Goal: Task Accomplishment & Management: Use online tool/utility

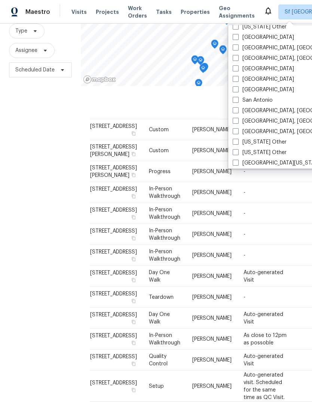
scroll to position [942, 0]
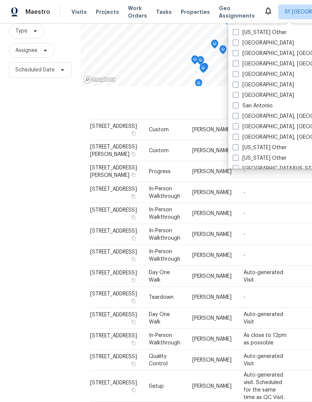
click at [241, 84] on label "[GEOGRAPHIC_DATA]" at bounding box center [262, 84] width 61 height 7
click at [237, 84] on input "[GEOGRAPHIC_DATA]" at bounding box center [234, 83] width 5 height 5
checkbox input "true"
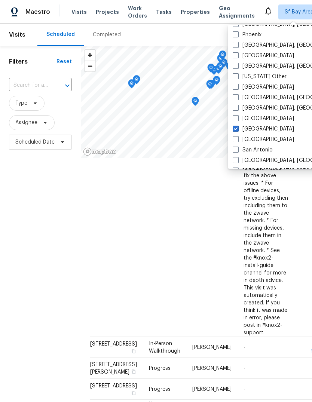
scroll to position [880, 0]
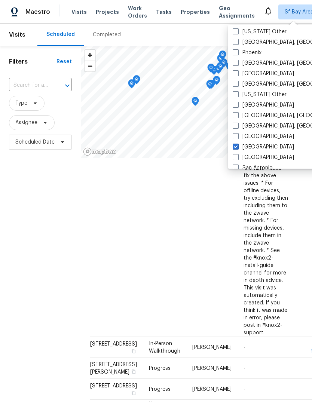
click at [259, 75] on label "[GEOGRAPHIC_DATA]" at bounding box center [262, 73] width 61 height 7
click at [237, 75] on input "[GEOGRAPHIC_DATA]" at bounding box center [234, 72] width 5 height 5
checkbox input "true"
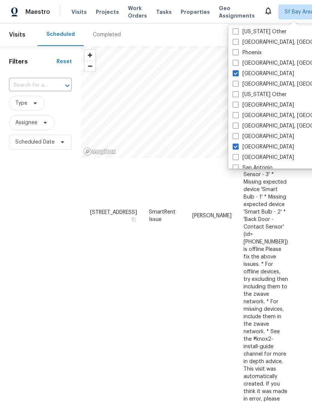
click at [158, 13] on span "Tasks" at bounding box center [164, 11] width 16 height 5
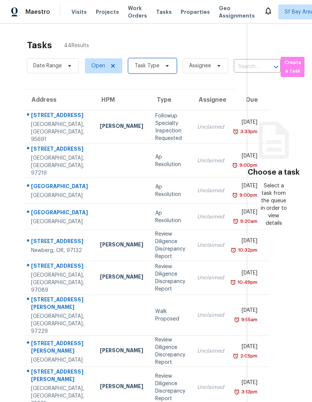
click at [164, 72] on span "Task Type" at bounding box center [152, 65] width 48 height 15
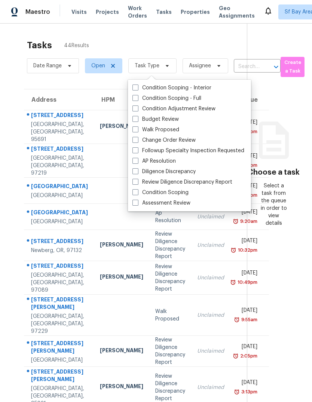
click at [177, 121] on label "Budget Review" at bounding box center [155, 118] width 46 height 7
click at [137, 120] on input "Budget Review" at bounding box center [134, 117] width 5 height 5
checkbox input "true"
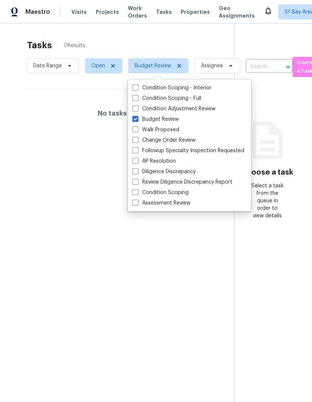
click at [41, 114] on div "No tasks found" at bounding box center [123, 113] width 198 height 48
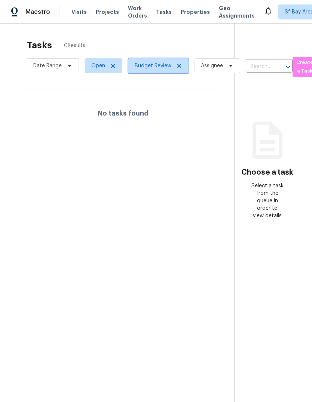
click at [178, 69] on icon at bounding box center [179, 66] width 6 height 6
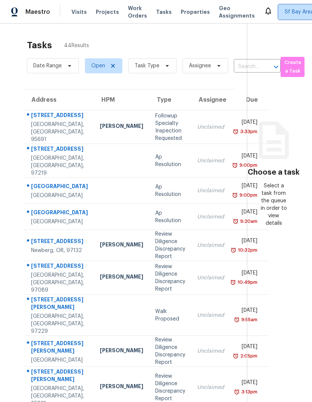
click at [284, 13] on span "Sf Bay Area + 2" at bounding box center [303, 11] width 38 height 7
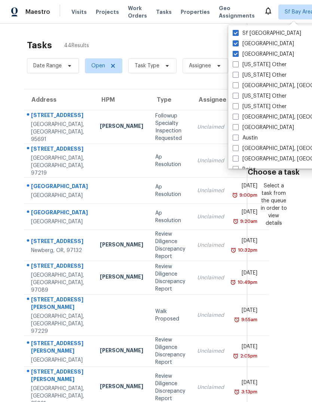
click at [236, 86] on span at bounding box center [235, 85] width 6 height 6
click at [236, 86] on input "[GEOGRAPHIC_DATA], [GEOGRAPHIC_DATA]" at bounding box center [234, 84] width 5 height 5
checkbox input "true"
click at [237, 117] on span at bounding box center [235, 117] width 6 height 6
click at [237, 117] on input "[GEOGRAPHIC_DATA], [GEOGRAPHIC_DATA]" at bounding box center [234, 115] width 5 height 5
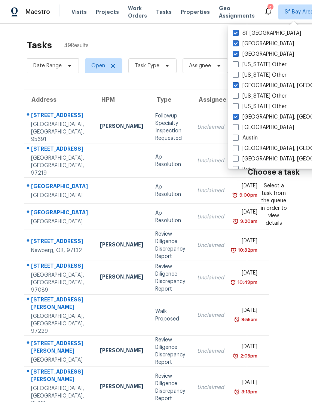
checkbox input "true"
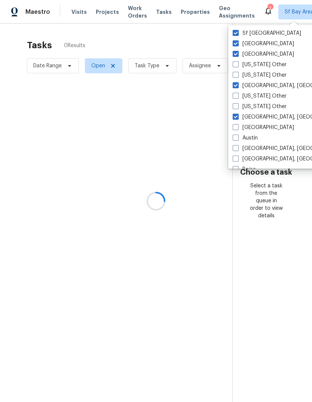
click at [237, 125] on span at bounding box center [235, 127] width 6 height 6
click at [237, 125] on input "[GEOGRAPHIC_DATA]" at bounding box center [234, 126] width 5 height 5
checkbox input "true"
click at [235, 136] on span at bounding box center [235, 137] width 6 height 6
click at [235, 136] on input "Austin" at bounding box center [234, 136] width 5 height 5
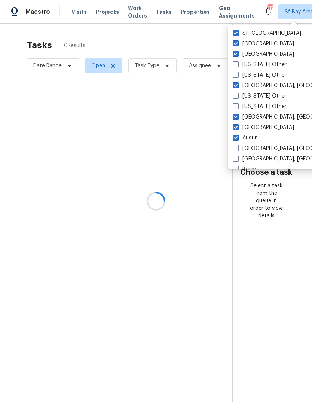
checkbox input "true"
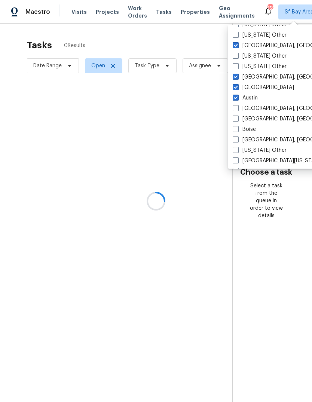
scroll to position [40, 0]
click at [238, 109] on span at bounding box center [235, 108] width 6 height 6
click at [237, 109] on input "[GEOGRAPHIC_DATA], [GEOGRAPHIC_DATA]" at bounding box center [234, 106] width 5 height 5
click at [238, 108] on span at bounding box center [235, 108] width 6 height 6
click at [237, 108] on input "[GEOGRAPHIC_DATA], [GEOGRAPHIC_DATA]" at bounding box center [234, 106] width 5 height 5
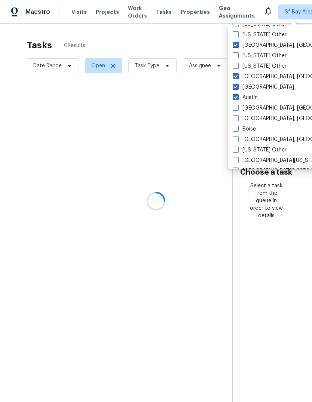
checkbox input "false"
click at [239, 115] on label "[GEOGRAPHIC_DATA], [GEOGRAPHIC_DATA]" at bounding box center [290, 118] width 116 height 7
click at [237, 115] on input "[GEOGRAPHIC_DATA], [GEOGRAPHIC_DATA]" at bounding box center [234, 117] width 5 height 5
checkbox input "true"
click at [240, 104] on label "[GEOGRAPHIC_DATA], [GEOGRAPHIC_DATA]" at bounding box center [290, 107] width 116 height 7
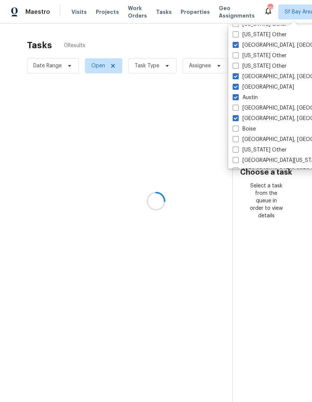
click at [237, 104] on input "[GEOGRAPHIC_DATA], [GEOGRAPHIC_DATA]" at bounding box center [234, 106] width 5 height 5
checkbox input "true"
click at [237, 127] on span at bounding box center [235, 129] width 6 height 6
click at [237, 127] on input "Boise" at bounding box center [234, 127] width 5 height 5
click at [237, 127] on span at bounding box center [235, 129] width 6 height 6
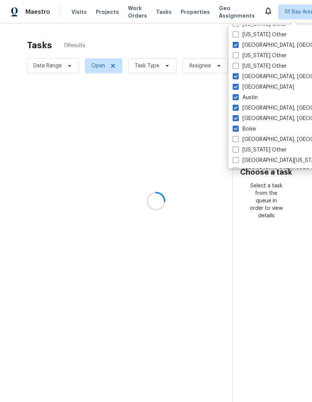
click at [237, 127] on input "Boise" at bounding box center [234, 127] width 5 height 5
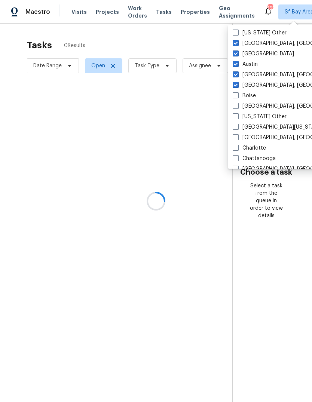
scroll to position [75, 0]
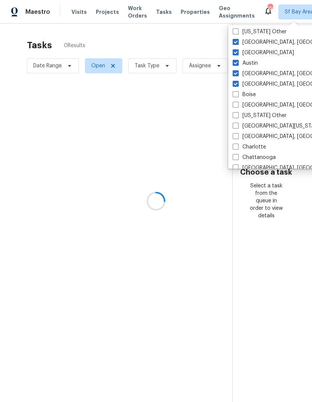
click at [239, 93] on label "Boise" at bounding box center [243, 94] width 23 height 7
click at [237, 93] on input "Boise" at bounding box center [234, 93] width 5 height 5
checkbox input "true"
click at [239, 103] on label "[GEOGRAPHIC_DATA], [GEOGRAPHIC_DATA]" at bounding box center [290, 104] width 116 height 7
click at [237, 103] on input "[GEOGRAPHIC_DATA], [GEOGRAPHIC_DATA]" at bounding box center [234, 103] width 5 height 5
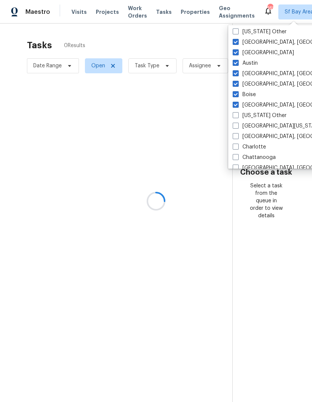
checkbox input "true"
click at [238, 125] on span at bounding box center [235, 126] width 6 height 6
click at [237, 125] on input "[GEOGRAPHIC_DATA][US_STATE], [GEOGRAPHIC_DATA]" at bounding box center [234, 124] width 5 height 5
checkbox input "true"
click at [237, 133] on span at bounding box center [235, 136] width 6 height 6
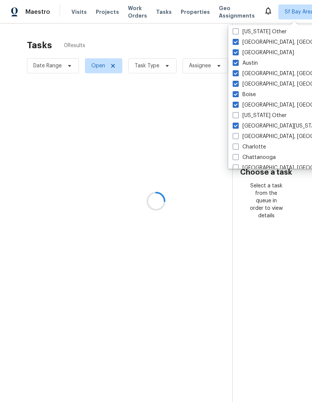
click at [237, 133] on input "[GEOGRAPHIC_DATA], [GEOGRAPHIC_DATA]" at bounding box center [234, 135] width 5 height 5
checkbox input "true"
click at [254, 143] on label "Charlotte" at bounding box center [248, 146] width 33 height 7
click at [237, 143] on input "Charlotte" at bounding box center [234, 145] width 5 height 5
checkbox input "true"
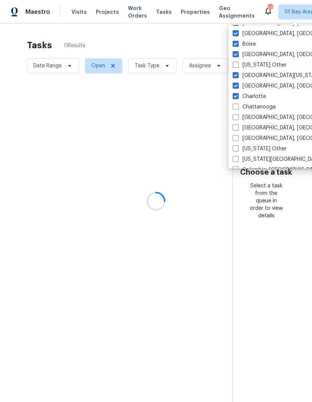
scroll to position [131, 0]
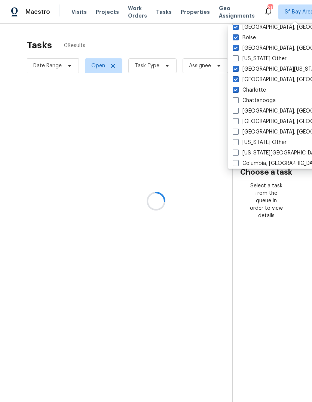
click at [255, 100] on label "Chattanooga" at bounding box center [253, 100] width 43 height 7
click at [237, 100] on input "Chattanooga" at bounding box center [234, 99] width 5 height 5
checkbox input "true"
click at [251, 109] on label "[GEOGRAPHIC_DATA], [GEOGRAPHIC_DATA]" at bounding box center [290, 110] width 116 height 7
click at [237, 109] on input "[GEOGRAPHIC_DATA], [GEOGRAPHIC_DATA]" at bounding box center [234, 109] width 5 height 5
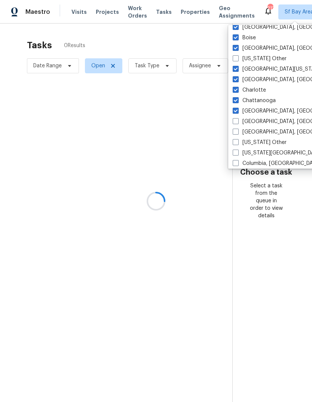
checkbox input "true"
click at [256, 118] on label "[GEOGRAPHIC_DATA], [GEOGRAPHIC_DATA]" at bounding box center [290, 121] width 116 height 7
click at [237, 118] on input "[GEOGRAPHIC_DATA], [GEOGRAPHIC_DATA]" at bounding box center [234, 120] width 5 height 5
checkbox input "true"
click at [251, 130] on label "[GEOGRAPHIC_DATA], [GEOGRAPHIC_DATA]" at bounding box center [290, 131] width 116 height 7
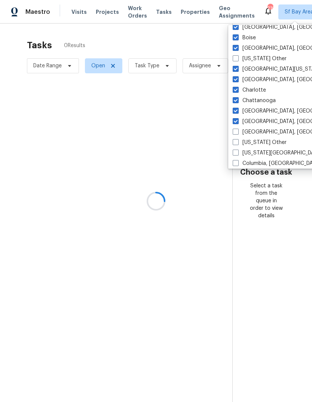
click at [237, 130] on input "[GEOGRAPHIC_DATA], [GEOGRAPHIC_DATA]" at bounding box center [234, 130] width 5 height 5
checkbox input "true"
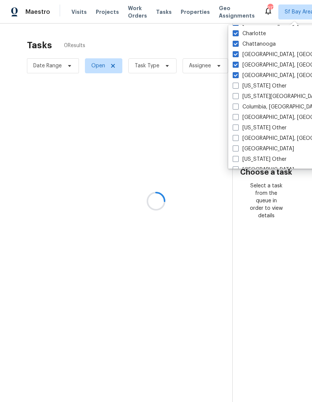
scroll to position [188, 0]
click at [262, 96] on label "[US_STATE][GEOGRAPHIC_DATA], [GEOGRAPHIC_DATA]" at bounding box center [304, 95] width 144 height 7
click at [237, 96] on input "[US_STATE][GEOGRAPHIC_DATA], [GEOGRAPHIC_DATA]" at bounding box center [234, 94] width 5 height 5
checkbox input "true"
click at [256, 105] on label "Columbia, [GEOGRAPHIC_DATA]" at bounding box center [276, 106] width 88 height 7
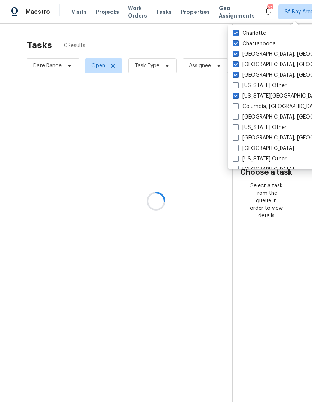
click at [237, 105] on input "Columbia, [GEOGRAPHIC_DATA]" at bounding box center [234, 105] width 5 height 5
checkbox input "true"
click at [255, 115] on label "[GEOGRAPHIC_DATA], [GEOGRAPHIC_DATA]" at bounding box center [290, 116] width 116 height 7
click at [237, 115] on input "[GEOGRAPHIC_DATA], [GEOGRAPHIC_DATA]" at bounding box center [234, 115] width 5 height 5
checkbox input "true"
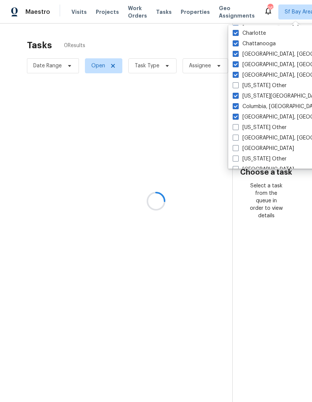
click at [257, 137] on label "[GEOGRAPHIC_DATA], [GEOGRAPHIC_DATA]" at bounding box center [290, 137] width 116 height 7
click at [237, 137] on input "[GEOGRAPHIC_DATA], [GEOGRAPHIC_DATA]" at bounding box center [234, 136] width 5 height 5
checkbox input "true"
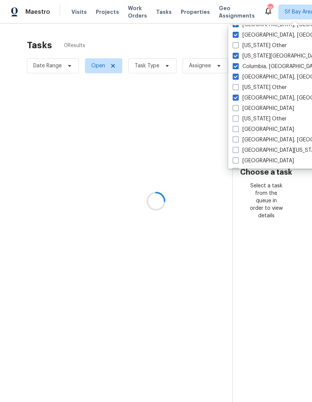
scroll to position [229, 0]
click at [249, 109] on label "[GEOGRAPHIC_DATA]" at bounding box center [262, 107] width 61 height 7
click at [237, 109] on input "[GEOGRAPHIC_DATA]" at bounding box center [234, 106] width 5 height 5
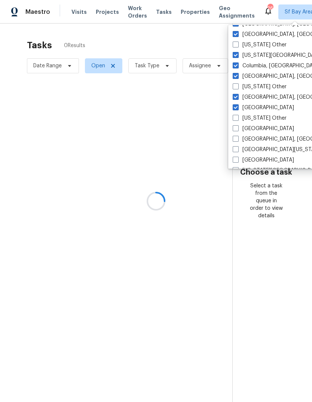
checkbox input "true"
click at [255, 128] on label "[GEOGRAPHIC_DATA]" at bounding box center [262, 128] width 61 height 7
click at [237, 128] on input "[GEOGRAPHIC_DATA]" at bounding box center [234, 127] width 5 height 5
checkbox input "true"
click at [256, 140] on label "[GEOGRAPHIC_DATA], [GEOGRAPHIC_DATA]" at bounding box center [290, 138] width 116 height 7
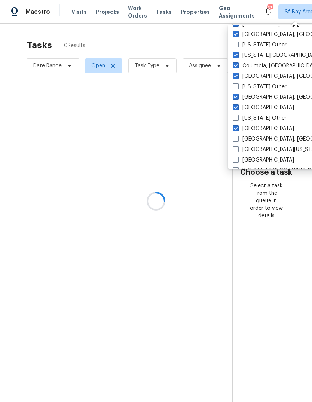
click at [237, 140] on input "[GEOGRAPHIC_DATA], [GEOGRAPHIC_DATA]" at bounding box center [234, 137] width 5 height 5
checkbox input "true"
click at [253, 148] on label "[GEOGRAPHIC_DATA][US_STATE]" at bounding box center [276, 149] width 89 height 7
click at [237, 148] on input "[GEOGRAPHIC_DATA][US_STATE]" at bounding box center [234, 148] width 5 height 5
checkbox input "true"
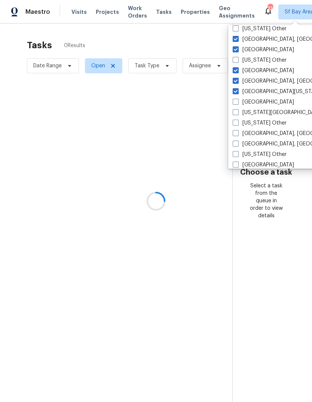
scroll to position [289, 0]
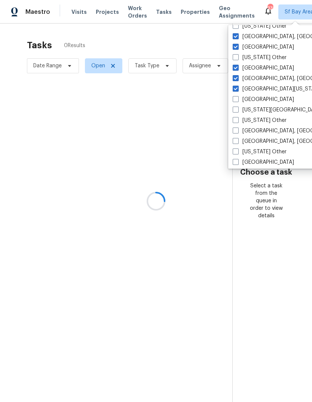
click at [252, 98] on label "[GEOGRAPHIC_DATA]" at bounding box center [262, 99] width 61 height 7
click at [237, 98] on input "[GEOGRAPHIC_DATA]" at bounding box center [234, 98] width 5 height 5
checkbox input "true"
click at [260, 112] on label "[US_STATE][GEOGRAPHIC_DATA]" at bounding box center [276, 109] width 89 height 7
click at [237, 111] on input "[US_STATE][GEOGRAPHIC_DATA]" at bounding box center [234, 108] width 5 height 5
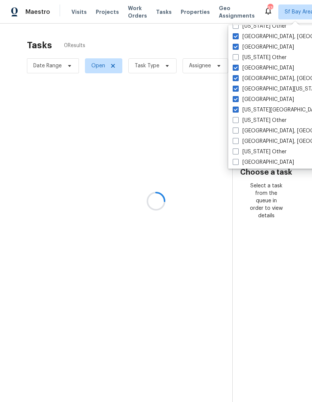
checkbox input "true"
click at [258, 119] on label "[US_STATE] Other" at bounding box center [259, 120] width 54 height 7
click at [237, 119] on input "[US_STATE] Other" at bounding box center [234, 119] width 5 height 5
click at [261, 121] on label "[US_STATE] Other" at bounding box center [259, 120] width 54 height 7
click at [237, 121] on input "[US_STATE] Other" at bounding box center [234, 119] width 5 height 5
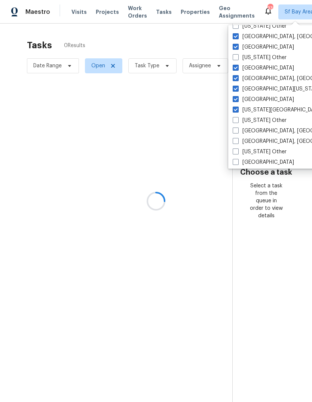
checkbox input "false"
click at [262, 131] on label "[GEOGRAPHIC_DATA], [GEOGRAPHIC_DATA]" at bounding box center [290, 130] width 116 height 7
click at [237, 131] on input "[GEOGRAPHIC_DATA], [GEOGRAPHIC_DATA]" at bounding box center [234, 129] width 5 height 5
checkbox input "true"
click at [257, 140] on label "[GEOGRAPHIC_DATA], [GEOGRAPHIC_DATA]" at bounding box center [290, 140] width 116 height 7
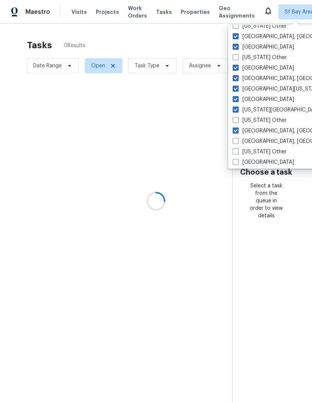
click at [237, 140] on input "[GEOGRAPHIC_DATA], [GEOGRAPHIC_DATA]" at bounding box center [234, 139] width 5 height 5
checkbox input "true"
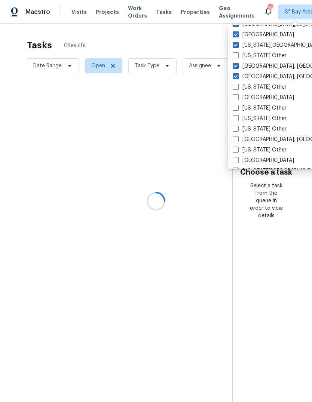
scroll to position [356, 0]
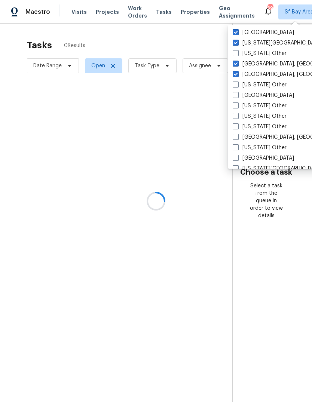
click at [255, 98] on label "[GEOGRAPHIC_DATA]" at bounding box center [262, 95] width 61 height 7
click at [237, 96] on input "[GEOGRAPHIC_DATA]" at bounding box center [234, 94] width 5 height 5
checkbox input "true"
click at [267, 136] on label "[GEOGRAPHIC_DATA], [GEOGRAPHIC_DATA]" at bounding box center [290, 136] width 116 height 7
click at [237, 136] on input "[GEOGRAPHIC_DATA], [GEOGRAPHIC_DATA]" at bounding box center [234, 135] width 5 height 5
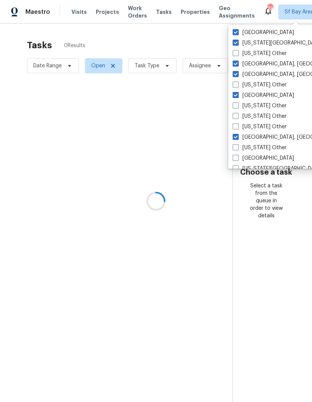
checkbox input "true"
click at [258, 157] on label "[GEOGRAPHIC_DATA]" at bounding box center [262, 157] width 61 height 7
click at [237, 157] on input "[GEOGRAPHIC_DATA]" at bounding box center [234, 156] width 5 height 5
checkbox input "true"
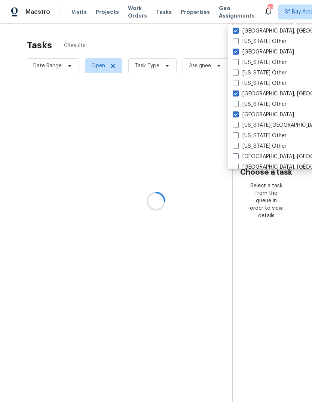
scroll to position [419, 0]
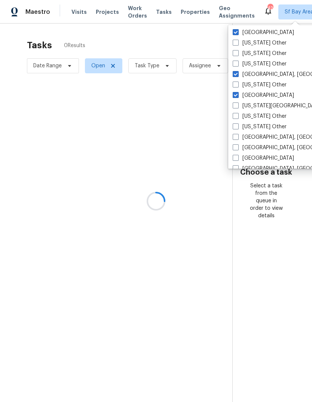
click at [258, 105] on label "[US_STATE][GEOGRAPHIC_DATA]" at bounding box center [276, 105] width 89 height 7
click at [237, 105] on input "[US_STATE][GEOGRAPHIC_DATA]" at bounding box center [234, 104] width 5 height 5
checkbox input "true"
click at [257, 135] on label "[GEOGRAPHIC_DATA], [GEOGRAPHIC_DATA]" at bounding box center [290, 136] width 116 height 7
click at [237, 135] on input "[GEOGRAPHIC_DATA], [GEOGRAPHIC_DATA]" at bounding box center [234, 135] width 5 height 5
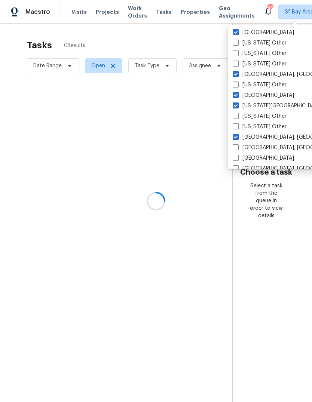
checkbox input "true"
click at [260, 146] on label "[GEOGRAPHIC_DATA], [GEOGRAPHIC_DATA]" at bounding box center [290, 147] width 116 height 7
click at [237, 146] on input "[GEOGRAPHIC_DATA], [GEOGRAPHIC_DATA]" at bounding box center [234, 146] width 5 height 5
checkbox input "true"
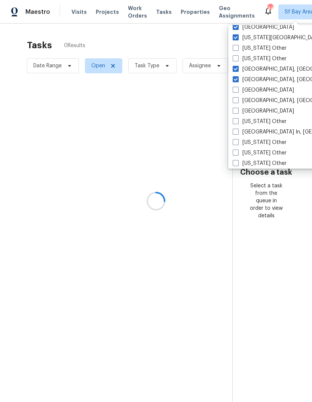
scroll to position [487, 0]
click at [258, 91] on label "[GEOGRAPHIC_DATA]" at bounding box center [262, 90] width 61 height 7
click at [237, 91] on input "[GEOGRAPHIC_DATA]" at bounding box center [234, 89] width 5 height 5
click at [258, 91] on label "[GEOGRAPHIC_DATA]" at bounding box center [262, 90] width 61 height 7
click at [237, 91] on input "[GEOGRAPHIC_DATA]" at bounding box center [234, 89] width 5 height 5
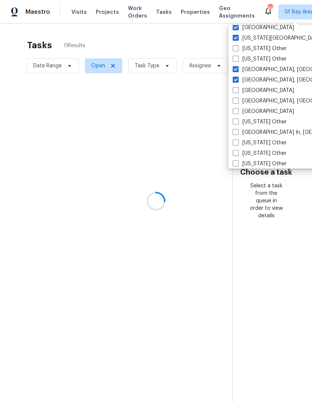
checkbox input "false"
click at [255, 110] on label "[GEOGRAPHIC_DATA]" at bounding box center [262, 111] width 61 height 7
click at [237, 110] on input "[GEOGRAPHIC_DATA]" at bounding box center [234, 110] width 5 height 5
checkbox input "true"
click at [261, 98] on label "[GEOGRAPHIC_DATA], [GEOGRAPHIC_DATA]" at bounding box center [290, 100] width 116 height 7
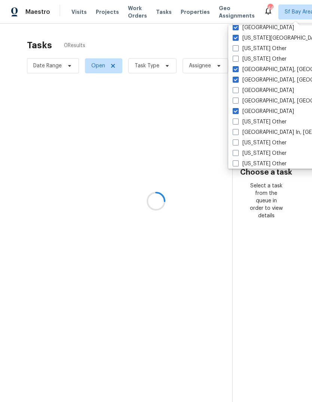
click at [237, 98] on input "[GEOGRAPHIC_DATA], [GEOGRAPHIC_DATA]" at bounding box center [234, 99] width 5 height 5
click at [260, 98] on label "[GEOGRAPHIC_DATA], [GEOGRAPHIC_DATA]" at bounding box center [290, 100] width 116 height 7
click at [237, 98] on input "[GEOGRAPHIC_DATA], [GEOGRAPHIC_DATA]" at bounding box center [234, 99] width 5 height 5
checkbox input "false"
click at [258, 89] on label "[GEOGRAPHIC_DATA]" at bounding box center [262, 90] width 61 height 7
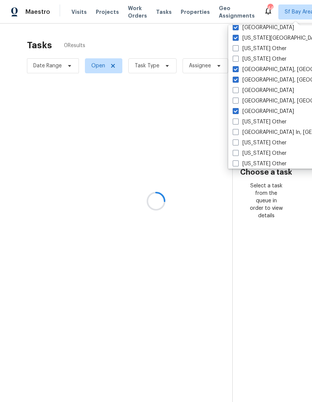
click at [237, 89] on input "[GEOGRAPHIC_DATA]" at bounding box center [234, 89] width 5 height 5
checkbox input "true"
click at [257, 100] on label "[GEOGRAPHIC_DATA], [GEOGRAPHIC_DATA]" at bounding box center [290, 100] width 116 height 7
click at [237, 100] on input "[GEOGRAPHIC_DATA], [GEOGRAPHIC_DATA]" at bounding box center [234, 99] width 5 height 5
checkbox input "true"
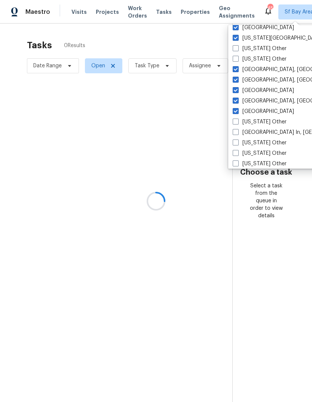
click at [263, 131] on label "[GEOGRAPHIC_DATA] In, [GEOGRAPHIC_DATA]" at bounding box center [293, 131] width 122 height 7
click at [237, 131] on input "[GEOGRAPHIC_DATA] In, [GEOGRAPHIC_DATA]" at bounding box center [234, 130] width 5 height 5
checkbox input "true"
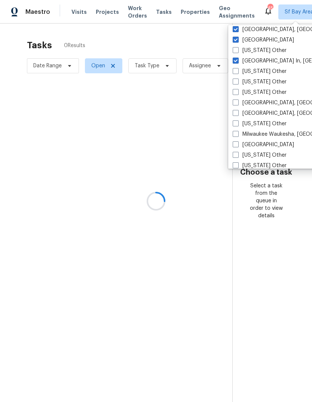
scroll to position [586, 0]
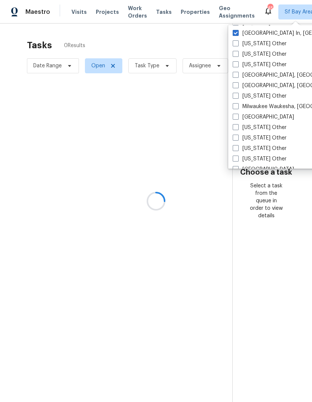
click at [257, 76] on label "[GEOGRAPHIC_DATA], [GEOGRAPHIC_DATA]" at bounding box center [290, 74] width 116 height 7
click at [237, 76] on input "[GEOGRAPHIC_DATA], [GEOGRAPHIC_DATA]" at bounding box center [234, 73] width 5 height 5
checkbox input "true"
click at [257, 86] on label "[GEOGRAPHIC_DATA], [GEOGRAPHIC_DATA]" at bounding box center [290, 85] width 116 height 7
click at [237, 86] on input "[GEOGRAPHIC_DATA], [GEOGRAPHIC_DATA]" at bounding box center [234, 84] width 5 height 5
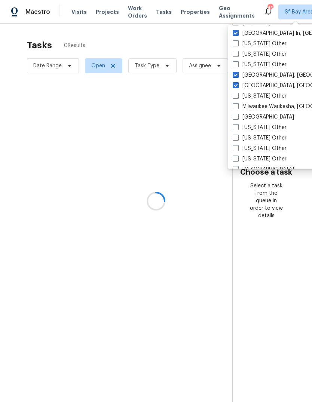
checkbox input "true"
click at [276, 106] on label "Milwaukee Waukesha, [GEOGRAPHIC_DATA]" at bounding box center [290, 106] width 116 height 7
click at [237, 106] on input "Milwaukee Waukesha, [GEOGRAPHIC_DATA]" at bounding box center [234, 105] width 5 height 5
checkbox input "true"
click at [264, 120] on label "[GEOGRAPHIC_DATA]" at bounding box center [262, 116] width 61 height 7
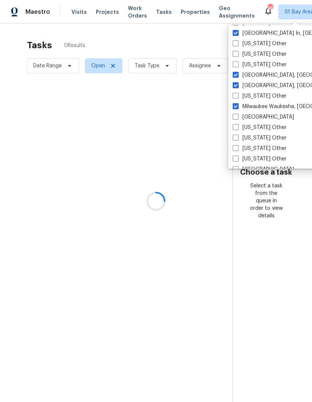
click at [237, 118] on input "[GEOGRAPHIC_DATA]" at bounding box center [234, 115] width 5 height 5
checkbox input "true"
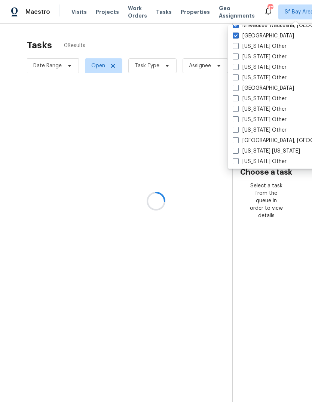
scroll to position [673, 0]
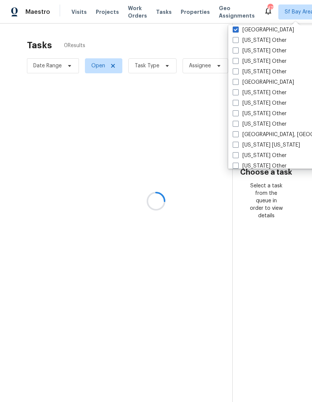
click at [258, 83] on label "[GEOGRAPHIC_DATA]" at bounding box center [262, 81] width 61 height 7
click at [237, 83] on input "[GEOGRAPHIC_DATA]" at bounding box center [234, 80] width 5 height 5
checkbox input "true"
click at [266, 132] on label "[GEOGRAPHIC_DATA], [GEOGRAPHIC_DATA]" at bounding box center [290, 134] width 116 height 7
click at [237, 132] on input "[GEOGRAPHIC_DATA], [GEOGRAPHIC_DATA]" at bounding box center [234, 133] width 5 height 5
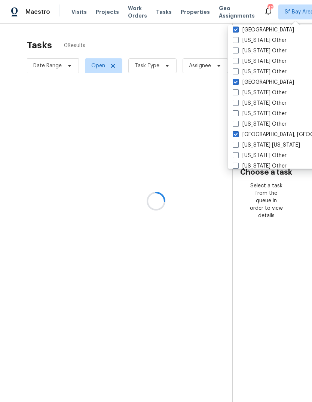
checkbox input "true"
click at [272, 143] on label "[US_STATE] [US_STATE]" at bounding box center [265, 144] width 67 height 7
click at [237, 143] on input "[US_STATE] [US_STATE]" at bounding box center [234, 143] width 5 height 5
checkbox input "true"
click at [262, 154] on label "[US_STATE] Other" at bounding box center [259, 155] width 54 height 7
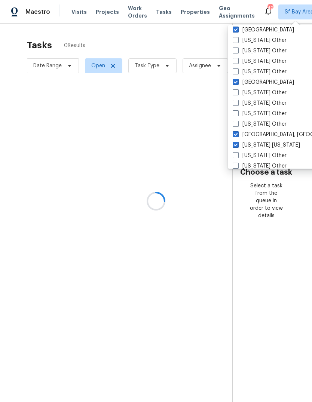
click at [237, 154] on input "[US_STATE] Other" at bounding box center [234, 154] width 5 height 5
checkbox input "true"
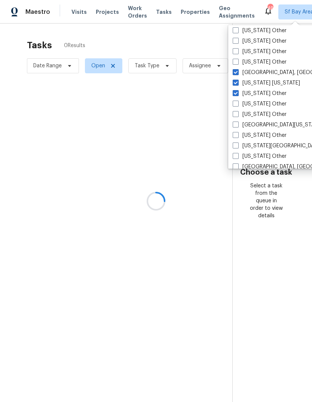
scroll to position [756, 0]
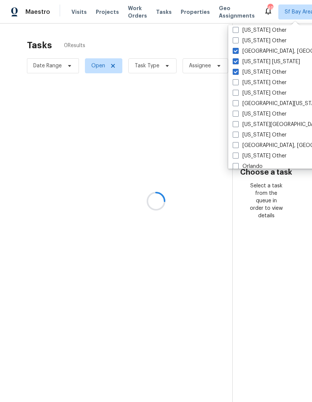
click at [265, 101] on label "[GEOGRAPHIC_DATA][US_STATE]" at bounding box center [276, 103] width 89 height 7
click at [237, 101] on input "[GEOGRAPHIC_DATA][US_STATE]" at bounding box center [234, 102] width 5 height 5
checkbox input "true"
click at [277, 124] on label "[US_STATE][GEOGRAPHIC_DATA], [GEOGRAPHIC_DATA]" at bounding box center [304, 124] width 144 height 7
click at [237, 124] on input "[US_STATE][GEOGRAPHIC_DATA], [GEOGRAPHIC_DATA]" at bounding box center [234, 123] width 5 height 5
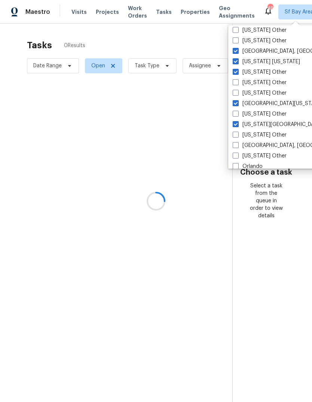
checkbox input "true"
click at [263, 145] on label "[GEOGRAPHIC_DATA], [GEOGRAPHIC_DATA]" at bounding box center [290, 145] width 116 height 7
click at [237, 145] on input "[GEOGRAPHIC_DATA], [GEOGRAPHIC_DATA]" at bounding box center [234, 144] width 5 height 5
checkbox input "true"
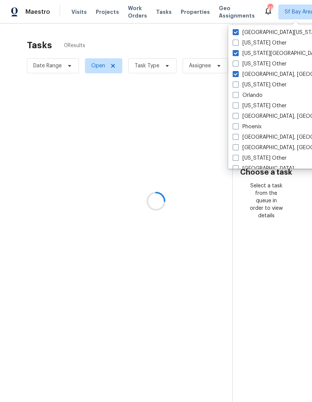
scroll to position [829, 0]
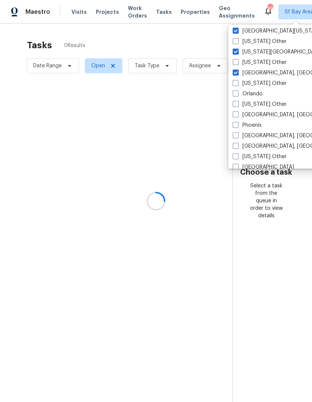
click at [260, 95] on label "Orlando" at bounding box center [247, 93] width 30 height 7
click at [237, 95] on input "Orlando" at bounding box center [234, 92] width 5 height 5
checkbox input "true"
click at [277, 116] on label "[GEOGRAPHIC_DATA], [GEOGRAPHIC_DATA]" at bounding box center [290, 114] width 116 height 7
click at [237, 116] on input "[GEOGRAPHIC_DATA], [GEOGRAPHIC_DATA]" at bounding box center [234, 113] width 5 height 5
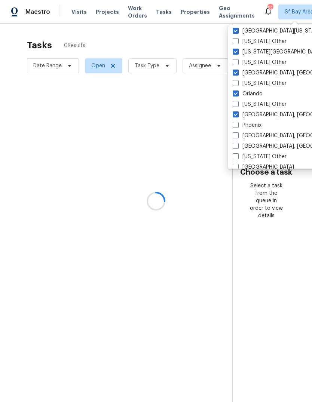
checkbox input "true"
click at [260, 128] on label "Phoenix" at bounding box center [246, 124] width 29 height 7
click at [237, 126] on input "Phoenix" at bounding box center [234, 123] width 5 height 5
checkbox input "true"
click at [262, 135] on label "[GEOGRAPHIC_DATA], [GEOGRAPHIC_DATA]" at bounding box center [290, 135] width 116 height 7
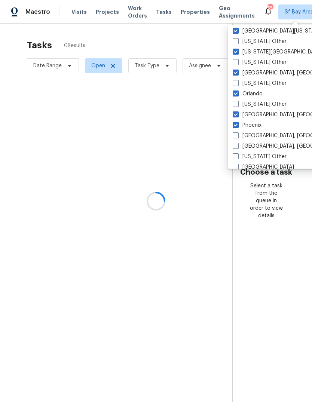
click at [237, 135] on input "[GEOGRAPHIC_DATA], [GEOGRAPHIC_DATA]" at bounding box center [234, 134] width 5 height 5
checkbox input "true"
click at [260, 145] on label "[GEOGRAPHIC_DATA], [GEOGRAPHIC_DATA]" at bounding box center [290, 145] width 116 height 7
click at [237, 145] on input "[GEOGRAPHIC_DATA], [GEOGRAPHIC_DATA]" at bounding box center [234, 144] width 5 height 5
checkbox input "true"
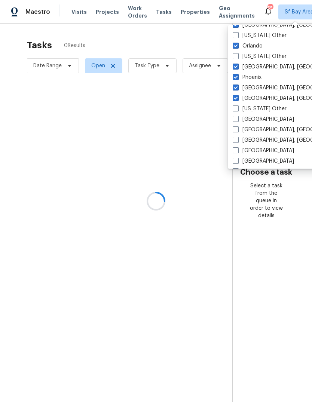
scroll to position [895, 0]
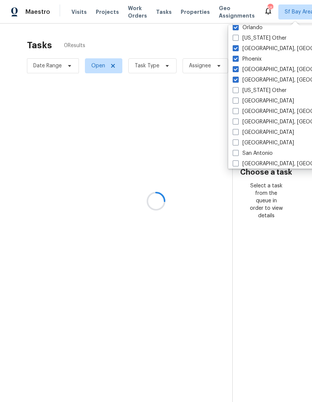
click at [260, 102] on label "[GEOGRAPHIC_DATA]" at bounding box center [262, 100] width 61 height 7
click at [237, 102] on input "[GEOGRAPHIC_DATA]" at bounding box center [234, 99] width 5 height 5
checkbox input "true"
click at [260, 113] on label "[GEOGRAPHIC_DATA], [GEOGRAPHIC_DATA]" at bounding box center [290, 111] width 116 height 7
click at [237, 112] on input "[GEOGRAPHIC_DATA], [GEOGRAPHIC_DATA]" at bounding box center [234, 110] width 5 height 5
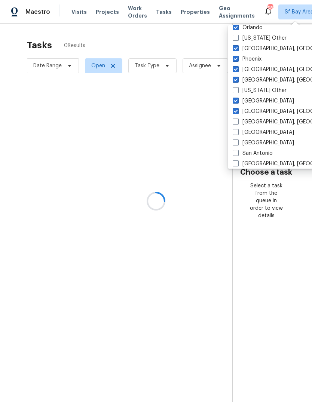
checkbox input "true"
click at [263, 121] on label "[GEOGRAPHIC_DATA], [GEOGRAPHIC_DATA]" at bounding box center [290, 121] width 116 height 7
click at [237, 121] on input "[GEOGRAPHIC_DATA], [GEOGRAPHIC_DATA]" at bounding box center [234, 120] width 5 height 5
checkbox input "true"
click at [258, 133] on label "[GEOGRAPHIC_DATA]" at bounding box center [262, 131] width 61 height 7
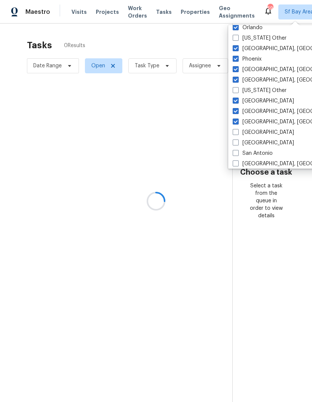
click at [237, 133] on input "[GEOGRAPHIC_DATA]" at bounding box center [234, 130] width 5 height 5
checkbox input "true"
click at [257, 143] on label "[GEOGRAPHIC_DATA]" at bounding box center [262, 142] width 61 height 7
click at [237, 143] on input "[GEOGRAPHIC_DATA]" at bounding box center [234, 141] width 5 height 5
checkbox input "true"
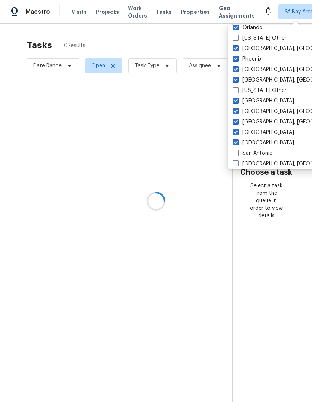
click at [255, 155] on label "San Antonio" at bounding box center [252, 152] width 40 height 7
click at [237, 154] on input "San Antonio" at bounding box center [234, 151] width 5 height 5
checkbox input "true"
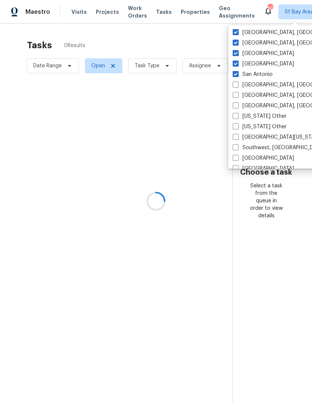
scroll to position [974, 0]
click at [259, 87] on label "[GEOGRAPHIC_DATA], [GEOGRAPHIC_DATA]" at bounding box center [290, 84] width 116 height 7
click at [237, 86] on input "[GEOGRAPHIC_DATA], [GEOGRAPHIC_DATA]" at bounding box center [234, 83] width 5 height 5
checkbox input "true"
click at [259, 95] on label "[GEOGRAPHIC_DATA], [GEOGRAPHIC_DATA]" at bounding box center [290, 94] width 116 height 7
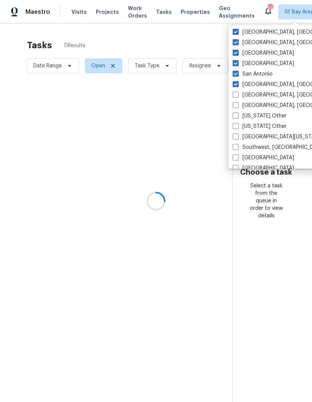
click at [237, 95] on input "[GEOGRAPHIC_DATA], [GEOGRAPHIC_DATA]" at bounding box center [234, 93] width 5 height 5
checkbox input "true"
click at [256, 107] on label "[GEOGRAPHIC_DATA], [GEOGRAPHIC_DATA]" at bounding box center [290, 105] width 116 height 7
click at [237, 106] on input "[GEOGRAPHIC_DATA], [GEOGRAPHIC_DATA]" at bounding box center [234, 104] width 5 height 5
checkbox input "true"
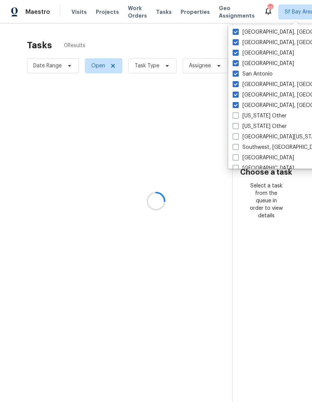
click at [255, 137] on label "[GEOGRAPHIC_DATA][US_STATE]" at bounding box center [276, 136] width 89 height 7
click at [237, 137] on input "[GEOGRAPHIC_DATA][US_STATE]" at bounding box center [234, 135] width 5 height 5
checkbox input "true"
click at [253, 148] on label "Southwest, [GEOGRAPHIC_DATA]" at bounding box center [277, 146] width 91 height 7
click at [237, 148] on input "Southwest, [GEOGRAPHIC_DATA]" at bounding box center [234, 145] width 5 height 5
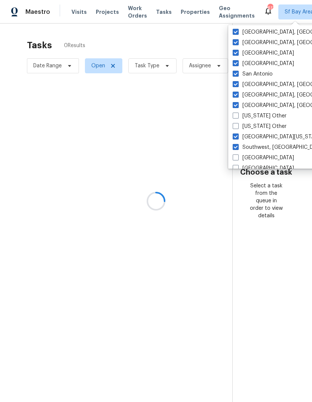
checkbox input "true"
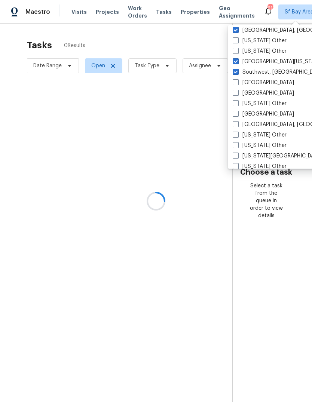
scroll to position [1051, 0]
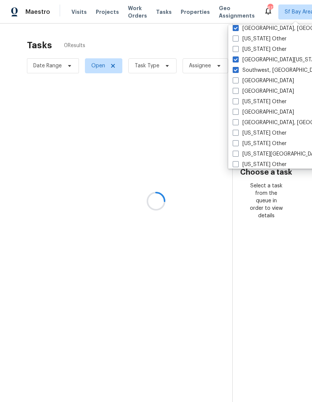
click at [253, 83] on label "[GEOGRAPHIC_DATA]" at bounding box center [262, 80] width 61 height 7
click at [237, 82] on input "[GEOGRAPHIC_DATA]" at bounding box center [234, 79] width 5 height 5
checkbox input "true"
click at [256, 94] on label "[GEOGRAPHIC_DATA]" at bounding box center [262, 90] width 61 height 7
click at [237, 92] on input "[GEOGRAPHIC_DATA]" at bounding box center [234, 89] width 5 height 5
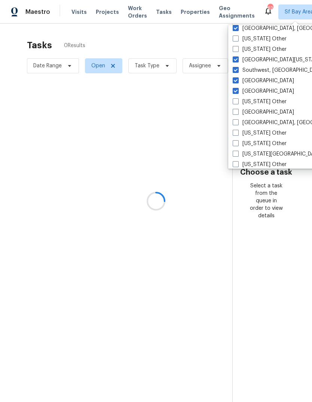
checkbox input "true"
click at [258, 114] on label "[GEOGRAPHIC_DATA]" at bounding box center [262, 111] width 61 height 7
click at [237, 113] on input "[GEOGRAPHIC_DATA]" at bounding box center [234, 110] width 5 height 5
checkbox input "true"
click at [256, 123] on label "[GEOGRAPHIC_DATA], [GEOGRAPHIC_DATA]" at bounding box center [290, 122] width 116 height 7
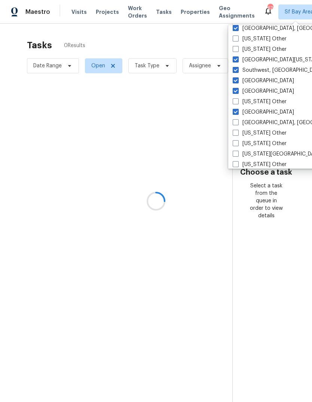
click at [237, 123] on input "[GEOGRAPHIC_DATA], [GEOGRAPHIC_DATA]" at bounding box center [234, 121] width 5 height 5
checkbox input "true"
click at [261, 154] on label "[US_STATE][GEOGRAPHIC_DATA], [GEOGRAPHIC_DATA]" at bounding box center [304, 153] width 144 height 7
click at [237, 154] on input "[US_STATE][GEOGRAPHIC_DATA], [GEOGRAPHIC_DATA]" at bounding box center [234, 152] width 5 height 5
checkbox input "true"
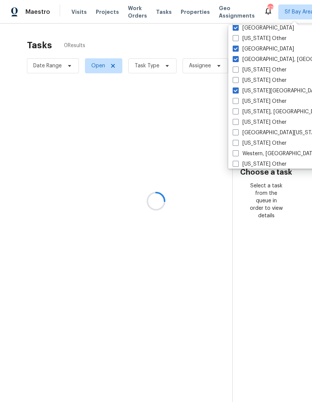
scroll to position [1124, 0]
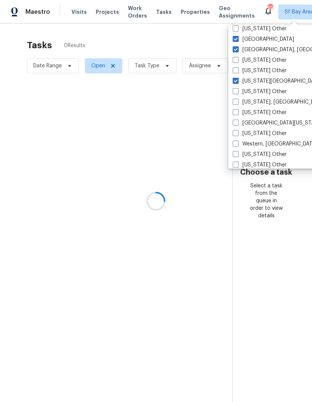
click at [272, 103] on label "[US_STATE], [GEOGRAPHIC_DATA]" at bounding box center [278, 101] width 92 height 7
click at [237, 103] on input "[US_STATE], [GEOGRAPHIC_DATA]" at bounding box center [234, 100] width 5 height 5
checkbox input "true"
click at [261, 126] on label "[GEOGRAPHIC_DATA][US_STATE]" at bounding box center [276, 122] width 89 height 7
click at [237, 124] on input "[GEOGRAPHIC_DATA][US_STATE]" at bounding box center [234, 121] width 5 height 5
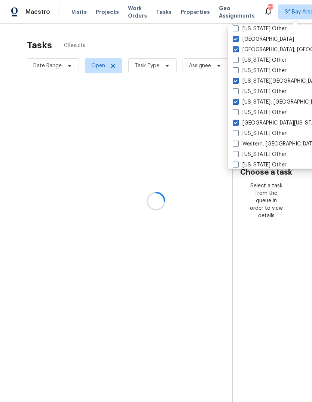
checkbox input "true"
click at [264, 145] on label "Western, [GEOGRAPHIC_DATA]" at bounding box center [274, 143] width 84 height 7
click at [237, 145] on input "Western, [GEOGRAPHIC_DATA]" at bounding box center [234, 142] width 5 height 5
checkbox input "true"
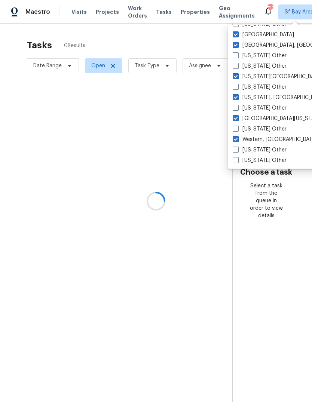
scroll to position [1128, 0]
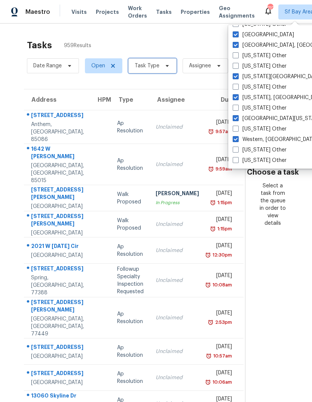
click at [142, 68] on span "Task Type" at bounding box center [146, 65] width 25 height 7
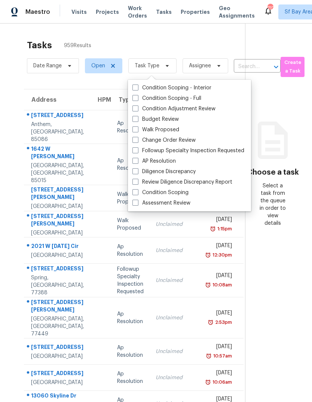
click at [180, 202] on label "Assessment Review" at bounding box center [161, 202] width 58 height 7
click at [137, 202] on input "Assessment Review" at bounding box center [134, 201] width 5 height 5
checkbox input "true"
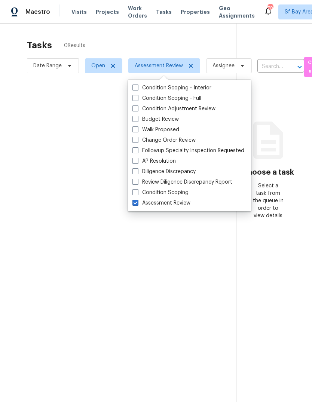
click at [69, 117] on div at bounding box center [156, 201] width 312 height 402
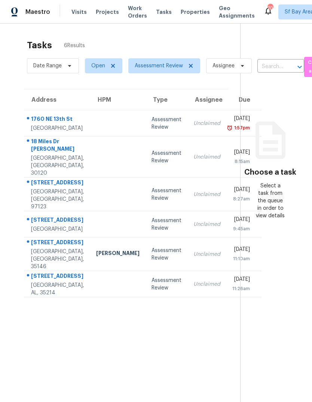
click at [90, 211] on td at bounding box center [117, 194] width 55 height 34
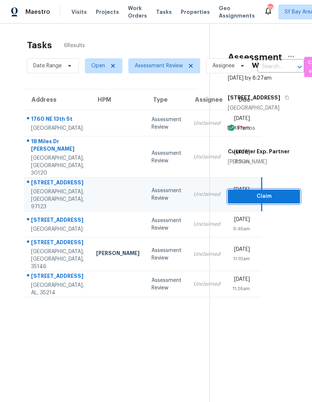
click at [276, 199] on span "Claim" at bounding box center [263, 196] width 60 height 9
click at [275, 196] on span "Claim" at bounding box center [263, 196] width 60 height 9
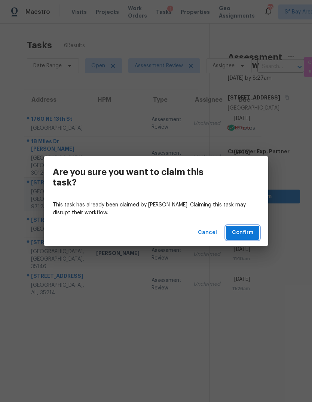
click at [244, 237] on span "Confirm" at bounding box center [242, 232] width 21 height 9
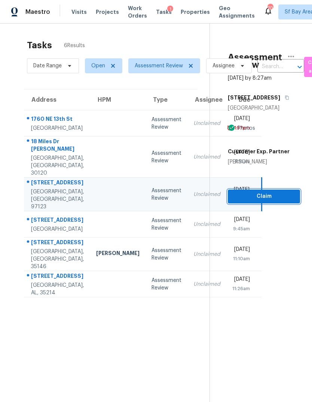
click at [262, 202] on button "Claim" at bounding box center [263, 196] width 72 height 14
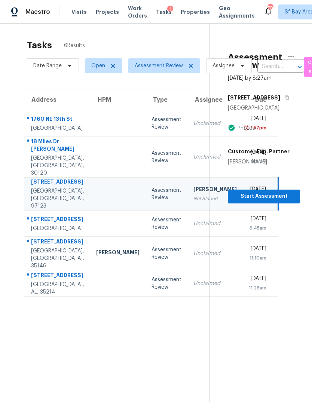
click at [244, 232] on section "Assessment Review [DATE] by 8:27am [STREET_ADDRESS] Photos Customer Exp. Partne…" at bounding box center [254, 225] width 90 height 402
click at [276, 197] on span "Start Assessment" at bounding box center [263, 196] width 60 height 9
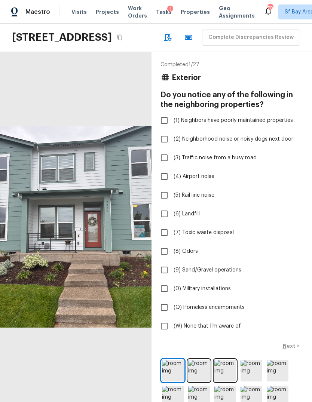
click at [214, 329] on span "(W) None that I’m aware of" at bounding box center [206, 325] width 67 height 7
click at [172, 334] on input "(W) None that I’m aware of" at bounding box center [164, 326] width 16 height 16
checkbox input "true"
click at [291, 349] on p "Next" at bounding box center [289, 345] width 14 height 7
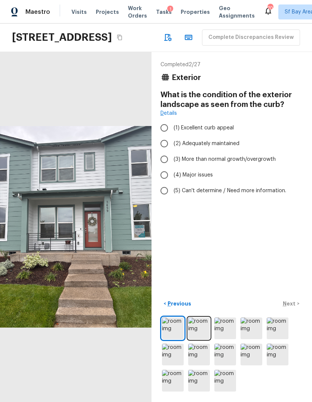
click at [231, 131] on span "(1) Excellent curb appeal" at bounding box center [203, 127] width 60 height 7
click at [172, 136] on input "(1) Excellent curb appeal" at bounding box center [164, 128] width 16 height 16
radio input "true"
click at [291, 307] on p "Next" at bounding box center [289, 303] width 14 height 7
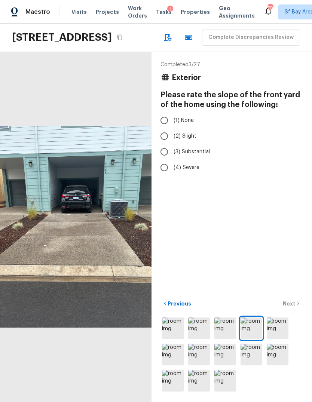
click at [193, 128] on label "(1) None" at bounding box center [226, 120] width 140 height 16
click at [172, 128] on input "(1) None" at bounding box center [164, 120] width 16 height 16
radio input "true"
click at [295, 307] on p "Next" at bounding box center [289, 303] width 14 height 7
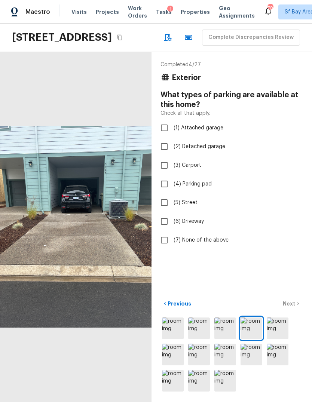
click at [219, 131] on span "(1) Attached garage" at bounding box center [198, 127] width 50 height 7
click at [172, 136] on input "(1) Attached garage" at bounding box center [164, 128] width 16 height 16
checkbox input "true"
click at [294, 310] on button "Next >" at bounding box center [291, 303] width 24 height 12
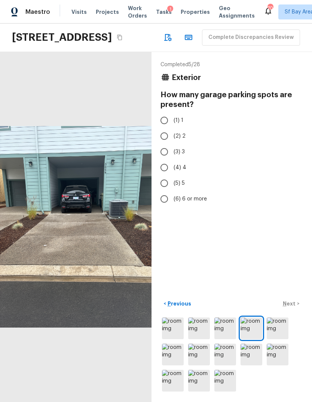
click at [164, 128] on input "(1) 1" at bounding box center [164, 120] width 16 height 16
radio input "true"
click at [294, 307] on p "Next" at bounding box center [289, 303] width 14 height 7
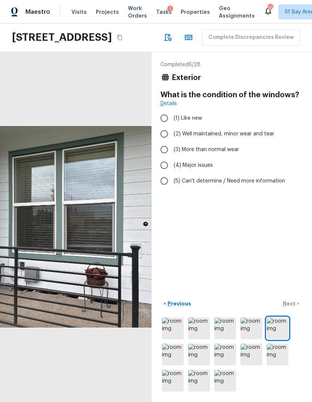
click at [250, 137] on span "(2) Well maintained, minor wear and tear" at bounding box center [223, 133] width 100 height 7
click at [172, 142] on input "(2) Well maintained, minor wear and tear" at bounding box center [164, 134] width 16 height 16
radio input "true"
click at [292, 307] on p "Next" at bounding box center [289, 303] width 14 height 7
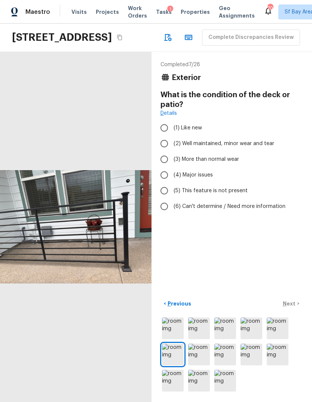
click at [274, 151] on label "(2) Well maintained, minor wear and tear" at bounding box center [226, 144] width 140 height 16
click at [172, 151] on input "(2) Well maintained, minor wear and tear" at bounding box center [164, 144] width 16 height 16
radio input "true"
click at [291, 307] on p "Next" at bounding box center [289, 303] width 14 height 7
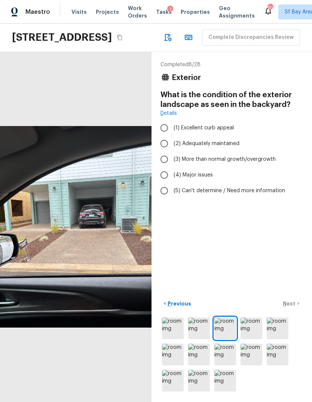
click at [228, 147] on span "(2) Adequately maintained" at bounding box center [206, 143] width 66 height 7
click at [172, 151] on input "(2) Adequately maintained" at bounding box center [164, 144] width 16 height 16
radio input "true"
click at [293, 307] on p "Next" at bounding box center [289, 303] width 14 height 7
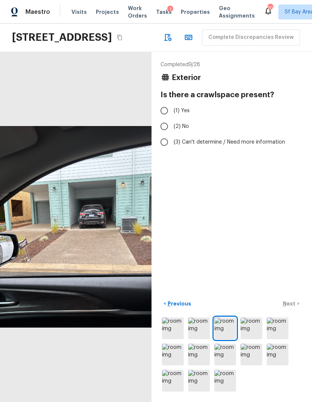
click at [186, 130] on span "(2) No" at bounding box center [180, 126] width 15 height 7
click at [172, 134] on input "(2) No" at bounding box center [164, 126] width 16 height 16
radio input "true"
click at [292, 307] on p "Next" at bounding box center [289, 303] width 14 height 7
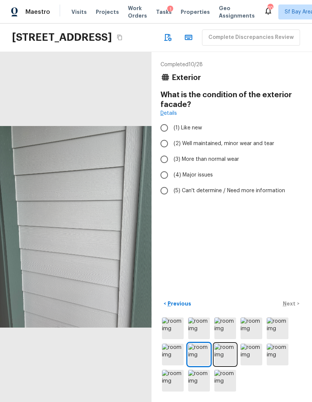
click at [264, 147] on span "(2) Well maintained, minor wear and tear" at bounding box center [223, 143] width 100 height 7
click at [172, 151] on input "(2) Well maintained, minor wear and tear" at bounding box center [164, 144] width 16 height 16
radio input "true"
click at [296, 310] on button "Next >" at bounding box center [291, 303] width 24 height 12
click at [264, 147] on span "(2) Well maintained, minor wear and tear" at bounding box center [223, 143] width 100 height 7
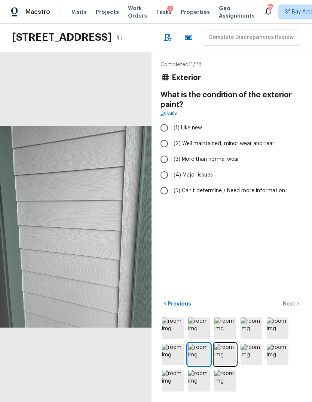
click at [172, 151] on input "(2) Well maintained, minor wear and tear" at bounding box center [164, 144] width 16 height 16
radio input "true"
click at [295, 307] on p "Next" at bounding box center [289, 303] width 14 height 7
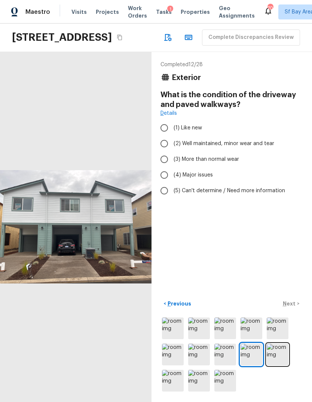
click at [269, 147] on span "(2) Well maintained, minor wear and tear" at bounding box center [223, 143] width 100 height 7
click at [172, 151] on input "(2) Well maintained, minor wear and tear" at bounding box center [164, 144] width 16 height 16
radio input "true"
click at [233, 163] on span "(3) More than normal wear" at bounding box center [205, 158] width 65 height 7
click at [172, 167] on input "(3) More than normal wear" at bounding box center [164, 159] width 16 height 16
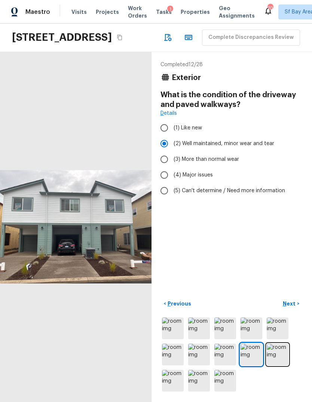
radio input "true"
click at [292, 307] on p "Next" at bounding box center [289, 303] width 14 height 7
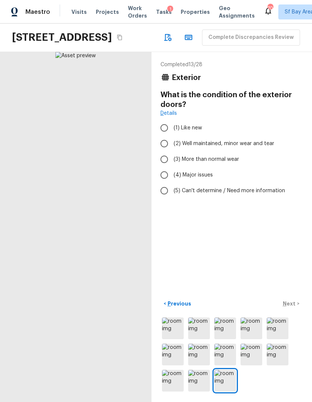
click at [265, 147] on span "(2) Well maintained, minor wear and tear" at bounding box center [223, 143] width 100 height 7
click at [172, 151] on input "(2) Well maintained, minor wear and tear" at bounding box center [164, 144] width 16 height 16
radio input "true"
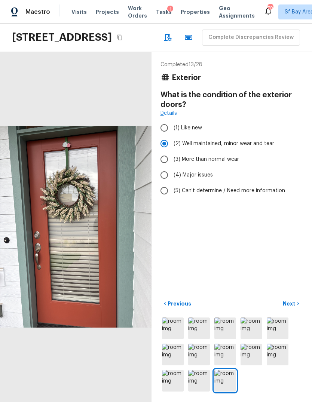
click at [296, 310] on button "Next >" at bounding box center [291, 303] width 24 height 12
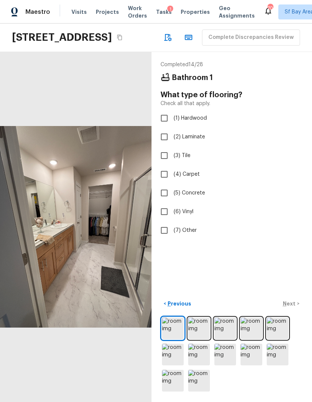
click at [193, 219] on label "(6) Vinyl" at bounding box center [226, 212] width 140 height 16
click at [172, 219] on input "(6) Vinyl" at bounding box center [164, 212] width 16 height 16
checkbox input "true"
click at [294, 307] on p "Next" at bounding box center [289, 303] width 14 height 7
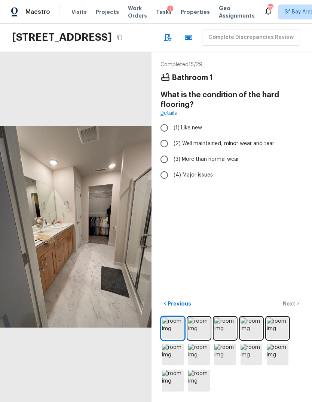
click at [247, 147] on span "(2) Well maintained, minor wear and tear" at bounding box center [223, 143] width 100 height 7
click at [172, 151] on input "(2) Well maintained, minor wear and tear" at bounding box center [164, 144] width 16 height 16
radio input "true"
click at [291, 307] on p "Next" at bounding box center [289, 303] width 14 height 7
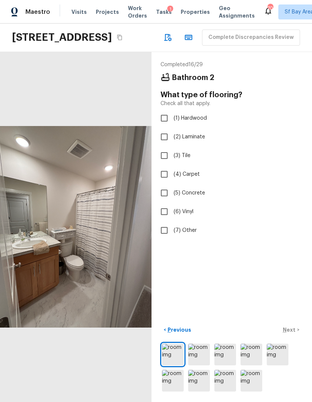
click at [189, 215] on span "(6) Vinyl" at bounding box center [183, 211] width 20 height 7
click at [172, 219] on input "(6) Vinyl" at bounding box center [164, 212] width 16 height 16
checkbox input "true"
click at [294, 336] on div "< Previous Next >" at bounding box center [231, 329] width 142 height 12
click at [293, 333] on p "Next" at bounding box center [289, 329] width 14 height 7
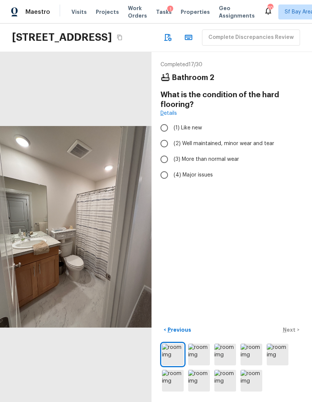
click at [237, 147] on span "(2) Well maintained, minor wear and tear" at bounding box center [223, 143] width 100 height 7
click at [172, 151] on input "(2) Well maintained, minor wear and tear" at bounding box center [164, 144] width 16 height 16
radio input "true"
click at [295, 333] on p "Next" at bounding box center [289, 329] width 14 height 7
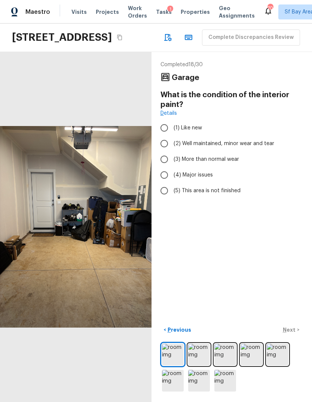
click at [233, 167] on label "(3) More than normal wear" at bounding box center [226, 159] width 140 height 16
click at [172, 167] on input "(3) More than normal wear" at bounding box center [164, 159] width 16 height 16
radio input "true"
click at [292, 333] on p "Next" at bounding box center [289, 329] width 14 height 7
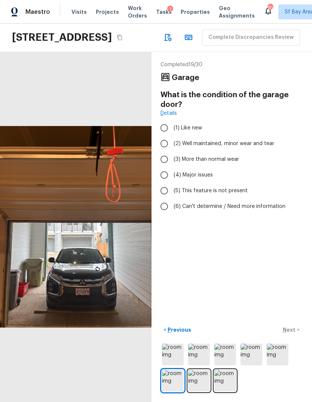
click at [269, 147] on span "(2) Well maintained, minor wear and tear" at bounding box center [223, 143] width 100 height 7
click at [172, 151] on input "(2) Well maintained, minor wear and tear" at bounding box center [164, 144] width 16 height 16
radio input "true"
click at [296, 336] on button "Next >" at bounding box center [291, 329] width 24 height 12
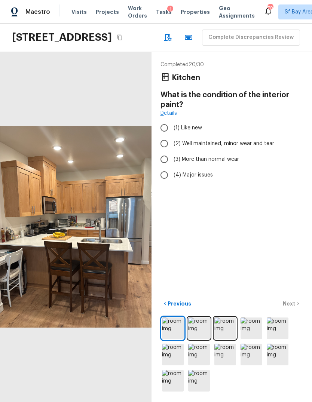
click at [269, 147] on span "(2) Well maintained, minor wear and tear" at bounding box center [223, 143] width 100 height 7
click at [172, 151] on input "(2) Well maintained, minor wear and tear" at bounding box center [164, 144] width 16 height 16
radio input "true"
click at [298, 310] on button "Next >" at bounding box center [291, 303] width 24 height 12
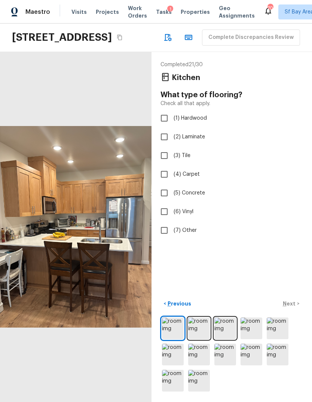
click at [189, 215] on span "(6) Vinyl" at bounding box center [183, 211] width 20 height 7
click at [172, 219] on input "(6) Vinyl" at bounding box center [164, 212] width 16 height 16
checkbox input "true"
click at [292, 307] on p "Next" at bounding box center [289, 303] width 14 height 7
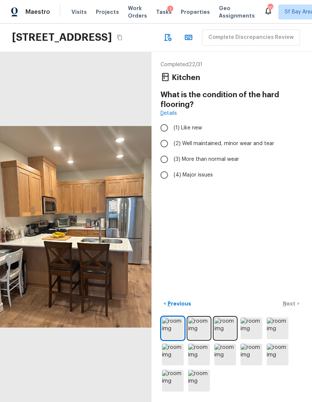
click at [261, 151] on label "(2) Well maintained, minor wear and tear" at bounding box center [226, 144] width 140 height 16
click at [172, 151] on input "(2) Well maintained, minor wear and tear" at bounding box center [164, 144] width 16 height 16
radio input "true"
click at [296, 310] on button "Next >" at bounding box center [291, 303] width 24 height 12
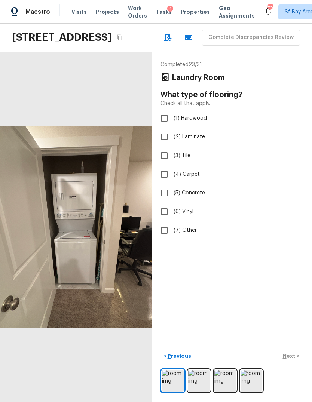
click at [189, 215] on span "(6) Vinyl" at bounding box center [183, 211] width 20 height 7
click at [172, 219] on input "(6) Vinyl" at bounding box center [164, 212] width 16 height 16
checkbox input "true"
click at [293, 362] on button "Next >" at bounding box center [291, 356] width 24 height 12
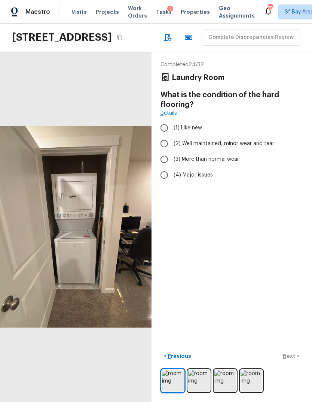
scroll to position [13, 0]
click at [255, 144] on span "(2) Well maintained, minor wear and tear" at bounding box center [223, 143] width 100 height 7
click at [172, 144] on input "(2) Well maintained, minor wear and tear" at bounding box center [164, 144] width 16 height 16
radio input "true"
click at [294, 359] on p "Next" at bounding box center [289, 355] width 14 height 7
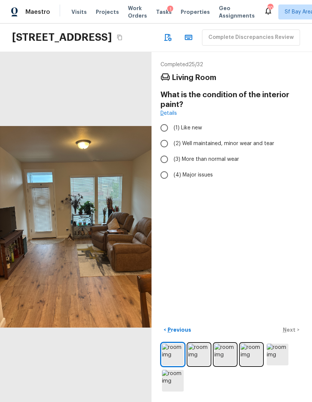
click at [241, 146] on span "(2) Well maintained, minor wear and tear" at bounding box center [223, 143] width 100 height 7
click at [172, 146] on input "(2) Well maintained, minor wear and tear" at bounding box center [164, 144] width 16 height 16
radio input "true"
click at [295, 333] on p "Next" at bounding box center [289, 329] width 14 height 7
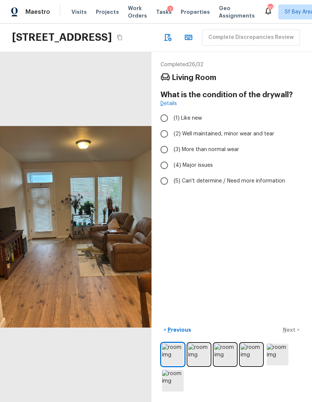
click at [241, 136] on span "(2) Well maintained, minor wear and tear" at bounding box center [223, 133] width 100 height 7
click at [172, 136] on input "(2) Well maintained, minor wear and tear" at bounding box center [164, 134] width 16 height 16
radio input "true"
click at [294, 333] on p "Next" at bounding box center [289, 329] width 14 height 7
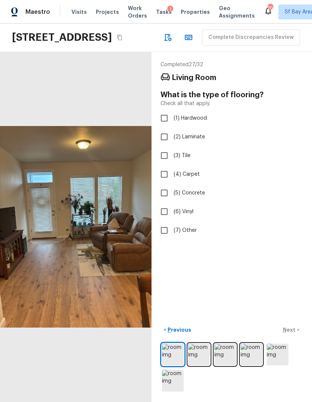
click at [191, 212] on span "(6) Vinyl" at bounding box center [183, 211] width 20 height 7
click at [172, 212] on input "(6) Vinyl" at bounding box center [164, 212] width 16 height 16
checkbox input "true"
click at [293, 336] on div "< Previous Next >" at bounding box center [231, 329] width 142 height 12
click at [294, 333] on p "Next" at bounding box center [289, 329] width 14 height 7
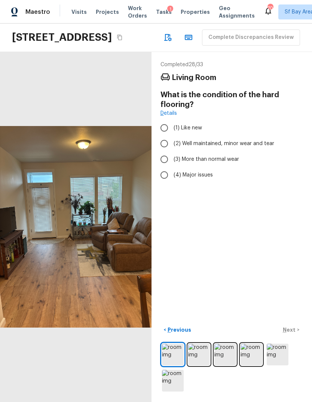
scroll to position [0, 0]
click at [294, 336] on div "< Previous Next >" at bounding box center [231, 329] width 142 height 12
click at [287, 313] on div "Completed 28 / 33 Living Room What is the condition of the hard flooring? Detai…" at bounding box center [231, 227] width 160 height 350
click at [259, 151] on label "(2) Well maintained, minor wear and tear" at bounding box center [226, 144] width 140 height 16
click at [172, 151] on input "(2) Well maintained, minor wear and tear" at bounding box center [164, 144] width 16 height 16
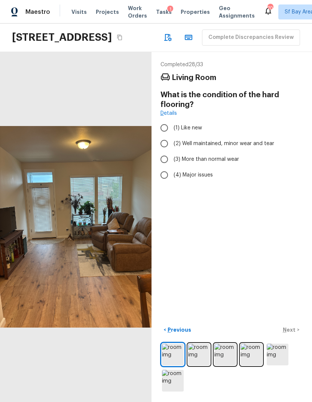
radio input "true"
click at [297, 336] on button "Next >" at bounding box center [291, 329] width 24 height 12
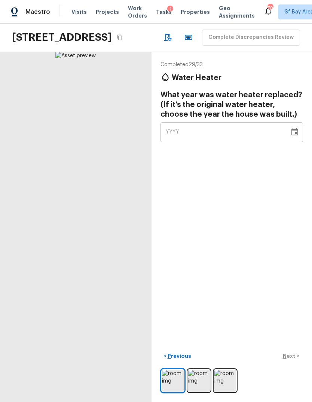
click at [250, 142] on div "YYYY" at bounding box center [224, 132] width 118 height 20
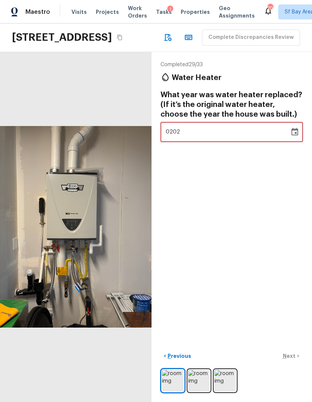
type input "2022"
click at [258, 217] on div "Completed 29 / 33 Water Heater What year was water heater replaced? (If it’s th…" at bounding box center [231, 227] width 160 height 350
click at [291, 359] on p "Next" at bounding box center [289, 355] width 14 height 7
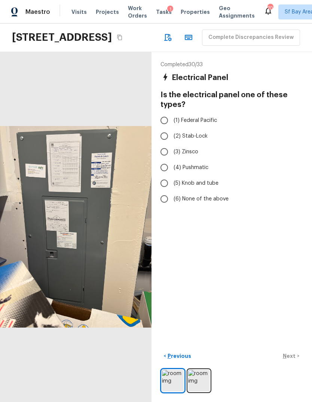
click at [219, 202] on span "(6) None of the above" at bounding box center [200, 198] width 55 height 7
click at [172, 207] on input "(6) None of the above" at bounding box center [164, 199] width 16 height 16
radio input "true"
click at [293, 359] on p "Next" at bounding box center [289, 355] width 14 height 7
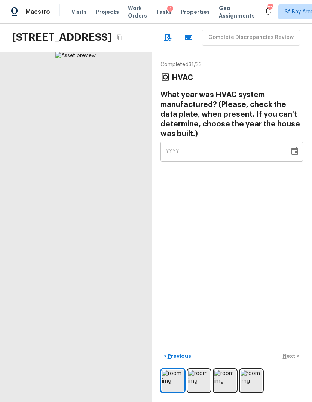
click at [250, 161] on div "YYYY" at bounding box center [224, 152] width 118 height 20
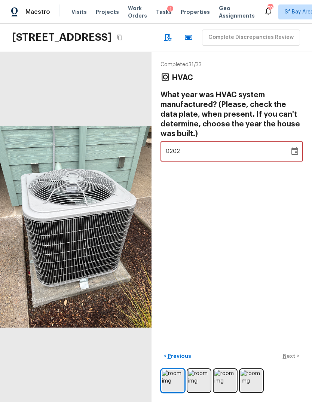
type input "2022"
click at [233, 208] on div "Completed 31 / 33 HVAC What year was HVAC system manufactured? (Please, check t…" at bounding box center [231, 227] width 160 height 350
click at [293, 359] on p "Next" at bounding box center [289, 355] width 14 height 7
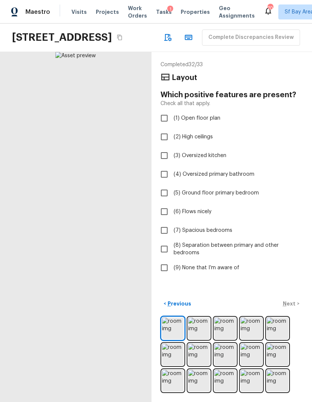
click at [230, 271] on span "(9) None that I’m aware of" at bounding box center [206, 267] width 66 height 7
click at [172, 275] on input "(9) None that I’m aware of" at bounding box center [164, 268] width 16 height 16
checkbox input "true"
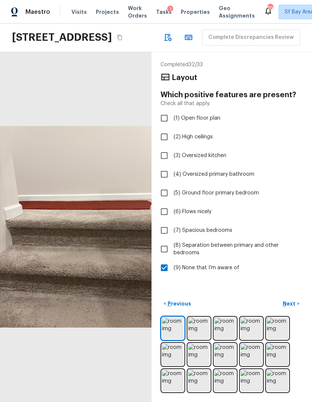
scroll to position [13, 0]
click at [295, 307] on p "Next" at bounding box center [289, 303] width 14 height 7
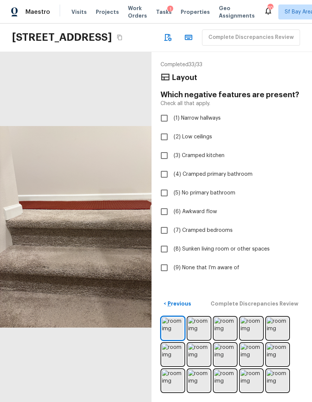
click at [216, 268] on span "(9) None that I’m aware of" at bounding box center [206, 267] width 66 height 7
click at [172, 268] on input "(9) None that I’m aware of" at bounding box center [164, 268] width 16 height 16
checkbox input "true"
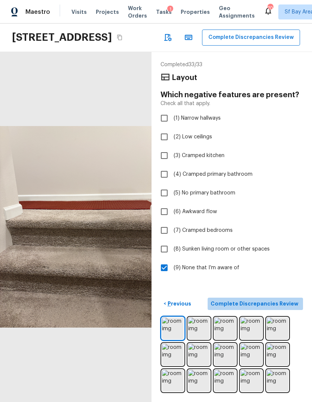
click at [294, 307] on p "Complete Discrepancies Review" at bounding box center [254, 303] width 89 height 7
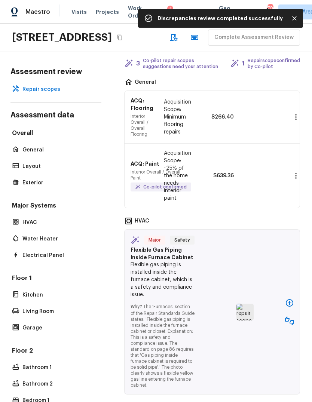
scroll to position [37, 0]
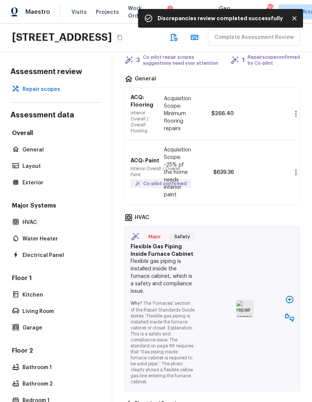
click at [293, 299] on button "button" at bounding box center [289, 299] width 15 height 15
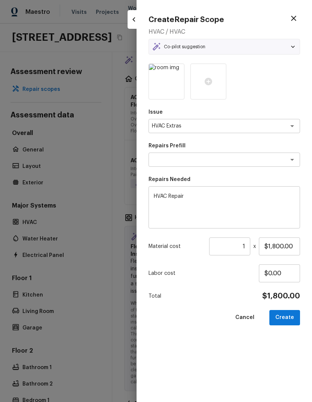
type textarea "HVAC Repair"
click at [279, 247] on input "$1,800.00" at bounding box center [278, 246] width 41 height 18
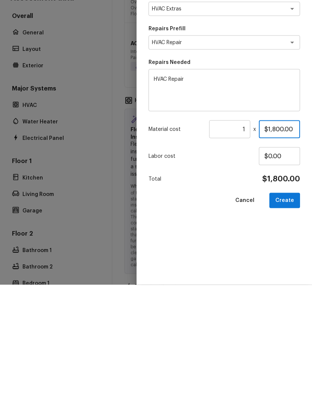
click at [280, 237] on input "$1,800.00" at bounding box center [278, 246] width 41 height 18
click at [281, 237] on input "$1,800.00" at bounding box center [278, 246] width 41 height 18
click at [288, 310] on button "Create" at bounding box center [284, 317] width 31 height 15
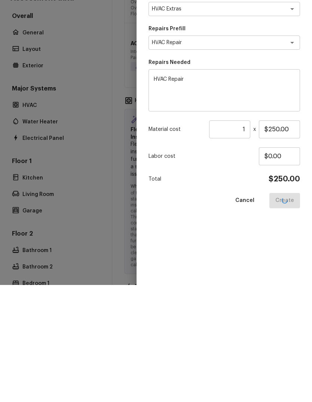
scroll to position [28, 0]
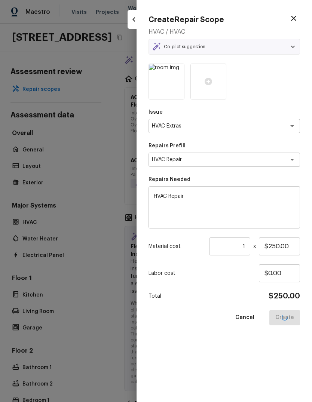
type input "$1,800.00"
type input "$0.00"
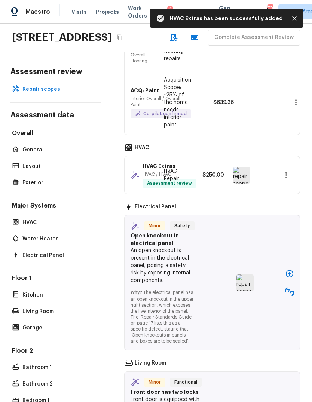
scroll to position [108, 0]
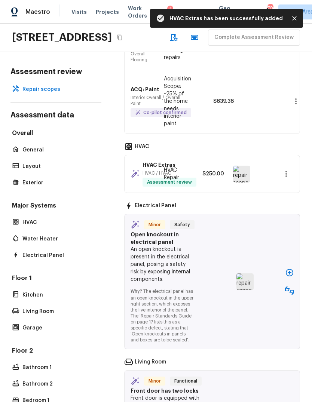
click at [288, 268] on icon "button" at bounding box center [289, 272] width 9 height 9
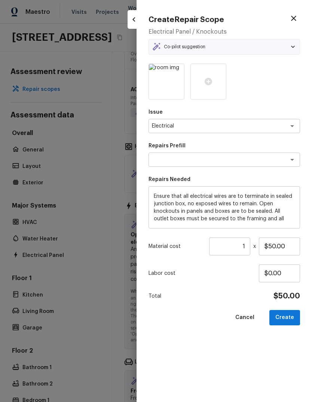
type textarea "Terminate/Conceal Wiring"
click at [288, 315] on button "Create" at bounding box center [284, 317] width 31 height 15
type input "$0.00"
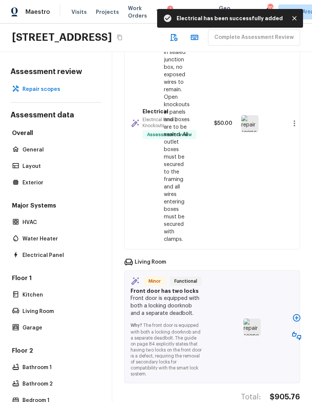
scroll to position [323, 0]
click at [299, 314] on icon "button" at bounding box center [295, 317] width 7 height 7
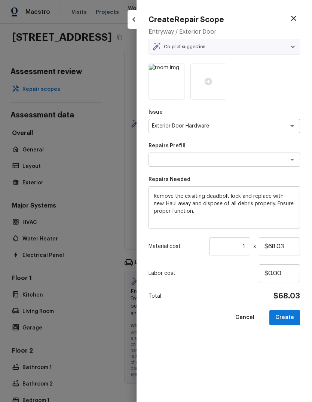
type textarea "Remove & Replace Deadbolt Lock (Average)"
click at [285, 317] on button "Create" at bounding box center [284, 317] width 31 height 15
type input "$0.00"
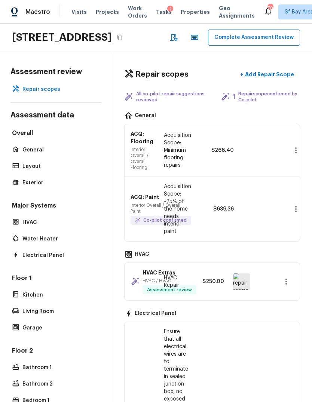
scroll to position [0, 0]
click at [208, 30] on button "Complete Assessment Review" at bounding box center [254, 38] width 92 height 16
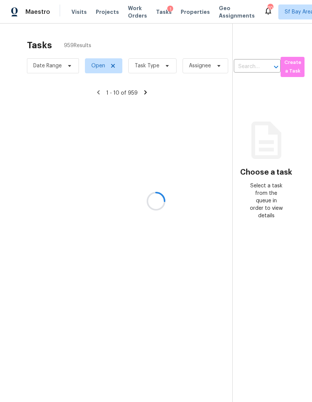
click at [148, 43] on div at bounding box center [156, 201] width 312 height 402
click at [158, 39] on div at bounding box center [156, 201] width 312 height 402
click at [149, 40] on div at bounding box center [156, 201] width 312 height 402
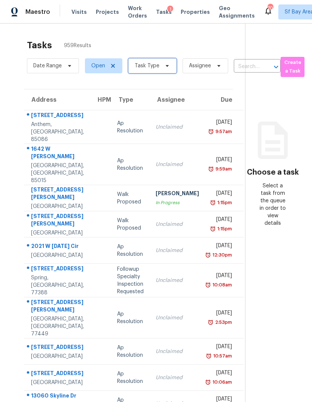
click at [161, 58] on span "Task Type" at bounding box center [152, 65] width 48 height 15
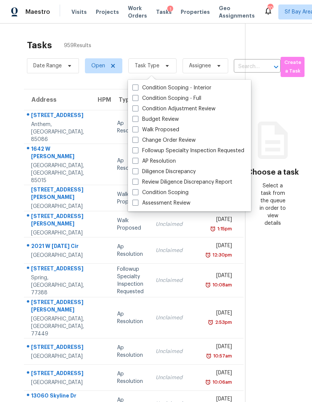
click at [165, 199] on label "Assessment Review" at bounding box center [161, 202] width 58 height 7
click at [137, 199] on input "Assessment Review" at bounding box center [134, 201] width 5 height 5
checkbox input "true"
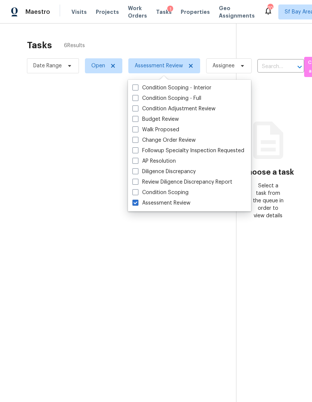
click at [201, 14] on div at bounding box center [156, 201] width 312 height 402
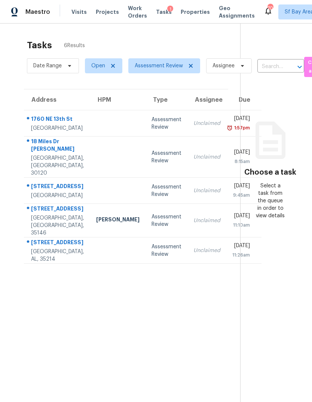
click at [187, 110] on td "Unclaimed" at bounding box center [206, 123] width 39 height 26
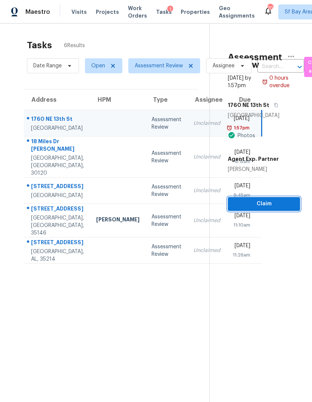
click at [268, 199] on span "Claim" at bounding box center [263, 203] width 60 height 9
click at [265, 199] on span "Claim" at bounding box center [263, 203] width 60 height 9
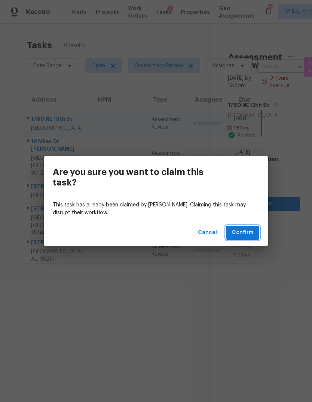
click at [247, 233] on span "Confirm" at bounding box center [242, 232] width 21 height 9
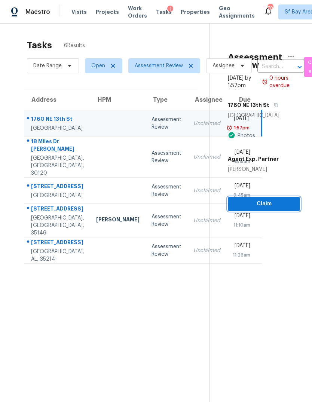
click at [267, 199] on span "Claim" at bounding box center [263, 203] width 60 height 9
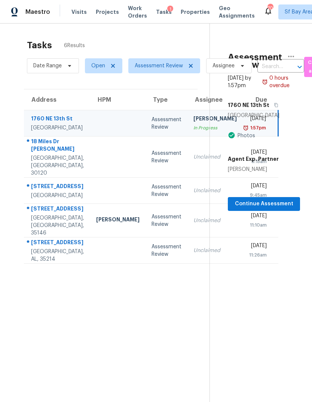
click at [247, 230] on section "Assessment Review [DATE] by 1:57pm 0 hours overdue [STREET_ADDRESS] Photos Agen…" at bounding box center [254, 225] width 90 height 402
click at [264, 199] on span "Continue Assessment" at bounding box center [263, 203] width 60 height 9
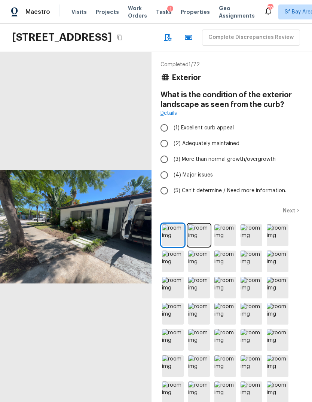
click at [164, 151] on input "(2) Adequately maintained" at bounding box center [164, 144] width 16 height 16
radio input "true"
click at [293, 214] on p "Next" at bounding box center [289, 210] width 14 height 7
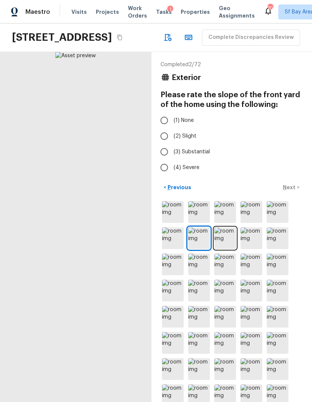
click at [180, 124] on span "(1) None" at bounding box center [183, 120] width 20 height 7
click at [172, 128] on input "(1) None" at bounding box center [164, 120] width 16 height 16
radio input "true"
click at [292, 191] on p "Next" at bounding box center [289, 186] width 14 height 7
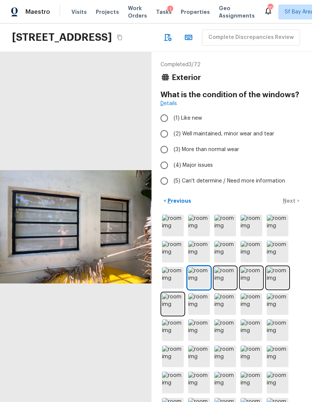
click at [227, 153] on span "(3) More than normal wear" at bounding box center [205, 149] width 65 height 7
click at [172, 157] on input "(3) More than normal wear" at bounding box center [164, 150] width 16 height 16
radio input "true"
click at [292, 204] on p "Next" at bounding box center [289, 200] width 14 height 7
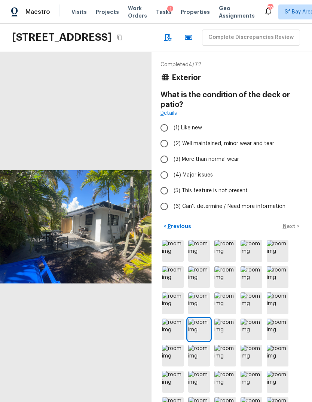
click at [227, 163] on span "(3) More than normal wear" at bounding box center [205, 158] width 65 height 7
click at [172, 167] on input "(3) More than normal wear" at bounding box center [164, 159] width 16 height 16
radio input "true"
click at [292, 230] on p "Next" at bounding box center [289, 225] width 14 height 7
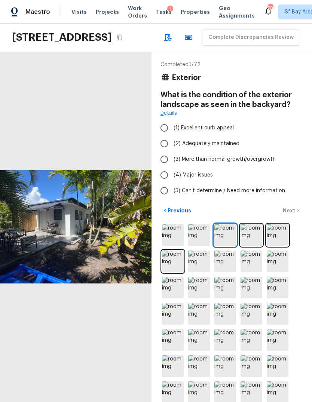
click at [256, 163] on span "(3) More than normal growth/overgrowth" at bounding box center [224, 158] width 102 height 7
click at [172, 167] on input "(3) More than normal growth/overgrowth" at bounding box center [164, 159] width 16 height 16
radio input "true"
click at [292, 214] on p "Next" at bounding box center [289, 210] width 14 height 7
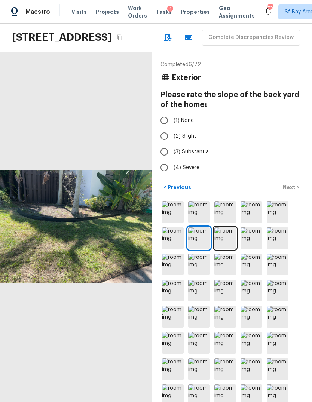
click at [195, 140] on span "(2) Slight" at bounding box center [184, 135] width 23 height 7
click at [172, 144] on input "(2) Slight" at bounding box center [164, 136] width 16 height 16
radio input "true"
click at [294, 191] on p "Next" at bounding box center [289, 186] width 14 height 7
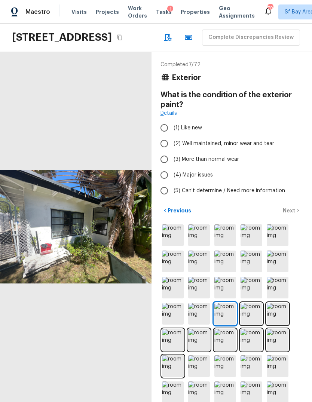
click at [232, 167] on label "(3) More than normal wear" at bounding box center [226, 159] width 140 height 16
click at [172, 167] on input "(3) More than normal wear" at bounding box center [164, 159] width 16 height 16
radio input "true"
click at [291, 214] on p "Next" at bounding box center [289, 210] width 14 height 7
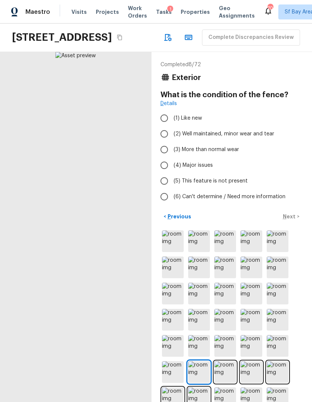
click at [226, 153] on span "(3) More than normal wear" at bounding box center [205, 149] width 65 height 7
click at [172, 157] on input "(3) More than normal wear" at bounding box center [164, 150] width 16 height 16
radio input "true"
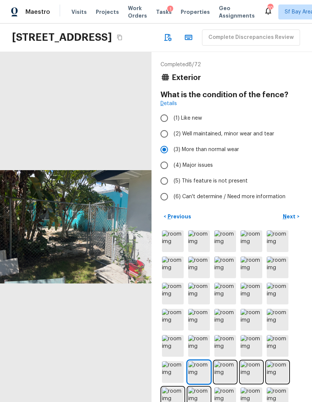
click at [291, 220] on p "Next" at bounding box center [289, 216] width 14 height 7
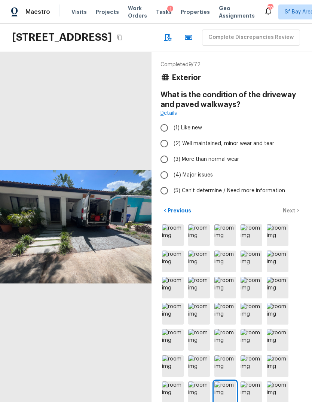
click at [202, 179] on span "(4) Major issues" at bounding box center [192, 174] width 39 height 7
click at [172, 183] on input "(4) Major issues" at bounding box center [164, 175] width 16 height 16
radio input "true"
click at [291, 214] on p "Next" at bounding box center [289, 210] width 14 height 7
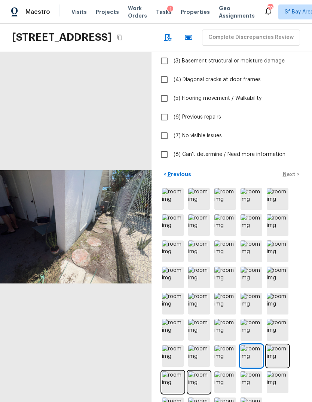
scroll to position [96, 0]
click at [283, 364] on img at bounding box center [277, 356] width 22 height 22
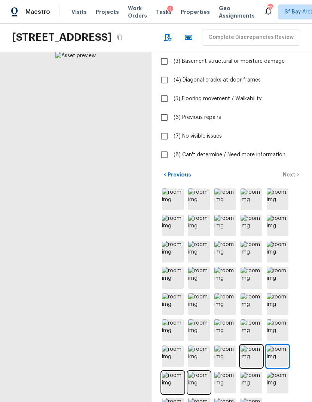
click at [258, 364] on img at bounding box center [251, 356] width 22 height 22
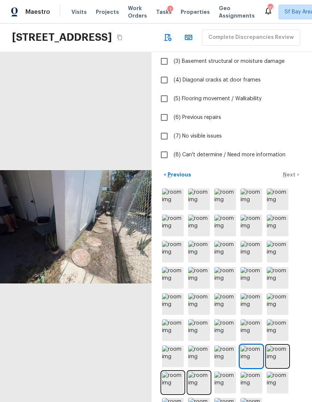
scroll to position [13, 0]
click at [178, 380] on img at bounding box center [173, 382] width 22 height 22
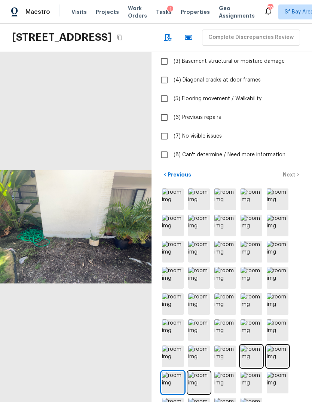
click at [208, 372] on img at bounding box center [199, 382] width 22 height 22
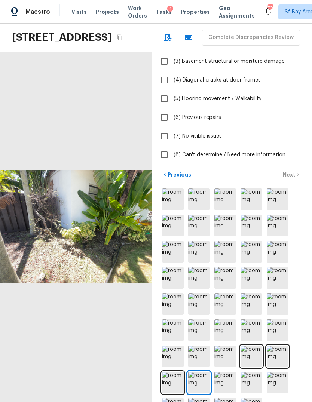
click at [213, 138] on span "(7) No visible issues" at bounding box center [197, 135] width 48 height 7
click at [172, 138] on input "(7) No visible issues" at bounding box center [164, 136] width 16 height 16
checkbox input "true"
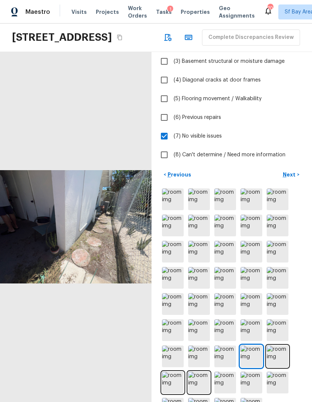
click at [293, 176] on p "Next" at bounding box center [289, 174] width 14 height 7
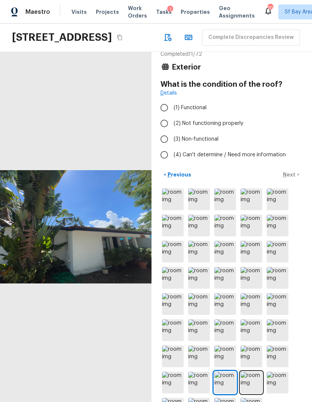
click at [206, 111] on label "(1) Functional" at bounding box center [226, 108] width 140 height 16
click at [172, 111] on input "(1) Functional" at bounding box center [164, 108] width 16 height 16
radio input "true"
click at [295, 171] on p "Next" at bounding box center [289, 174] width 14 height 7
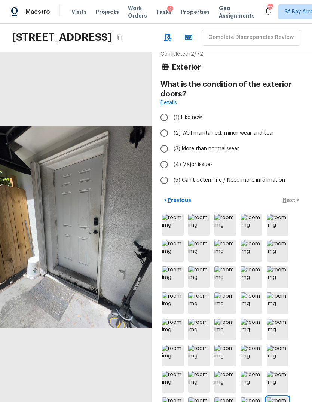
click at [269, 129] on span "(2) Well maintained, minor wear and tear" at bounding box center [223, 132] width 100 height 7
click at [172, 125] on input "(2) Well maintained, minor wear and tear" at bounding box center [164, 133] width 16 height 16
radio input "true"
click at [226, 145] on span "(3) More than normal wear" at bounding box center [205, 148] width 65 height 7
click at [172, 141] on input "(3) More than normal wear" at bounding box center [164, 149] width 16 height 16
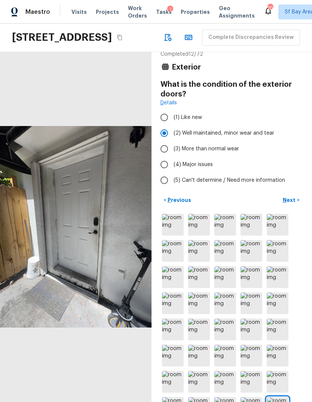
radio input "true"
click at [293, 196] on p "Next" at bounding box center [289, 199] width 14 height 7
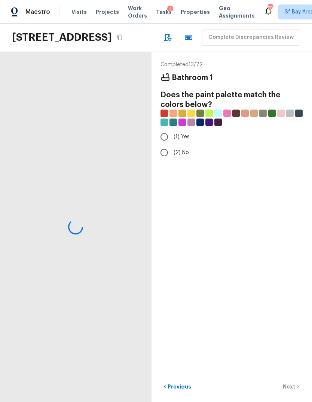
scroll to position [0, 0]
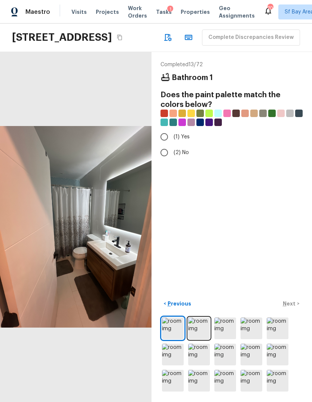
click at [164, 145] on input "(2) No" at bounding box center [164, 153] width 16 height 16
radio input "true"
click at [293, 300] on p "Next" at bounding box center [289, 303] width 14 height 7
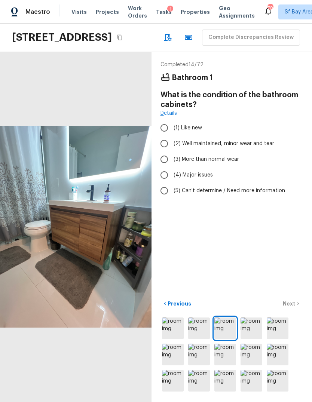
click at [232, 155] on span "(3) More than normal wear" at bounding box center [205, 158] width 65 height 7
click at [172, 151] on input "(3) More than normal wear" at bounding box center [164, 159] width 16 height 16
radio input "true"
click at [296, 305] on button "Next >" at bounding box center [291, 303] width 24 height 12
click at [262, 140] on span "(2) Well maintained, minor wear and tear" at bounding box center [223, 143] width 100 height 7
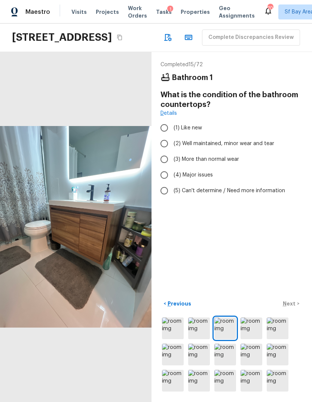
click at [172, 136] on input "(2) Well maintained, minor wear and tear" at bounding box center [164, 144] width 16 height 16
radio input "true"
click at [295, 304] on p "Next" at bounding box center [289, 303] width 14 height 7
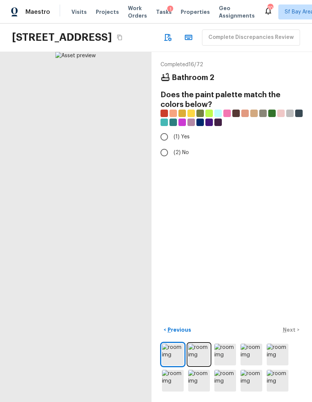
click at [165, 145] on input "(2) No" at bounding box center [164, 153] width 16 height 16
radio input "true"
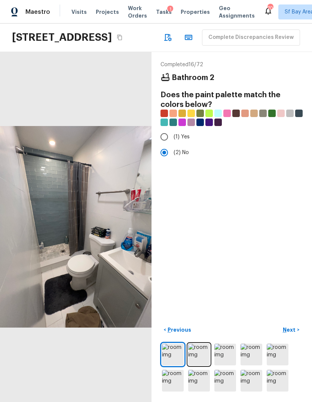
click at [294, 325] on button "Next >" at bounding box center [291, 329] width 24 height 12
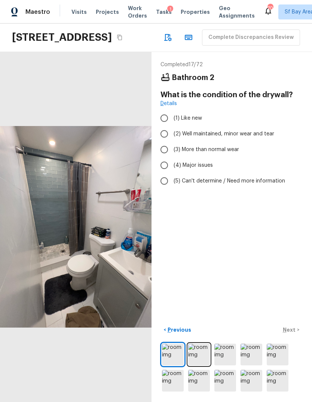
click at [244, 130] on span "(2) Well maintained, minor wear and tear" at bounding box center [223, 133] width 100 height 7
click at [172, 126] on input "(2) Well maintained, minor wear and tear" at bounding box center [164, 134] width 16 height 16
radio input "true"
click at [294, 329] on p "Next" at bounding box center [289, 329] width 14 height 7
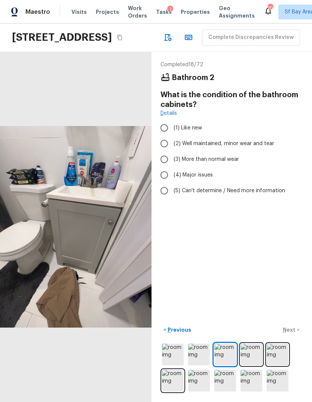
click at [242, 136] on label "(2) Well maintained, minor wear and tear" at bounding box center [226, 144] width 140 height 16
click at [172, 136] on input "(2) Well maintained, minor wear and tear" at bounding box center [164, 144] width 16 height 16
radio input "true"
click at [230, 155] on span "(3) More than normal wear" at bounding box center [205, 158] width 65 height 7
click at [172, 151] on input "(3) More than normal wear" at bounding box center [164, 159] width 16 height 16
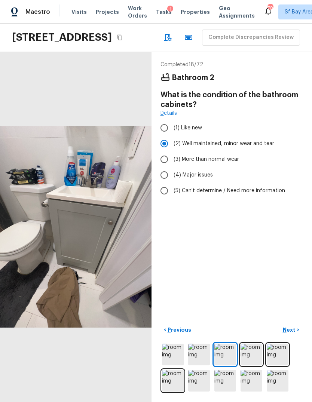
radio input "true"
click at [295, 330] on p "Next" at bounding box center [289, 329] width 14 height 7
click at [260, 140] on span "(2) Well maintained, minor wear and tear" at bounding box center [223, 143] width 100 height 7
click at [172, 136] on input "(2) Well maintained, minor wear and tear" at bounding box center [164, 144] width 16 height 16
radio input "true"
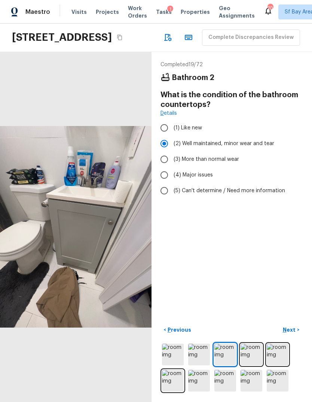
click at [295, 331] on p "Next" at bounding box center [289, 329] width 14 height 7
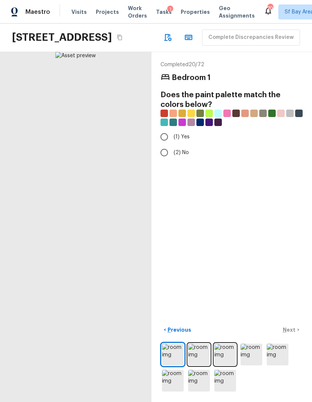
click at [168, 129] on input "(1) Yes" at bounding box center [164, 137] width 16 height 16
radio input "true"
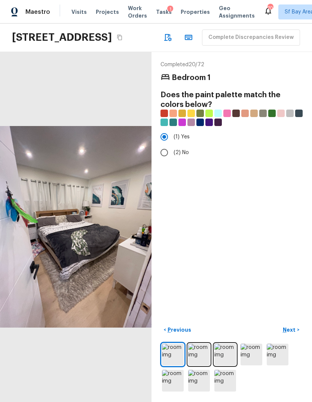
click at [296, 330] on button "Next >" at bounding box center [291, 329] width 24 height 12
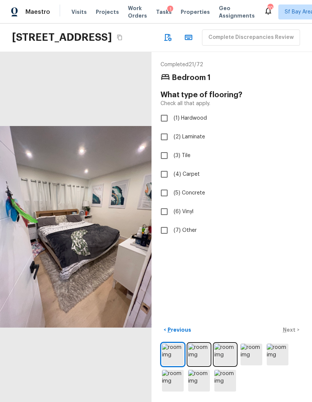
click at [194, 204] on label "(6) Vinyl" at bounding box center [226, 212] width 140 height 16
click at [172, 204] on input "(6) Vinyl" at bounding box center [164, 212] width 16 height 16
checkbox input "true"
click at [297, 328] on button "Next >" at bounding box center [291, 329] width 24 height 12
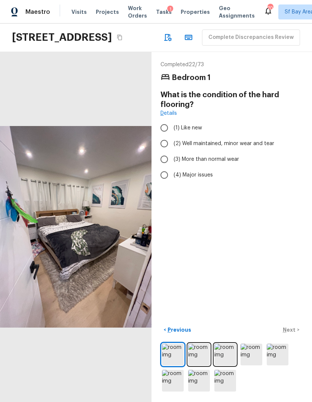
click at [233, 151] on label "(3) More than normal wear" at bounding box center [226, 159] width 140 height 16
click at [172, 151] on input "(3) More than normal wear" at bounding box center [164, 159] width 16 height 16
radio input "true"
click at [295, 327] on p "Next" at bounding box center [289, 329] width 14 height 7
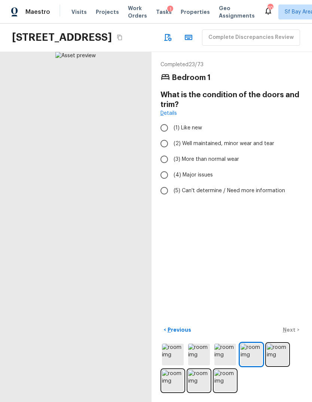
click at [233, 155] on span "(3) More than normal wear" at bounding box center [205, 158] width 65 height 7
click at [172, 151] on input "(3) More than normal wear" at bounding box center [164, 159] width 16 height 16
radio input "true"
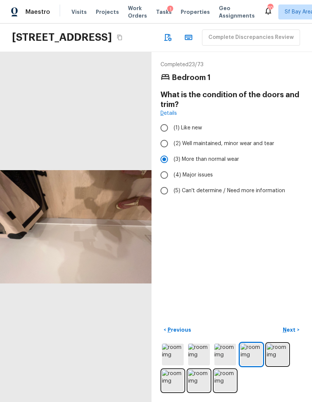
click at [294, 329] on p "Next" at bounding box center [289, 329] width 14 height 7
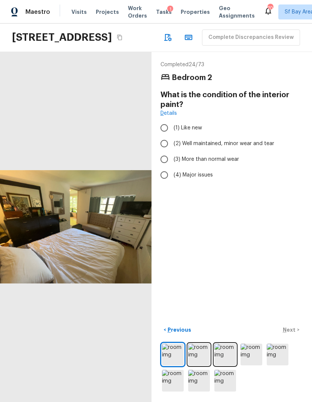
click at [248, 140] on span "(2) Well maintained, minor wear and tear" at bounding box center [223, 143] width 100 height 7
click at [172, 136] on input "(2) Well maintained, minor wear and tear" at bounding box center [164, 144] width 16 height 16
radio input "true"
click at [228, 155] on span "(3) More than normal wear" at bounding box center [205, 158] width 65 height 7
click at [172, 151] on input "(3) More than normal wear" at bounding box center [164, 159] width 16 height 16
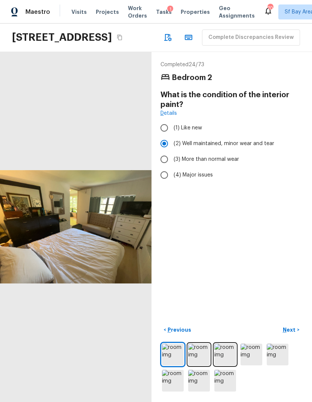
radio input "true"
click at [294, 331] on p "Next" at bounding box center [289, 329] width 14 height 7
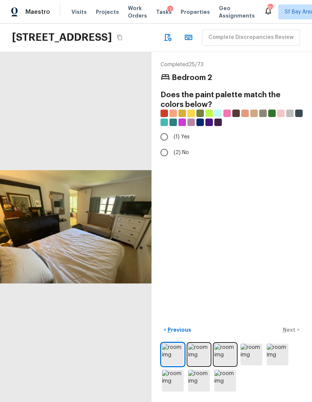
click at [164, 145] on input "(2) No" at bounding box center [164, 153] width 16 height 16
radio input "true"
click at [297, 331] on button "Next >" at bounding box center [291, 329] width 24 height 12
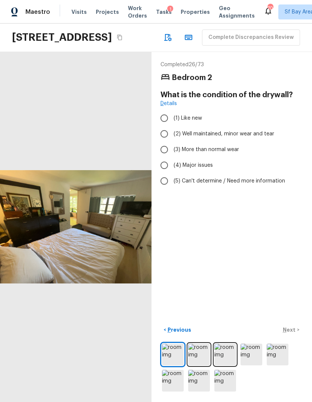
click at [220, 146] on span "(3) More than normal wear" at bounding box center [205, 149] width 65 height 7
click at [172, 142] on input "(3) More than normal wear" at bounding box center [164, 150] width 16 height 16
radio input "true"
click at [297, 327] on button "Next >" at bounding box center [291, 329] width 24 height 12
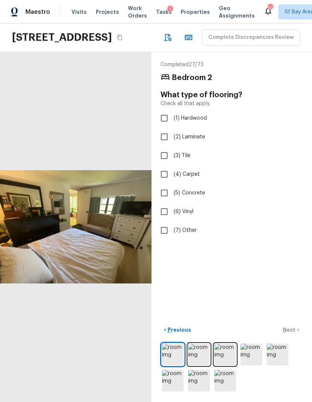
click at [204, 129] on label "(2) Laminate" at bounding box center [226, 137] width 140 height 16
click at [172, 129] on input "(2) Laminate" at bounding box center [164, 137] width 16 height 16
checkbox input "true"
click at [193, 204] on label "(6) Vinyl" at bounding box center [226, 212] width 140 height 16
click at [172, 204] on input "(6) Vinyl" at bounding box center [164, 212] width 16 height 16
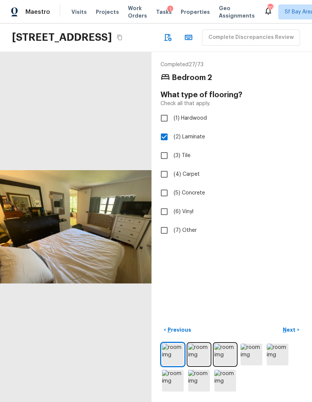
checkbox input "true"
click at [199, 133] on span "(2) Laminate" at bounding box center [188, 136] width 31 height 7
click at [172, 129] on input "(2) Laminate" at bounding box center [164, 137] width 16 height 16
checkbox input "false"
click at [297, 332] on button "Next >" at bounding box center [291, 329] width 24 height 12
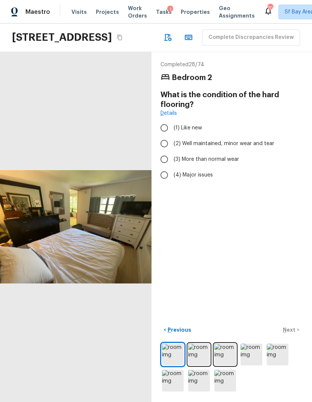
click at [239, 140] on span "(2) Well maintained, minor wear and tear" at bounding box center [223, 143] width 100 height 7
click at [172, 136] on input "(2) Well maintained, minor wear and tear" at bounding box center [164, 144] width 16 height 16
radio input "true"
click at [296, 331] on button "Next >" at bounding box center [291, 329] width 24 height 12
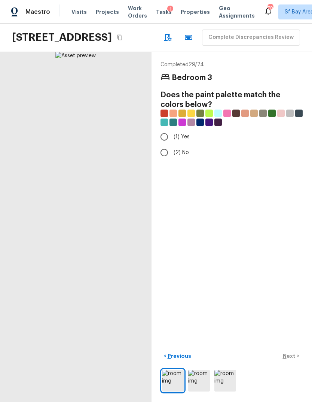
click at [183, 149] on span "(2) No" at bounding box center [180, 152] width 15 height 7
click at [172, 145] on input "(2) No" at bounding box center [164, 153] width 16 height 16
radio input "true"
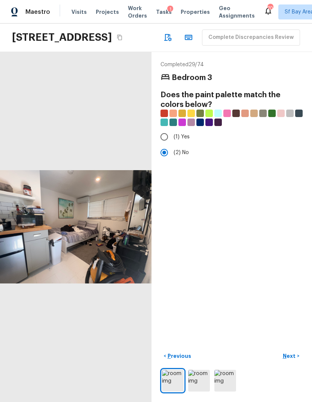
click at [296, 355] on button "Next >" at bounding box center [291, 356] width 24 height 12
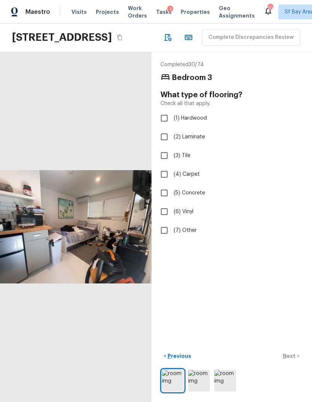
click at [200, 204] on label "(6) Vinyl" at bounding box center [226, 212] width 140 height 16
click at [172, 204] on input "(6) Vinyl" at bounding box center [164, 212] width 16 height 16
checkbox input "true"
click at [294, 354] on p "Next" at bounding box center [289, 355] width 14 height 7
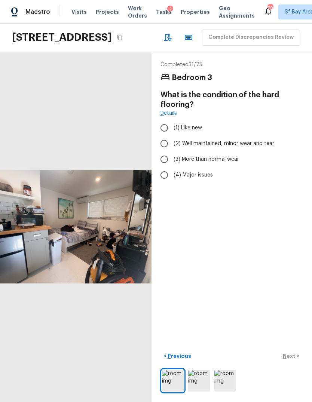
click at [229, 155] on span "(3) More than normal wear" at bounding box center [205, 158] width 65 height 7
click at [172, 151] on input "(3) More than normal wear" at bounding box center [164, 159] width 16 height 16
radio input "true"
click at [261, 151] on label "(3) More than normal wear" at bounding box center [226, 159] width 140 height 16
click at [172, 151] on input "(3) More than normal wear" at bounding box center [164, 159] width 16 height 16
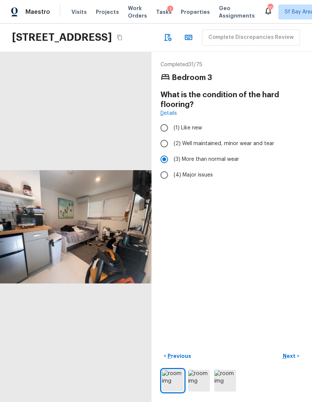
click at [261, 151] on label "(3) More than normal wear" at bounding box center [226, 159] width 140 height 16
click at [172, 151] on input "(3) More than normal wear" at bounding box center [164, 159] width 16 height 16
click at [232, 155] on span "(3) More than normal wear" at bounding box center [205, 158] width 65 height 7
click at [172, 151] on input "(3) More than normal wear" at bounding box center [164, 159] width 16 height 16
click at [247, 140] on span "(2) Well maintained, minor wear and tear" at bounding box center [223, 143] width 100 height 7
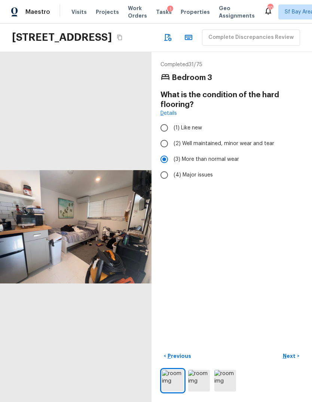
click at [172, 136] on input "(2) Well maintained, minor wear and tear" at bounding box center [164, 144] width 16 height 16
radio input "true"
click at [294, 354] on p "Next" at bounding box center [289, 355] width 14 height 7
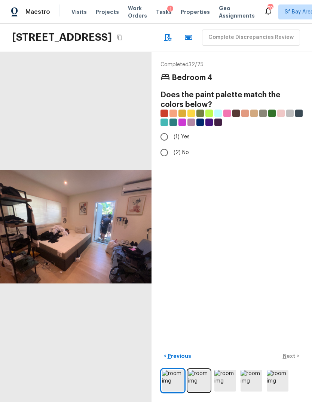
click at [166, 145] on input "(2) No" at bounding box center [164, 153] width 16 height 16
radio input "true"
click at [298, 357] on button "Next >" at bounding box center [291, 356] width 24 height 12
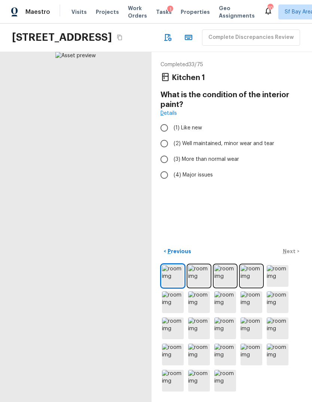
click at [224, 140] on span "(2) Well maintained, minor wear and tear" at bounding box center [223, 143] width 100 height 7
click at [172, 136] on input "(2) Well maintained, minor wear and tear" at bounding box center [164, 144] width 16 height 16
radio input "true"
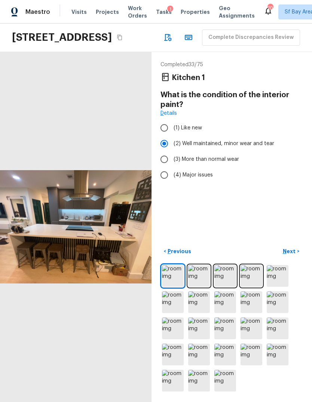
click at [294, 257] on button "Next >" at bounding box center [291, 251] width 24 height 12
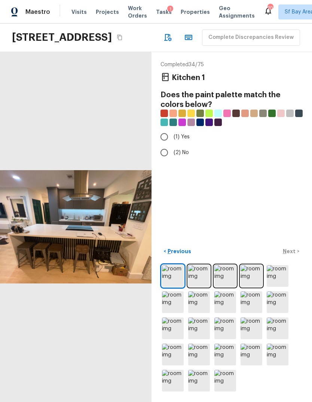
click at [165, 145] on input "(2) No" at bounding box center [164, 153] width 16 height 16
radio input "true"
click at [294, 251] on p "Next" at bounding box center [289, 250] width 14 height 7
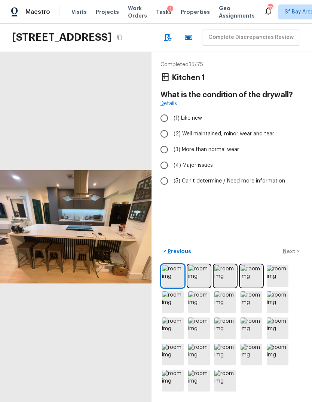
scroll to position [0, 0]
click at [174, 142] on label "(3) More than normal wear" at bounding box center [226, 150] width 140 height 16
click at [172, 142] on input "(3) More than normal wear" at bounding box center [164, 150] width 16 height 16
radio input "true"
click at [295, 255] on p "Next" at bounding box center [289, 250] width 14 height 7
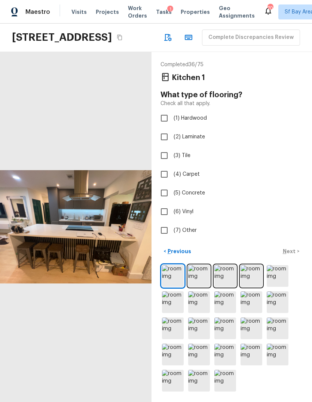
click at [162, 204] on input "(6) Vinyl" at bounding box center [164, 212] width 16 height 16
checkbox input "true"
click at [292, 257] on div "< Previous Next >" at bounding box center [231, 251] width 142 height 12
click at [292, 255] on p "Next" at bounding box center [289, 250] width 14 height 7
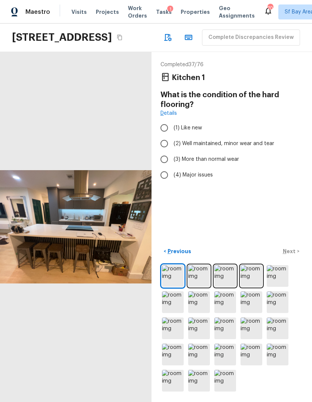
click at [247, 140] on span "(2) Well maintained, minor wear and tear" at bounding box center [223, 143] width 100 height 7
click at [172, 136] on input "(2) Well maintained, minor wear and tear" at bounding box center [164, 144] width 16 height 16
radio input "true"
click at [293, 255] on p "Next" at bounding box center [289, 250] width 14 height 7
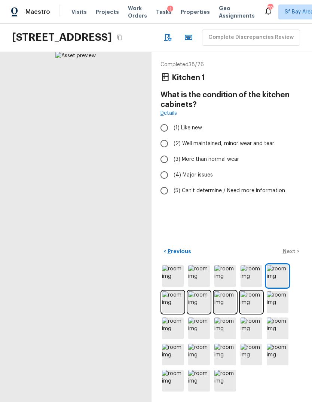
click at [238, 136] on label "(2) Well maintained, minor wear and tear" at bounding box center [226, 144] width 140 height 16
click at [172, 136] on input "(2) Well maintained, minor wear and tear" at bounding box center [164, 144] width 16 height 16
radio input "true"
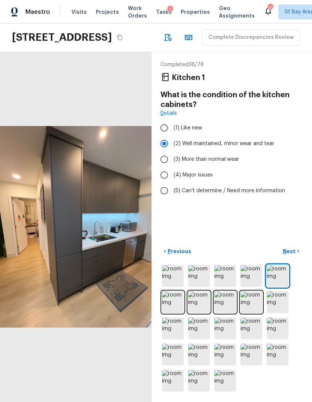
click at [295, 255] on p "Next" at bounding box center [289, 250] width 14 height 7
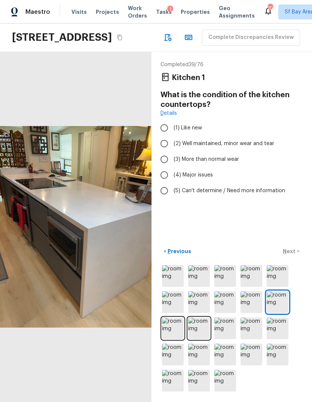
click at [226, 140] on span "(2) Well maintained, minor wear and tear" at bounding box center [223, 143] width 100 height 7
click at [172, 136] on input "(2) Well maintained, minor wear and tear" at bounding box center [164, 144] width 16 height 16
radio input "true"
click at [292, 257] on button "Next >" at bounding box center [291, 251] width 24 height 12
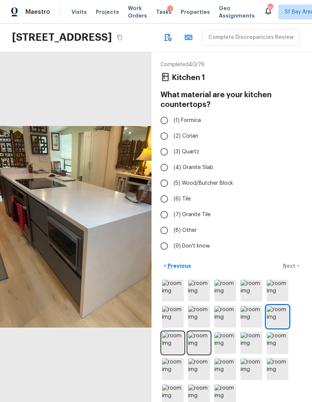
click at [294, 270] on div "< Previous Next >" at bounding box center [231, 266] width 142 height 12
click at [191, 148] on span "(3) Quartz" at bounding box center [186, 151] width 26 height 7
click at [172, 144] on input "(3) Quartz" at bounding box center [164, 152] width 16 height 16
radio input "true"
click at [295, 266] on p "Next" at bounding box center [289, 265] width 14 height 7
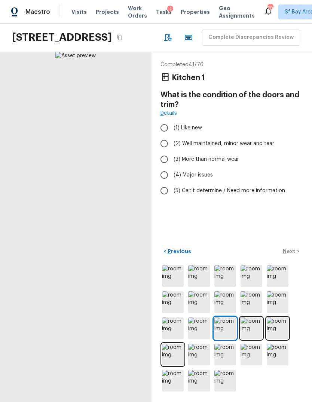
click at [262, 136] on label "(2) Well maintained, minor wear and tear" at bounding box center [226, 144] width 140 height 16
click at [172, 136] on input "(2) Well maintained, minor wear and tear" at bounding box center [164, 144] width 16 height 16
radio input "true"
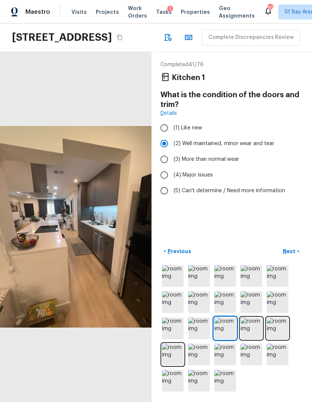
click at [292, 257] on button "Next >" at bounding box center [291, 251] width 24 height 12
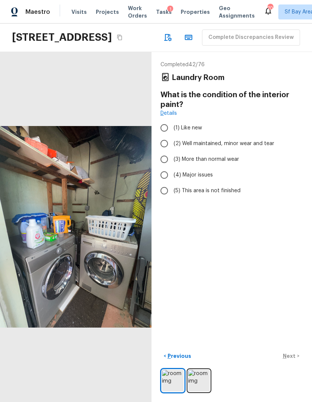
click at [235, 155] on span "(3) More than normal wear" at bounding box center [205, 158] width 65 height 7
click at [172, 151] on input "(3) More than normal wear" at bounding box center [164, 159] width 16 height 16
radio input "true"
click at [255, 140] on span "(2) Well maintained, minor wear and tear" at bounding box center [223, 143] width 100 height 7
click at [172, 136] on input "(2) Well maintained, minor wear and tear" at bounding box center [164, 144] width 16 height 16
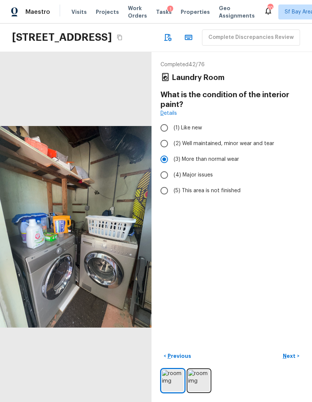
radio input "true"
click at [296, 362] on button "Next >" at bounding box center [291, 356] width 24 height 12
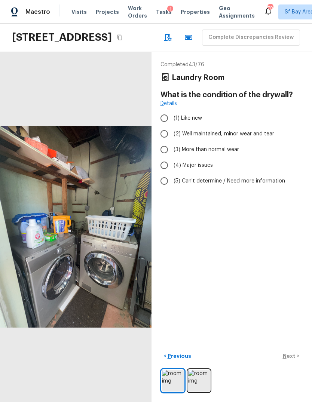
click at [269, 130] on span "(2) Well maintained, minor wear and tear" at bounding box center [223, 133] width 100 height 7
click at [172, 126] on input "(2) Well maintained, minor wear and tear" at bounding box center [164, 134] width 16 height 16
radio input "true"
click at [297, 358] on div "Completed 43 / 76 Laundry Room What is the condition of the drywall? Details (1…" at bounding box center [231, 227] width 160 height 350
click at [297, 362] on button "Next >" at bounding box center [291, 356] width 24 height 12
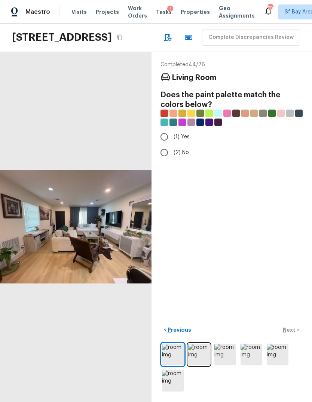
click at [168, 145] on input "(2) No" at bounding box center [164, 153] width 16 height 16
radio input "true"
click at [296, 336] on button "Next >" at bounding box center [291, 329] width 24 height 12
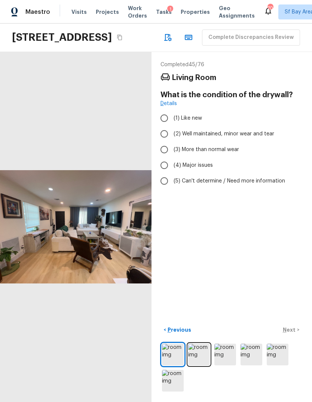
click at [264, 126] on label "(2) Well maintained, minor wear and tear" at bounding box center [226, 134] width 140 height 16
click at [172, 126] on input "(2) Well maintained, minor wear and tear" at bounding box center [164, 134] width 16 height 16
radio input "true"
click at [292, 333] on p "Next" at bounding box center [289, 329] width 14 height 7
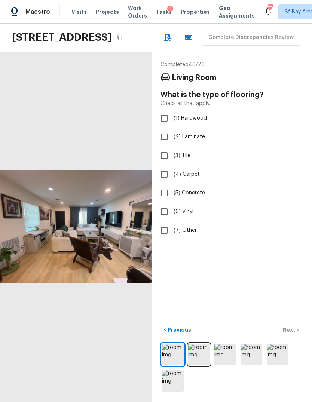
click at [189, 208] on span "(6) Vinyl" at bounding box center [183, 211] width 20 height 7
click at [172, 204] on input "(6) Vinyl" at bounding box center [164, 212] width 16 height 16
checkbox input "true"
click at [291, 336] on div "< Previous Next >" at bounding box center [231, 329] width 142 height 12
click at [294, 333] on p "Next" at bounding box center [289, 329] width 14 height 7
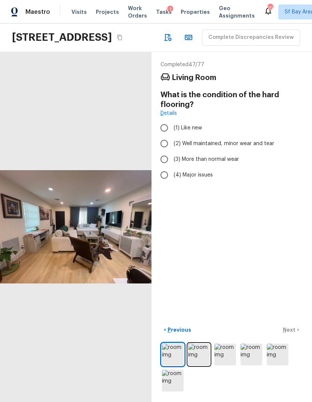
click at [252, 140] on span "(2) Well maintained, minor wear and tear" at bounding box center [223, 143] width 100 height 7
click at [172, 136] on input "(2) Well maintained, minor wear and tear" at bounding box center [164, 144] width 16 height 16
radio input "true"
click at [294, 333] on p "Next" at bounding box center [289, 329] width 14 height 7
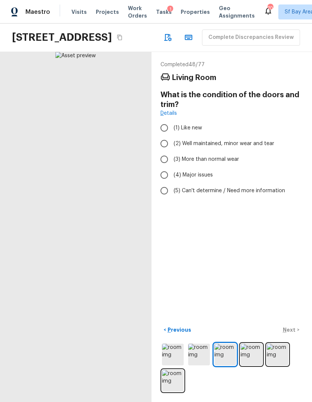
click at [240, 151] on label "(3) More than normal wear" at bounding box center [226, 159] width 140 height 16
click at [172, 151] on input "(3) More than normal wear" at bounding box center [164, 159] width 16 height 16
radio input "true"
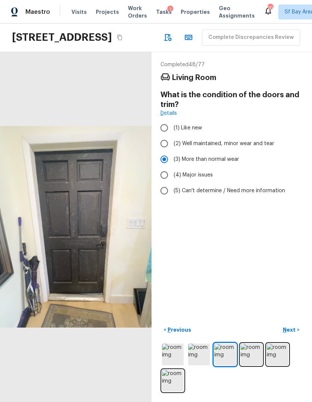
click at [210, 171] on span "(4) Major issues" at bounding box center [192, 174] width 39 height 7
click at [172, 167] on input "(4) Major issues" at bounding box center [164, 175] width 16 height 16
radio input "true"
click at [296, 336] on button "Next >" at bounding box center [291, 329] width 24 height 12
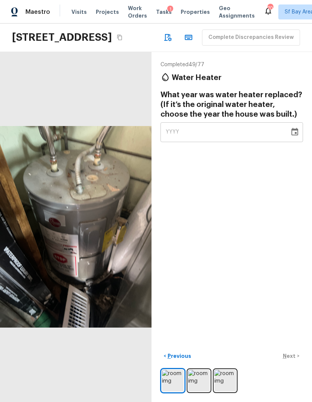
click at [253, 127] on div "YYYY" at bounding box center [224, 132] width 118 height 20
type input "2014"
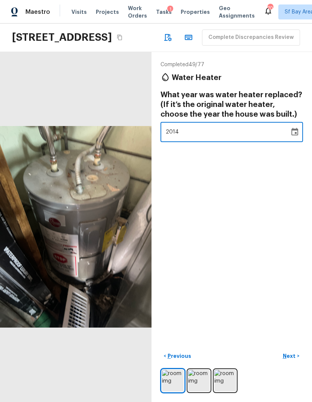
click at [285, 222] on div "Completed 49 / 77 Water Heater What year was water heater replaced? (If it’s th…" at bounding box center [231, 227] width 160 height 350
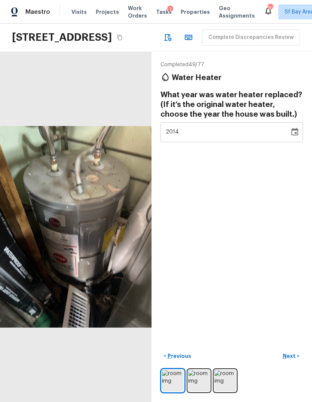
click at [293, 359] on p "Next" at bounding box center [289, 355] width 14 height 7
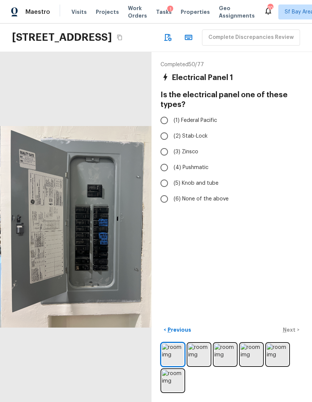
click at [212, 191] on label "(6) None of the above" at bounding box center [226, 199] width 140 height 16
click at [172, 191] on input "(6) None of the above" at bounding box center [164, 199] width 16 height 16
radio input "true"
click at [294, 333] on p "Next" at bounding box center [289, 329] width 14 height 7
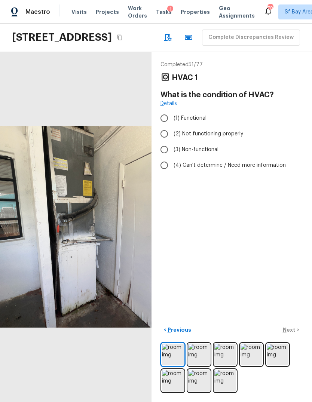
click at [217, 146] on span "(3) Non-functional" at bounding box center [195, 149] width 45 height 7
click at [172, 142] on input "(3) Non-functional" at bounding box center [164, 150] width 16 height 16
radio input "true"
click at [295, 336] on button "Next >" at bounding box center [291, 329] width 24 height 12
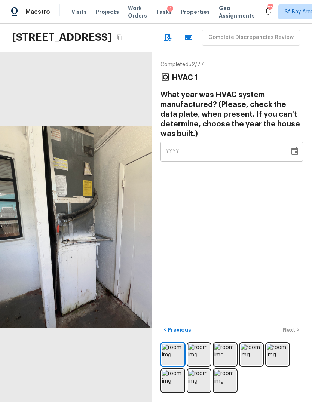
click at [257, 142] on div "YYYY" at bounding box center [224, 152] width 118 height 20
type input "1998"
click at [275, 225] on div "Completed 52 / 77 HVAC 1 What year was HVAC system manufactured? (Please, check…" at bounding box center [231, 227] width 160 height 350
click at [296, 336] on button "Next >" at bounding box center [291, 329] width 24 height 12
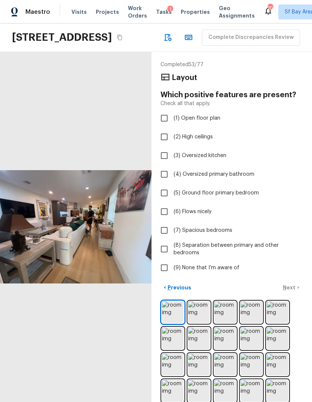
click at [225, 264] on span "(9) None that I’m aware of" at bounding box center [206, 267] width 66 height 7
click at [172, 260] on input "(9) None that I’m aware of" at bounding box center [164, 268] width 16 height 16
checkbox input "true"
click at [295, 281] on button "Next >" at bounding box center [291, 287] width 24 height 12
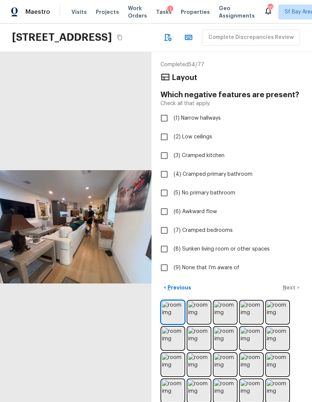
click at [232, 264] on span "(9) None that I’m aware of" at bounding box center [206, 267] width 66 height 7
click at [172, 260] on input "(9) None that I’m aware of" at bounding box center [164, 268] width 16 height 16
checkbox input "true"
click at [298, 281] on button "Next >" at bounding box center [291, 287] width 24 height 12
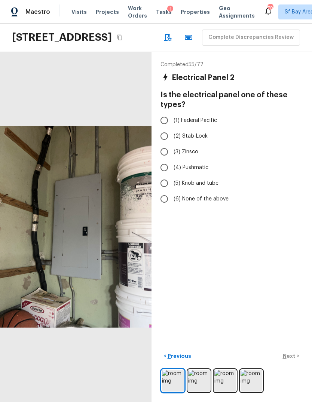
click at [226, 195] on span "(6) None of the above" at bounding box center [200, 198] width 55 height 7
click at [172, 191] on input "(6) None of the above" at bounding box center [164, 199] width 16 height 16
radio input "true"
click at [297, 362] on button "Next >" at bounding box center [291, 356] width 24 height 12
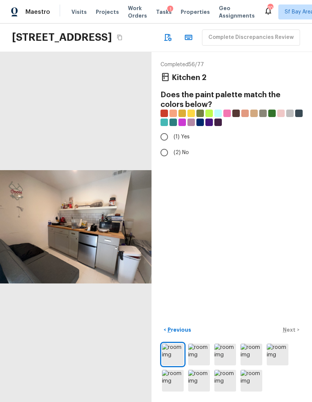
click at [170, 145] on input "(2) No" at bounding box center [164, 153] width 16 height 16
radio input "true"
click at [295, 333] on p "Next" at bounding box center [289, 329] width 14 height 7
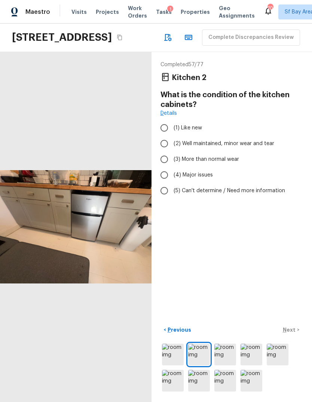
click at [213, 155] on span "(3) More than normal wear" at bounding box center [205, 158] width 65 height 7
click at [172, 151] on input "(3) More than normal wear" at bounding box center [164, 159] width 16 height 16
radio input "true"
click at [297, 336] on button "Next >" at bounding box center [291, 329] width 24 height 12
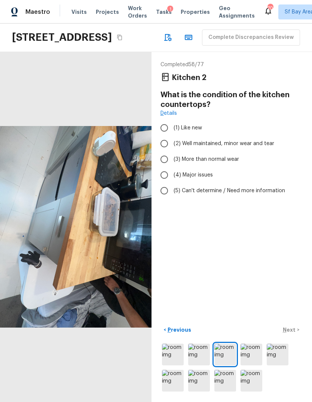
click at [231, 155] on span "(3) More than normal wear" at bounding box center [205, 158] width 65 height 7
click at [172, 151] on input "(3) More than normal wear" at bounding box center [164, 159] width 16 height 16
click at [299, 336] on button "Next >" at bounding box center [291, 329] width 24 height 12
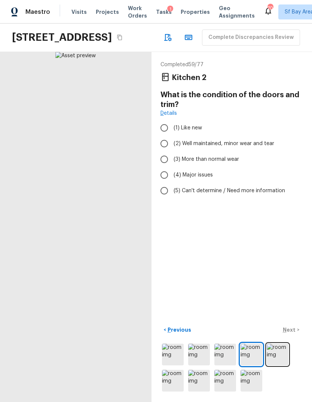
click at [265, 140] on span "(2) Well maintained, minor wear and tear" at bounding box center [223, 143] width 100 height 7
click at [172, 136] on input "(2) Well maintained, minor wear and tear" at bounding box center [164, 144] width 16 height 16
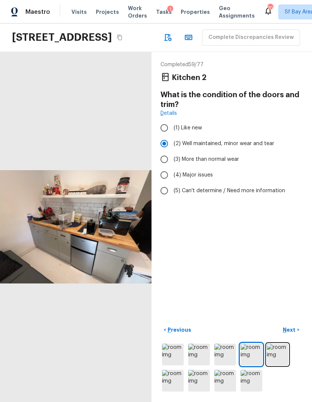
click at [298, 336] on button "Next >" at bounding box center [291, 329] width 24 height 12
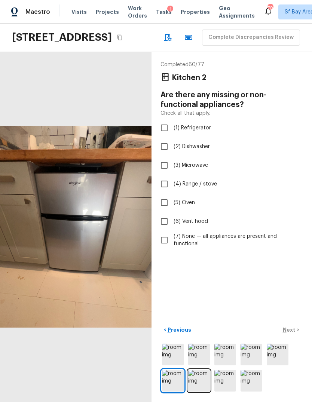
scroll to position [13, 0]
click at [200, 380] on img at bounding box center [199, 380] width 22 height 22
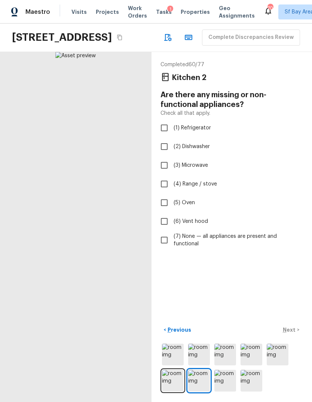
click at [170, 380] on img at bounding box center [173, 380] width 22 height 22
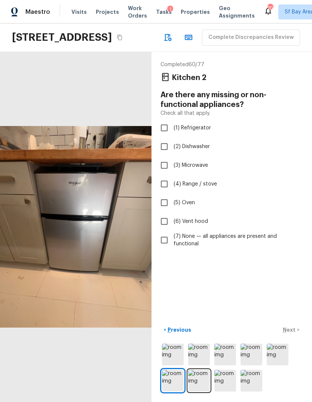
click at [212, 232] on span "(7) None — all appliances are present and functional" at bounding box center [234, 239] width 123 height 15
click at [172, 232] on input "(7) None — all appliances are present and functional" at bounding box center [164, 240] width 16 height 16
click at [292, 333] on p "Next" at bounding box center [289, 329] width 14 height 7
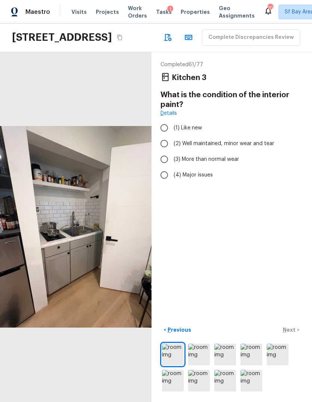
click at [254, 140] on span "(2) Well maintained, minor wear and tear" at bounding box center [223, 143] width 100 height 7
click at [172, 136] on input "(2) Well maintained, minor wear and tear" at bounding box center [164, 144] width 16 height 16
click at [295, 330] on p "Next" at bounding box center [289, 329] width 14 height 7
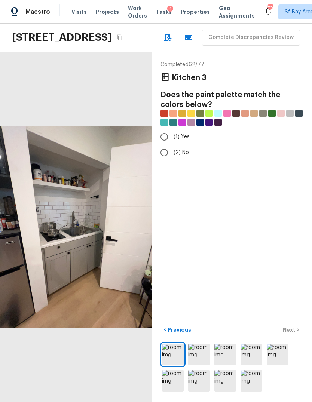
click at [164, 145] on input "(2) No" at bounding box center [164, 153] width 16 height 16
click at [295, 332] on p "Next" at bounding box center [289, 329] width 14 height 7
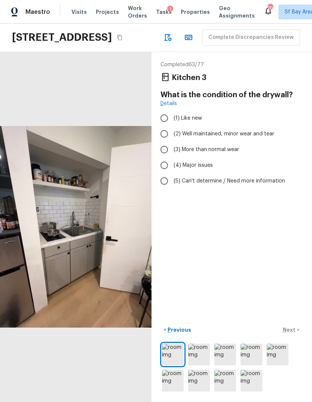
click at [235, 146] on span "(3) More than normal wear" at bounding box center [205, 149] width 65 height 7
click at [172, 142] on input "(3) More than normal wear" at bounding box center [164, 150] width 16 height 16
click at [294, 331] on p "Next" at bounding box center [289, 329] width 14 height 7
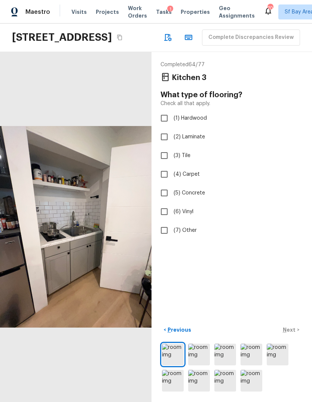
click at [193, 208] on span "(6) Vinyl" at bounding box center [183, 211] width 20 height 7
click at [172, 204] on input "(6) Vinyl" at bounding box center [164, 212] width 16 height 16
click at [294, 335] on div "< Previous Next >" at bounding box center [231, 329] width 142 height 12
click at [296, 330] on button "Next >" at bounding box center [291, 329] width 24 height 12
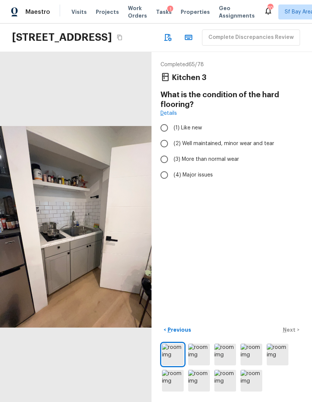
click at [230, 155] on span "(3) More than normal wear" at bounding box center [205, 158] width 65 height 7
click at [172, 151] on input "(3) More than normal wear" at bounding box center [164, 159] width 16 height 16
click at [293, 330] on p "Next" at bounding box center [289, 329] width 14 height 7
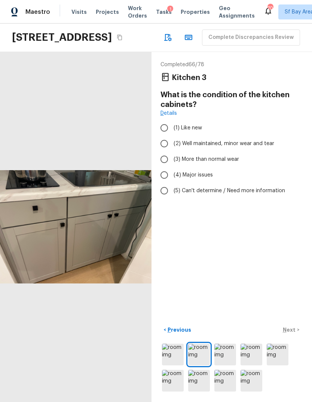
click at [247, 140] on span "(2) Well maintained, minor wear and tear" at bounding box center [223, 143] width 100 height 7
click at [172, 136] on input "(2) Well maintained, minor wear and tear" at bounding box center [164, 144] width 16 height 16
click at [291, 332] on p "Next" at bounding box center [289, 329] width 14 height 7
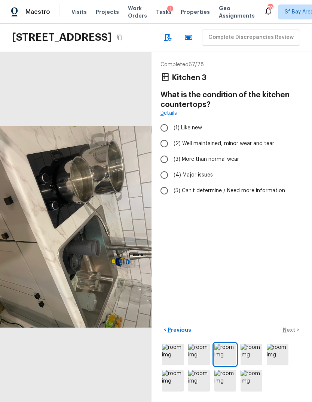
click at [259, 140] on span "(2) Well maintained, minor wear and tear" at bounding box center [223, 143] width 100 height 7
click at [172, 136] on input "(2) Well maintained, minor wear and tear" at bounding box center [164, 144] width 16 height 16
click at [294, 329] on p "Next" at bounding box center [289, 329] width 14 height 7
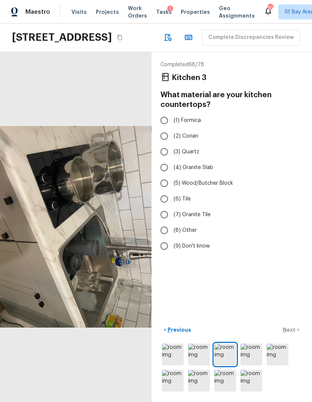
click at [197, 242] on span "(9) Don't know" at bounding box center [191, 245] width 36 height 7
click at [172, 238] on input "(9) Don't know" at bounding box center [164, 246] width 16 height 16
click at [196, 222] on label "(8) Other" at bounding box center [226, 230] width 140 height 16
click at [172, 222] on input "(8) Other" at bounding box center [164, 230] width 16 height 16
click at [194, 148] on span "(3) Quartz" at bounding box center [186, 151] width 26 height 7
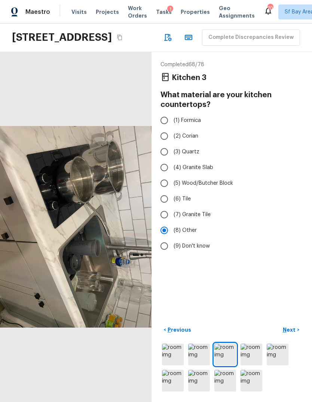
click at [172, 144] on input "(3) Quartz" at bounding box center [164, 152] width 16 height 16
click at [297, 335] on button "Next >" at bounding box center [291, 329] width 24 height 12
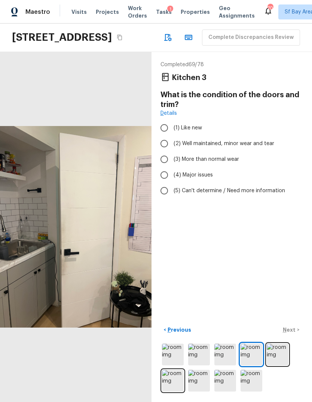
click at [205, 167] on label "(4) Major issues" at bounding box center [226, 175] width 140 height 16
click at [172, 167] on input "(4) Major issues" at bounding box center [164, 175] width 16 height 16
click at [297, 335] on button "Next >" at bounding box center [291, 329] width 24 height 12
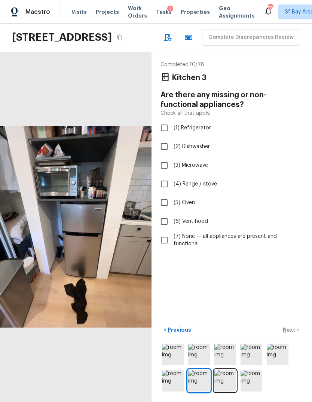
click at [170, 232] on input "(7) None — all appliances are present and functional" at bounding box center [164, 240] width 16 height 16
click at [296, 332] on button "Next >" at bounding box center [291, 329] width 24 height 12
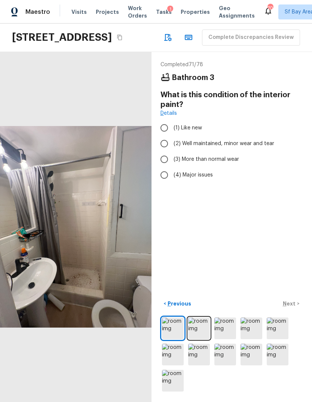
click at [193, 171] on span "(4) Major issues" at bounding box center [192, 174] width 39 height 7
click at [172, 167] on input "(4) Major issues" at bounding box center [164, 175] width 16 height 16
click at [293, 305] on p "Next" at bounding box center [289, 303] width 14 height 7
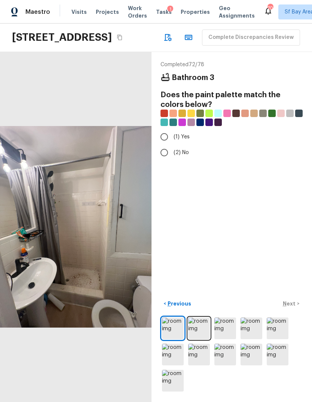
click at [160, 145] on input "(2) No" at bounding box center [164, 153] width 16 height 16
click at [162, 129] on input "(1) Yes" at bounding box center [164, 137] width 16 height 16
click at [287, 309] on button "Next >" at bounding box center [291, 303] width 24 height 12
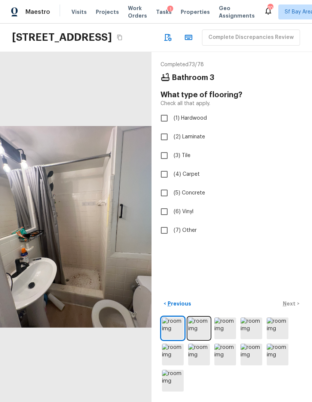
click at [164, 204] on input "(6) Vinyl" at bounding box center [164, 212] width 16 height 16
click at [291, 306] on p "Next" at bounding box center [289, 303] width 14 height 7
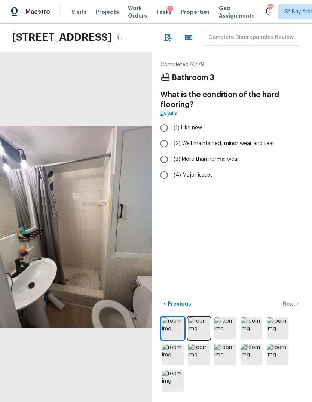
click at [222, 151] on label "(3) More than normal wear" at bounding box center [226, 159] width 140 height 16
click at [172, 151] on input "(3) More than normal wear" at bounding box center [164, 159] width 16 height 16
click at [291, 301] on p "Next" at bounding box center [289, 303] width 14 height 7
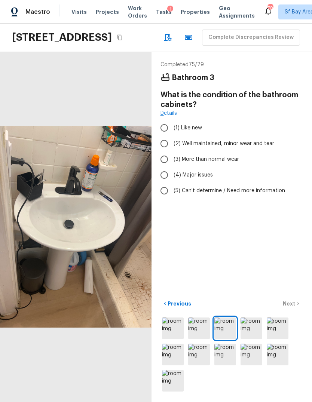
click at [208, 171] on span "(4) Major issues" at bounding box center [192, 174] width 39 height 7
click at [172, 167] on input "(4) Major issues" at bounding box center [164, 175] width 16 height 16
click at [294, 307] on button "Next >" at bounding box center [291, 303] width 24 height 12
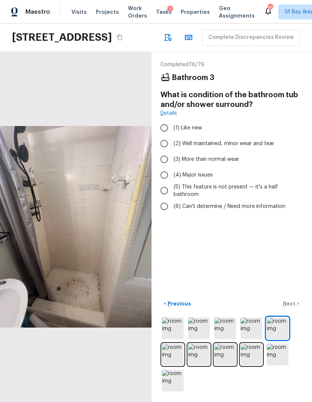
click at [209, 167] on label "(4) Major issues" at bounding box center [226, 175] width 140 height 16
click at [172, 167] on input "(4) Major issues" at bounding box center [164, 175] width 16 height 16
click at [294, 302] on p "Next" at bounding box center [289, 303] width 14 height 7
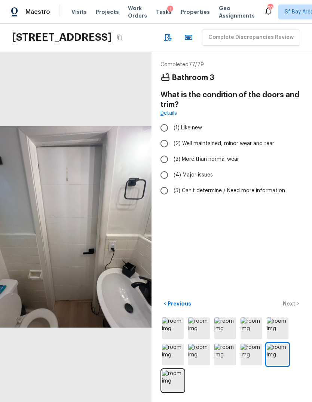
click at [206, 167] on label "(4) Major issues" at bounding box center [226, 175] width 140 height 16
click at [172, 167] on input "(4) Major issues" at bounding box center [164, 175] width 16 height 16
click at [298, 303] on button "Next >" at bounding box center [291, 303] width 24 height 12
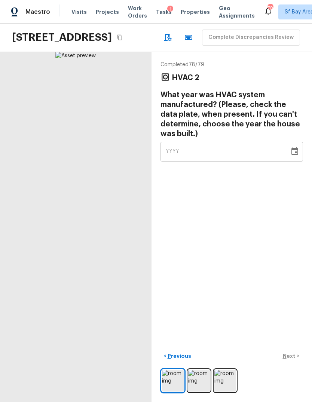
click at [250, 142] on div "YYYY" at bounding box center [224, 152] width 118 height 20
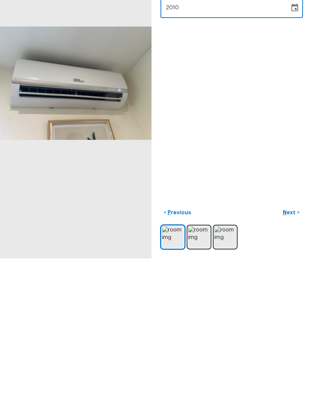
click at [205, 369] on img at bounding box center [199, 380] width 22 height 22
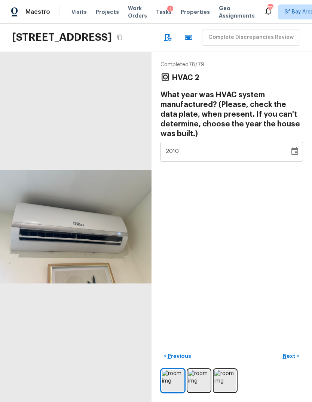
click at [204, 380] on img at bounding box center [199, 380] width 22 height 22
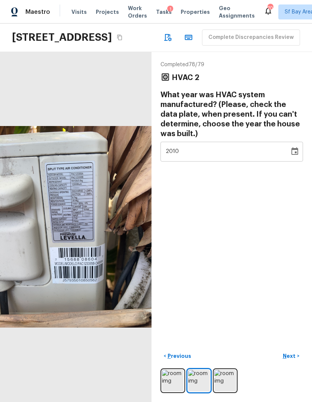
click at [211, 142] on div "2010" at bounding box center [224, 152] width 118 height 20
click at [232, 203] on div "Completed 78 / 79 HVAC 2 What year was HVAC system manufactured? (Please, check…" at bounding box center [231, 227] width 160 height 350
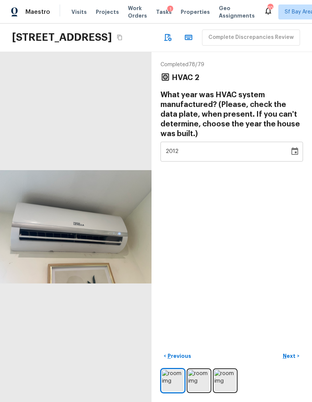
click at [294, 357] on p "Next" at bounding box center [289, 355] width 14 height 7
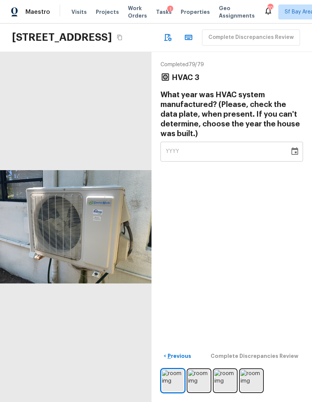
click at [234, 142] on div "YYYY" at bounding box center [224, 152] width 118 height 20
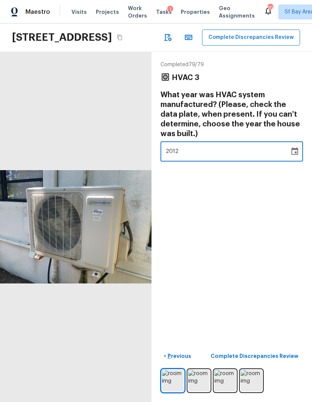
click at [259, 202] on div "Completed 79 / 79 HVAC 3 What year was HVAC system manufactured? (Please, check…" at bounding box center [231, 227] width 160 height 350
click at [287, 355] on p "Complete Discrepancies Review" at bounding box center [254, 355] width 89 height 7
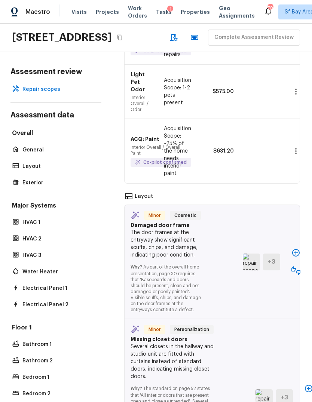
scroll to position [112, 0]
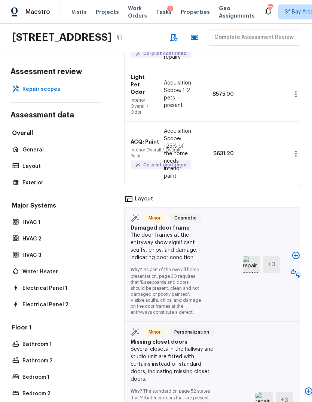
click at [296, 251] on icon "button" at bounding box center [295, 254] width 7 height 7
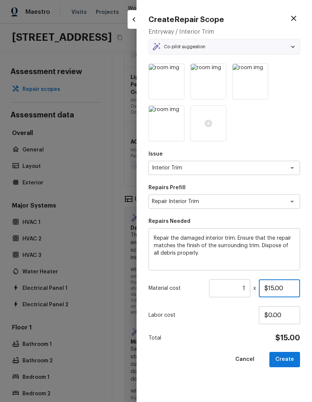
click at [294, 286] on input "$15.00" at bounding box center [278, 288] width 41 height 18
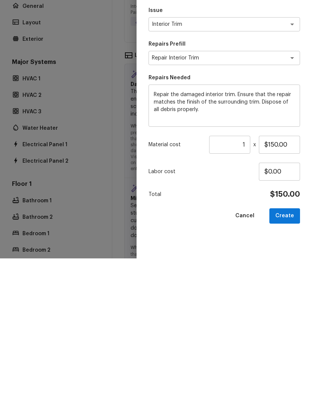
click at [288, 352] on button "Create" at bounding box center [284, 359] width 31 height 15
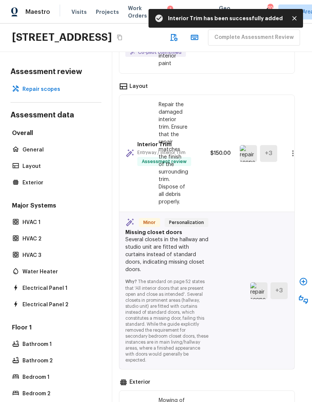
scroll to position [229, 5]
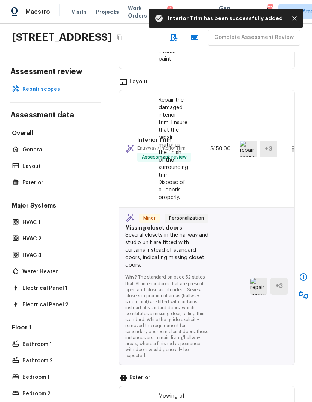
click at [299, 272] on icon "button" at bounding box center [302, 276] width 9 height 9
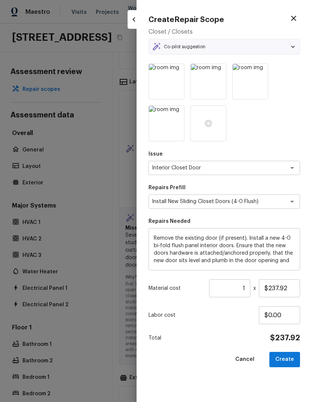
click at [287, 358] on button "Create" at bounding box center [284, 359] width 31 height 15
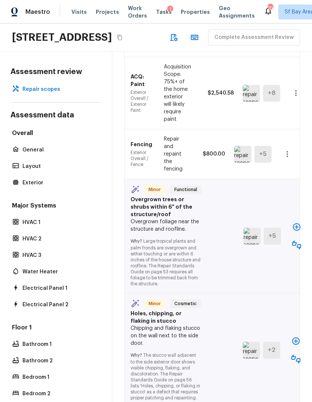
scroll to position [1585, 0]
click at [295, 222] on icon "button" at bounding box center [296, 226] width 9 height 9
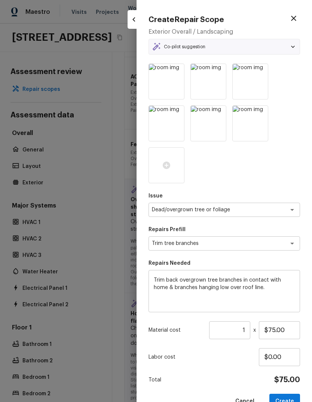
click at [249, 324] on input "1" at bounding box center [229, 330] width 41 height 18
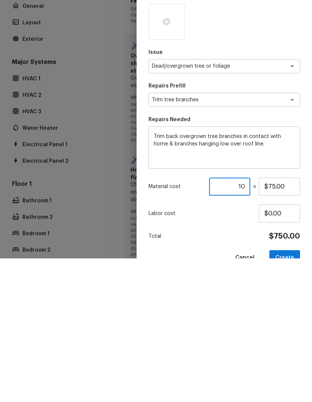
click at [291, 393] on button "Create" at bounding box center [284, 400] width 31 height 15
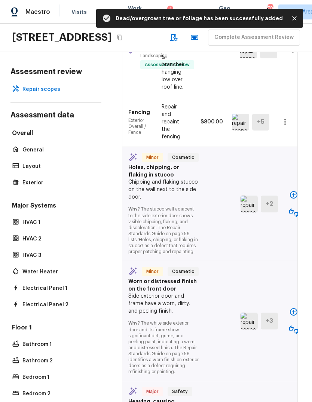
scroll to position [1723, 2]
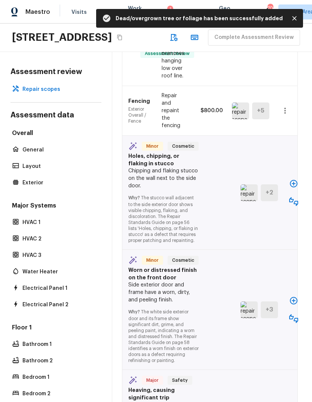
click at [294, 179] on icon "button" at bounding box center [293, 183] width 9 height 9
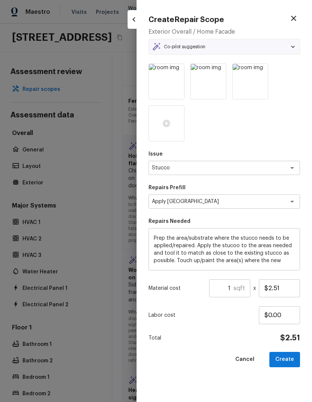
click at [238, 284] on h5 "sqft" at bounding box center [239, 288] width 12 height 8
click at [232, 286] on input "1" at bounding box center [221, 288] width 24 height 18
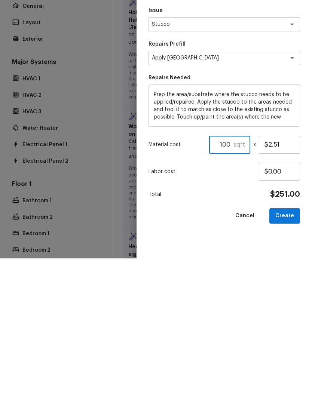
click at [289, 352] on button "Create" at bounding box center [284, 359] width 31 height 15
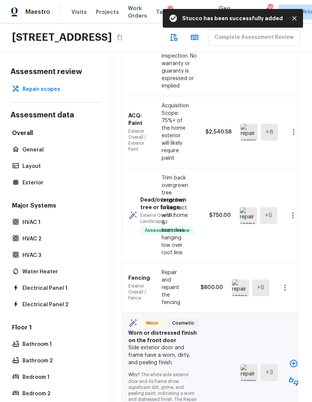
click at [294, 359] on icon "button" at bounding box center [293, 363] width 9 height 9
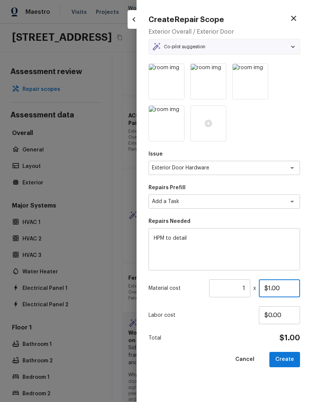
click at [290, 287] on input "$1.00" at bounding box center [278, 288] width 41 height 18
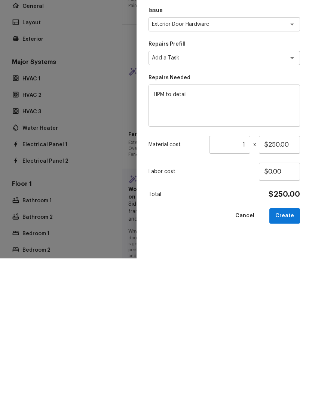
click at [288, 352] on button "Create" at bounding box center [284, 359] width 31 height 15
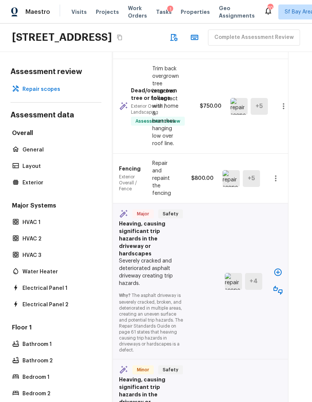
scroll to position [1883, 11]
click at [276, 267] on icon "button" at bounding box center [277, 271] width 9 height 9
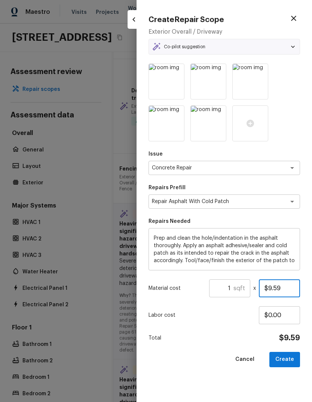
click at [293, 286] on input "$9.59" at bounding box center [278, 288] width 41 height 18
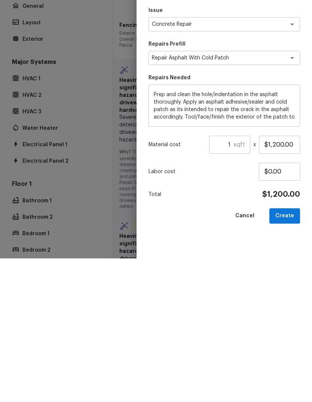
click at [284, 352] on button "Create" at bounding box center [284, 359] width 31 height 15
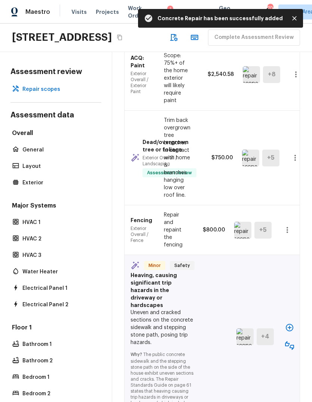
scroll to position [2034, 0]
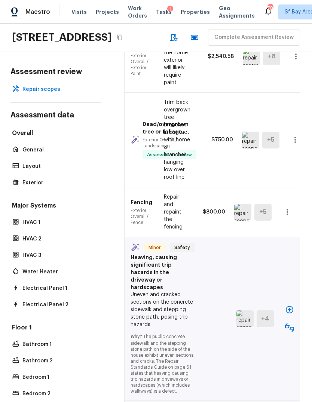
click at [289, 305] on icon "button" at bounding box center [289, 309] width 9 height 9
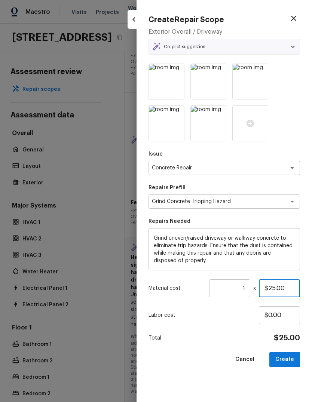
click at [294, 285] on input "$25.00" at bounding box center [278, 288] width 41 height 18
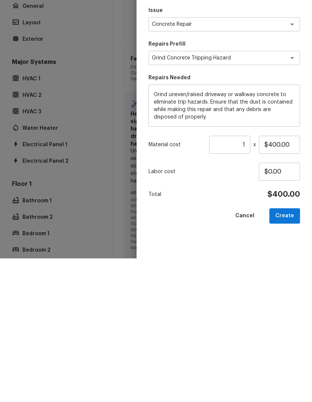
click at [286, 352] on button "Create" at bounding box center [284, 359] width 31 height 15
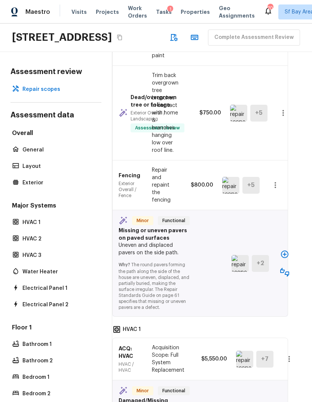
scroll to position [2192, 11]
click at [285, 250] on icon "button" at bounding box center [284, 253] width 7 height 7
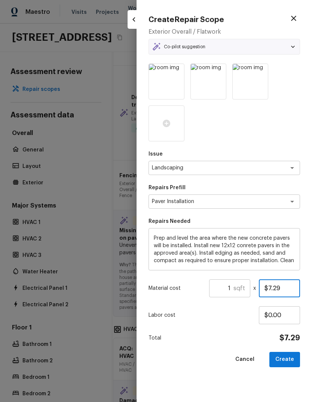
click at [288, 286] on input "$7.29" at bounding box center [278, 288] width 41 height 18
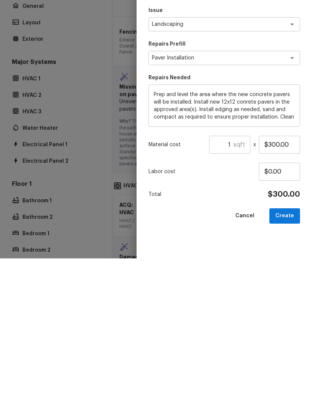
click at [286, 352] on button "Create" at bounding box center [284, 359] width 31 height 15
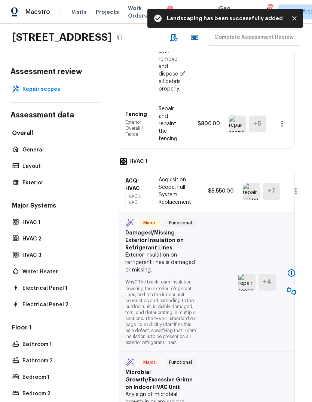
scroll to position [2518, 3]
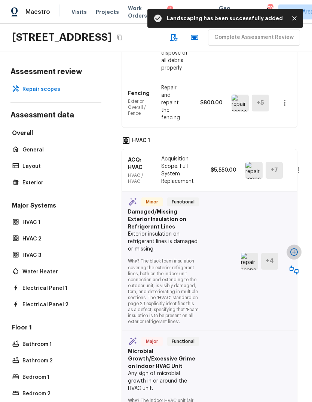
click at [294, 247] on icon "button" at bounding box center [293, 251] width 9 height 9
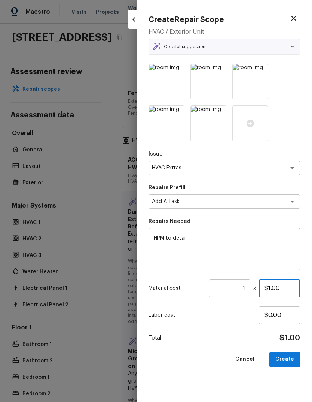
click at [285, 289] on input "$1.00" at bounding box center [278, 288] width 41 height 18
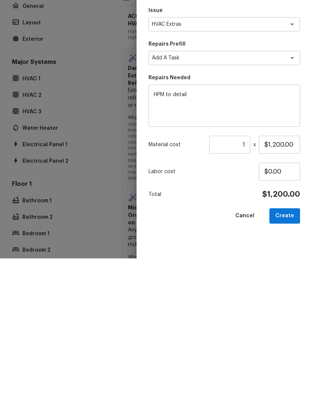
click at [290, 352] on button "Create" at bounding box center [284, 359] width 31 height 15
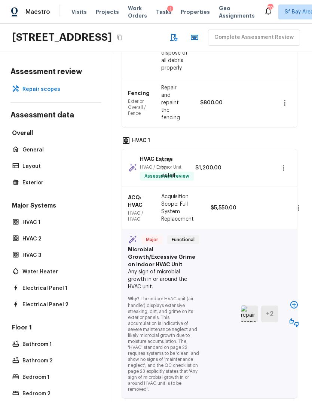
click at [290, 358] on div "Major Functional Microbial Growth/Excessive Grime on Indoor HVAC Unit Any sign …" at bounding box center [209, 313] width 175 height 169
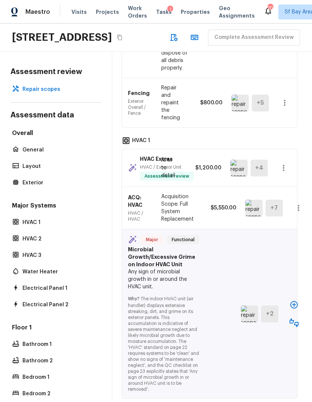
scroll to position [2534, 2]
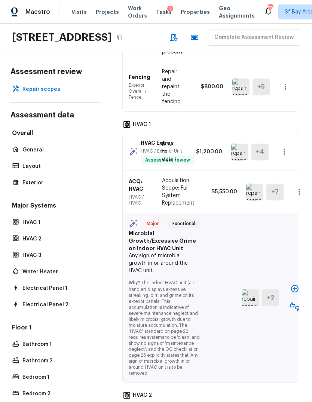
click at [292, 284] on icon "button" at bounding box center [294, 288] width 9 height 9
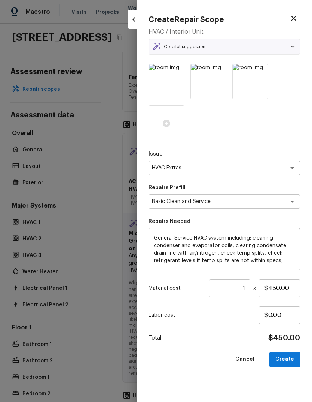
click at [292, 359] on button "Create" at bounding box center [284, 359] width 31 height 15
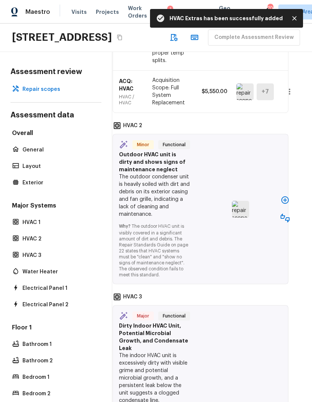
scroll to position [2886, 11]
click at [285, 196] on icon "button" at bounding box center [284, 199] width 7 height 7
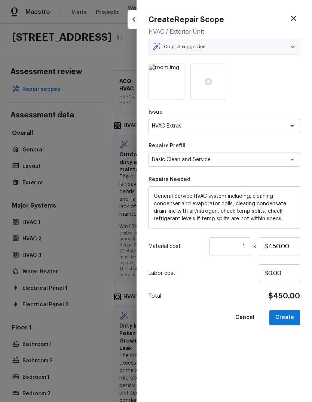
click at [290, 318] on button "Create" at bounding box center [284, 317] width 31 height 15
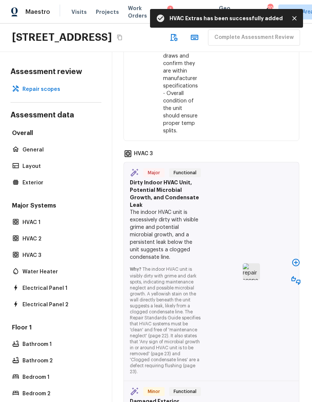
scroll to position [3133, 0]
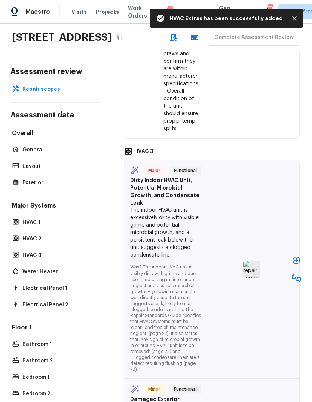
click at [297, 264] on icon "button" at bounding box center [295, 259] width 7 height 7
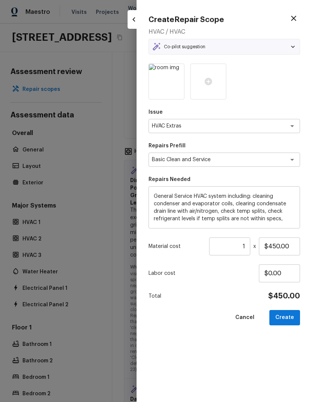
click at [290, 315] on button "Create" at bounding box center [284, 317] width 31 height 15
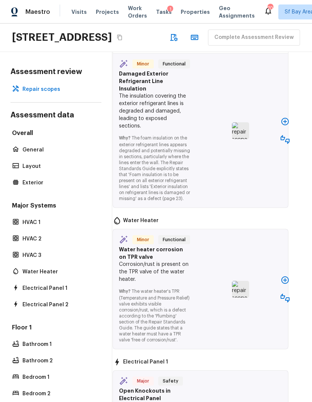
scroll to position [3491, 11]
click at [286, 126] on icon "button" at bounding box center [285, 121] width 9 height 9
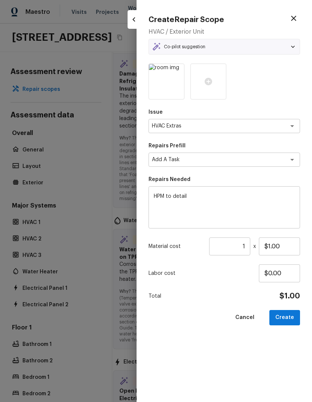
click at [292, 319] on button "Create" at bounding box center [284, 317] width 31 height 15
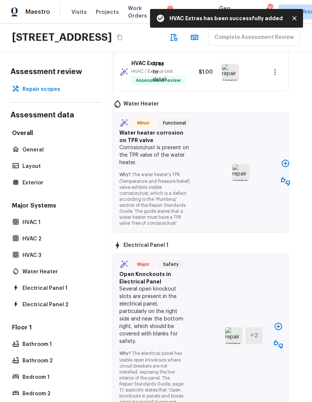
click at [276, 77] on icon "button" at bounding box center [274, 72] width 9 height 9
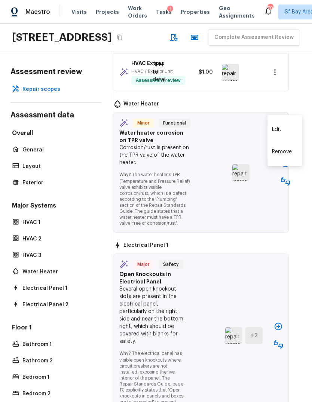
click at [278, 133] on li "Edit" at bounding box center [284, 129] width 35 height 22
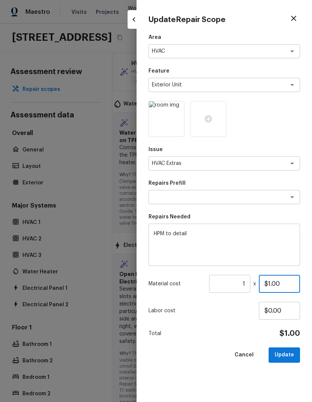
click at [285, 281] on input "$1.00" at bounding box center [278, 284] width 41 height 18
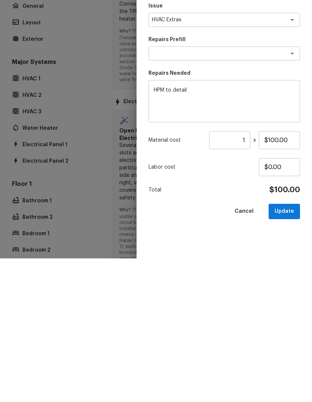
click at [288, 347] on button "Update" at bounding box center [283, 354] width 31 height 15
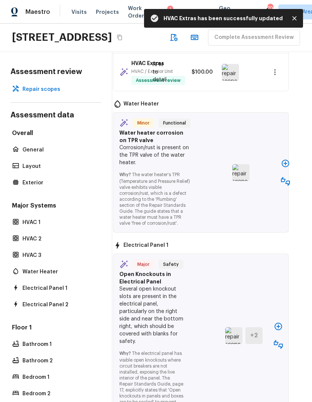
click at [280, 331] on icon "button" at bounding box center [277, 326] width 9 height 9
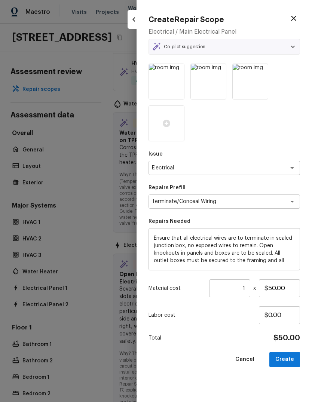
click at [289, 355] on button "Create" at bounding box center [284, 359] width 31 height 15
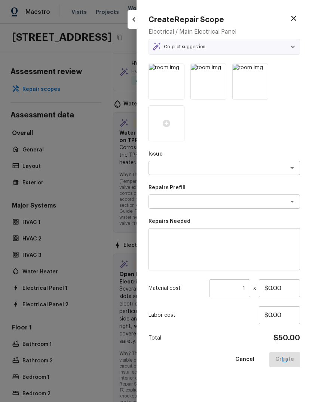
scroll to position [3884, 11]
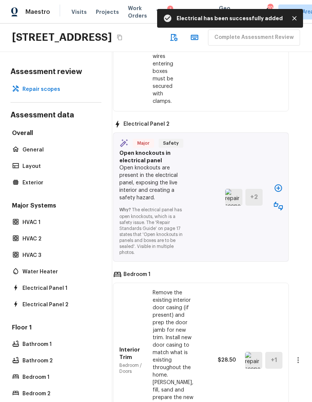
click at [278, 192] on icon "button" at bounding box center [277, 187] width 9 height 9
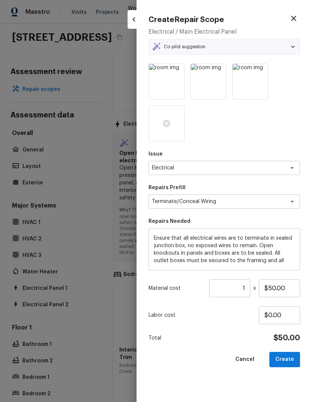
click at [292, 358] on button "Create" at bounding box center [284, 359] width 31 height 15
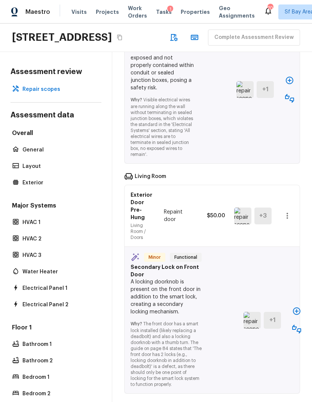
scroll to position [4899, 0]
click at [287, 84] on icon "button" at bounding box center [288, 80] width 7 height 7
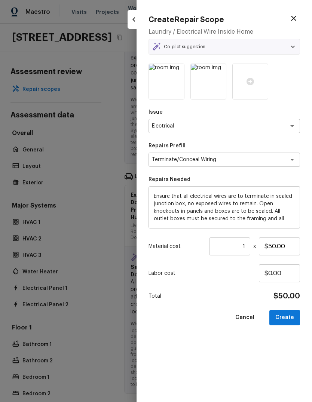
click at [290, 316] on button "Create" at bounding box center [284, 317] width 31 height 15
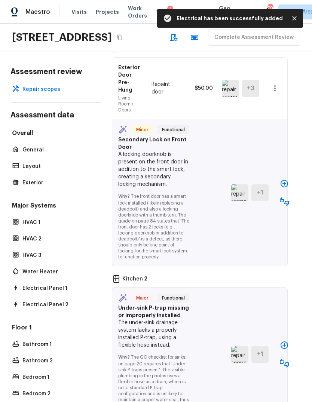
scroll to position [5130, 11]
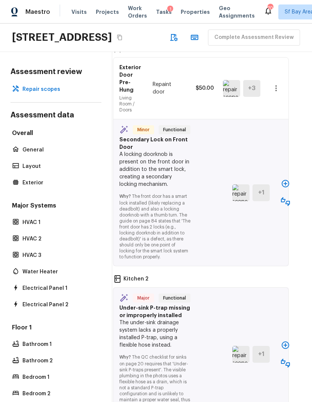
click at [286, 188] on icon "button" at bounding box center [285, 183] width 9 height 9
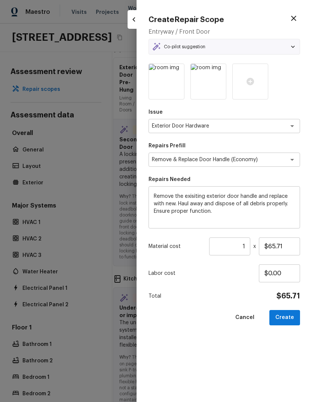
click at [290, 318] on button "Create" at bounding box center [284, 317] width 31 height 15
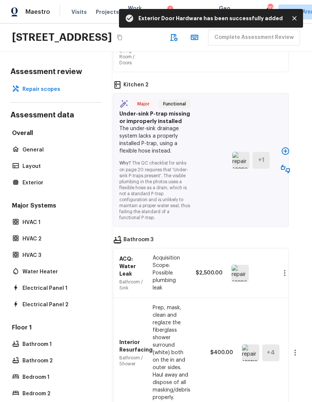
scroll to position [5370, 11]
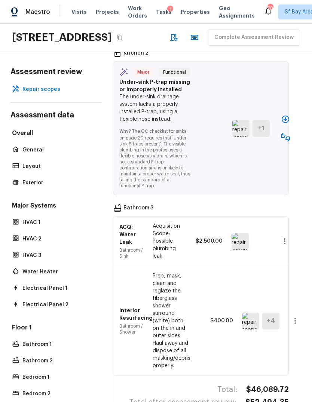
click at [285, 124] on icon "button" at bounding box center [285, 119] width 9 height 9
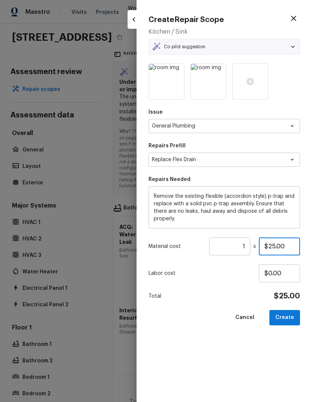
click at [290, 247] on input "$25.00" at bounding box center [278, 246] width 41 height 18
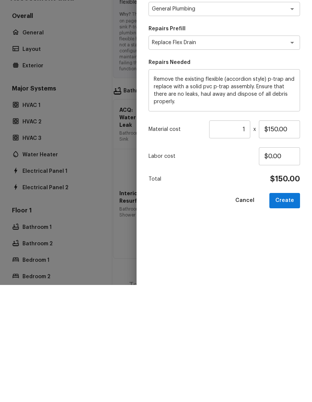
click at [289, 310] on button "Create" at bounding box center [284, 317] width 31 height 15
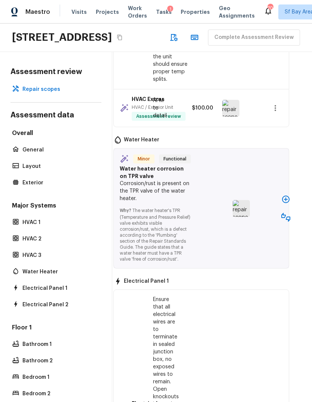
scroll to position [3515, 11]
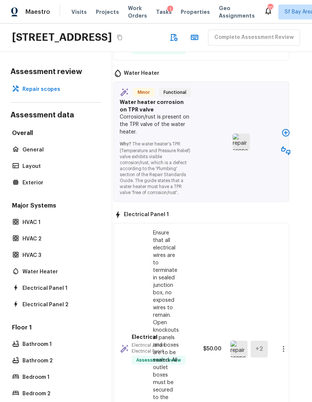
click at [287, 137] on icon "button" at bounding box center [285, 132] width 9 height 9
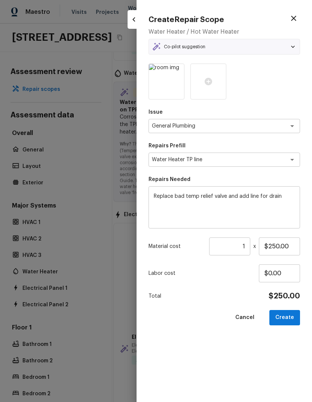
click at [294, 318] on button "Create" at bounding box center [284, 317] width 31 height 15
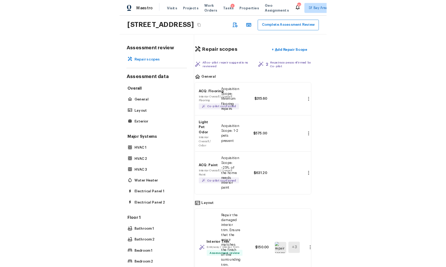
scroll to position [0, 11]
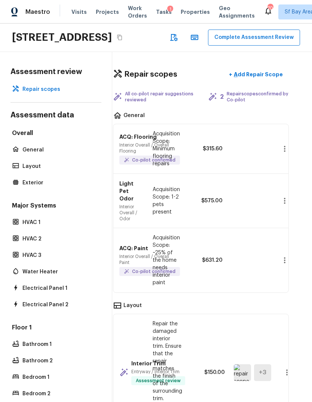
click at [260, 67] on button "+ Add Repair Scope" at bounding box center [256, 74] width 66 height 15
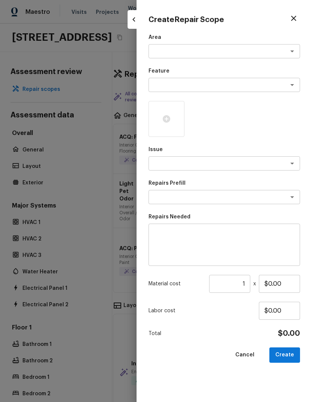
click at [226, 53] on textarea at bounding box center [214, 50] width 124 height 7
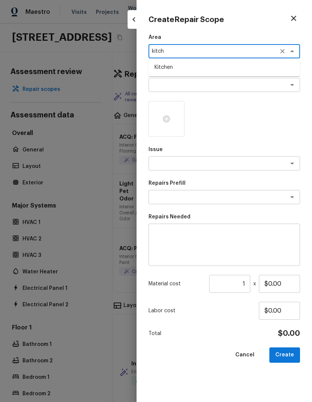
click at [170, 66] on li "Kitchen" at bounding box center [223, 67] width 151 height 12
click at [175, 86] on textarea at bounding box center [214, 84] width 124 height 7
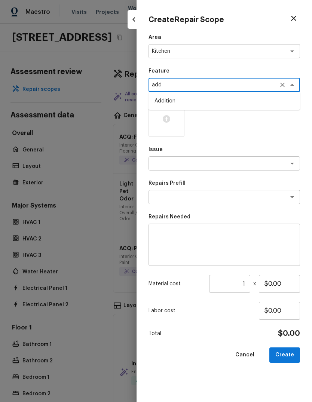
click at [174, 103] on li "Addition" at bounding box center [223, 101] width 151 height 12
click at [241, 164] on textarea at bounding box center [214, 163] width 124 height 7
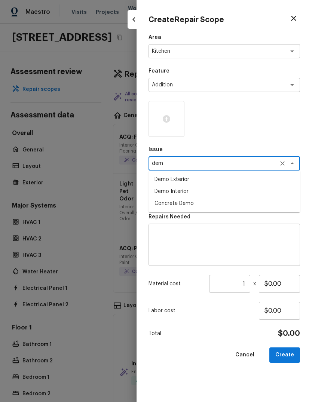
click at [188, 190] on li "Demo Interior" at bounding box center [223, 191] width 151 height 12
click at [215, 197] on textarea at bounding box center [214, 196] width 124 height 7
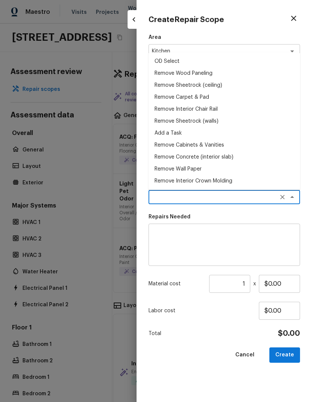
click at [176, 133] on li "Add a Task" at bounding box center [223, 133] width 151 height 12
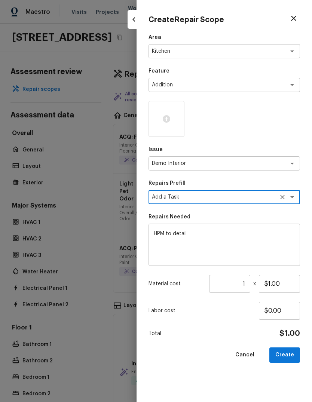
click at [205, 230] on textarea "HPM to detail" at bounding box center [224, 245] width 141 height 30
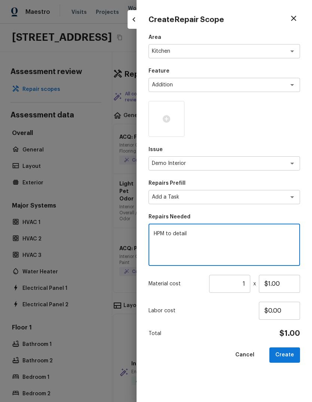
click at [229, 240] on textarea "HPM to detail" at bounding box center [224, 245] width 141 height 30
click at [223, 234] on textarea "HPM to detail" at bounding box center [224, 245] width 141 height 30
click at [252, 140] on div "Area Kitchen x ​ Feature Addition x ​ Issue Demo Interior x ​ Repairs Prefill A…" at bounding box center [223, 212] width 151 height 356
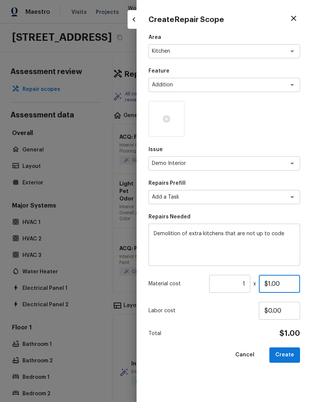
click at [288, 285] on input "$1.00" at bounding box center [278, 284] width 41 height 18
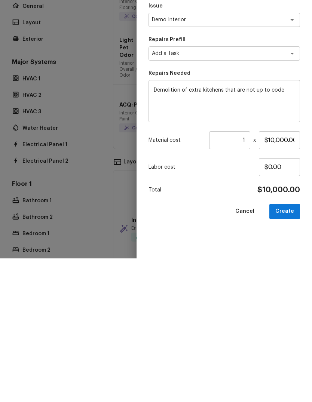
click at [289, 347] on button "Create" at bounding box center [284, 354] width 31 height 15
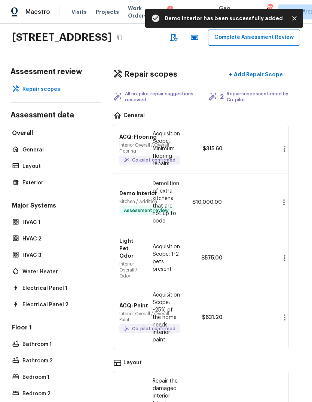
click at [208, 30] on button "Complete Assessment Review" at bounding box center [254, 38] width 92 height 16
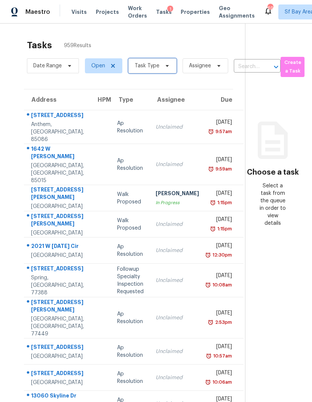
click at [143, 69] on span "Task Type" at bounding box center [146, 65] width 25 height 7
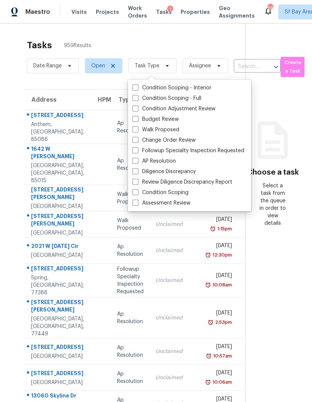
click at [171, 204] on label "Assessment Review" at bounding box center [161, 202] width 58 height 7
click at [137, 204] on input "Assessment Review" at bounding box center [134, 201] width 5 height 5
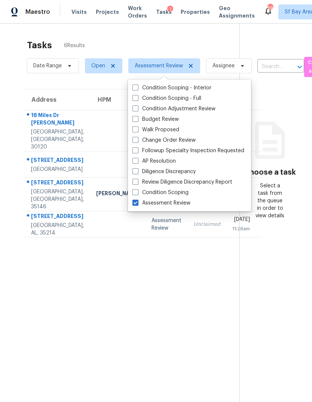
click at [127, 292] on section "Tasks 6 Results Date Range Open Assessment Review Assignee ​ Create a Task Addr…" at bounding box center [125, 230] width 227 height 390
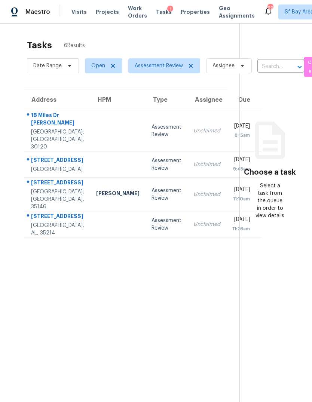
click at [39, 165] on div "[GEOGRAPHIC_DATA]" at bounding box center [57, 168] width 53 height 7
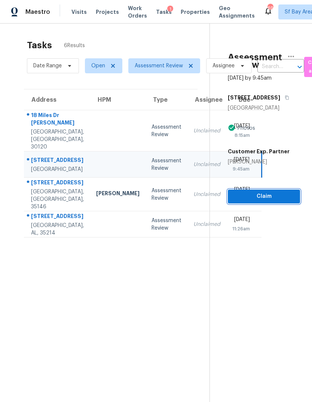
click at [270, 196] on span "Claim" at bounding box center [263, 196] width 60 height 9
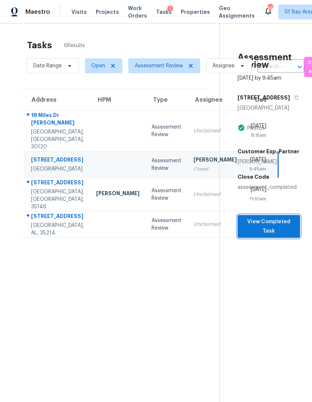
click at [278, 228] on span "View Completed Task" at bounding box center [268, 226] width 50 height 18
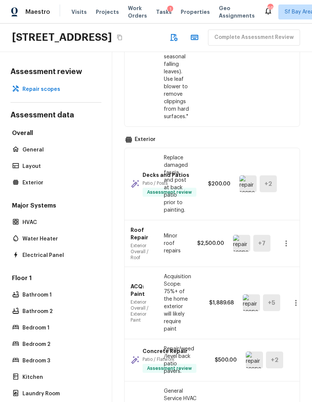
click at [48, 93] on p "Repair scopes" at bounding box center [59, 89] width 74 height 7
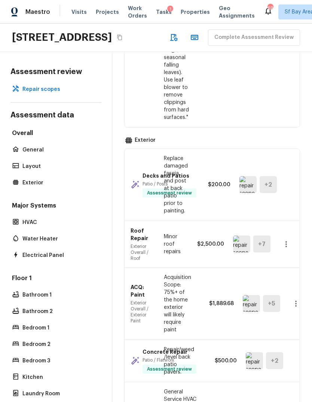
click at [47, 93] on p "Repair scopes" at bounding box center [59, 89] width 74 height 7
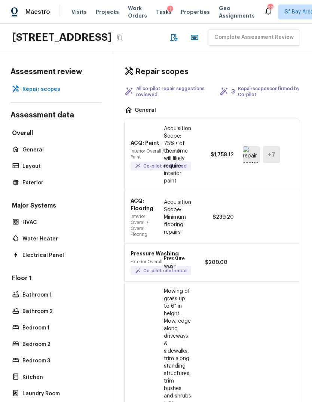
scroll to position [0, 0]
click at [189, 96] on div "Repair scopes All co-pilot repair suggestions reviewed 3 Repair scopes confirme…" at bounding box center [211, 227] width 199 height 350
click at [166, 46] on div "Complete Assessment Review" at bounding box center [233, 38] width 134 height 16
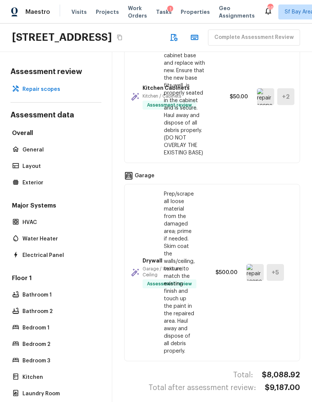
scroll to position [28, 0]
click at [39, 146] on p "General" at bounding box center [59, 149] width 74 height 7
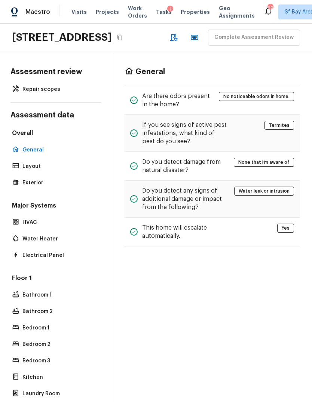
scroll to position [0, 0]
click at [34, 162] on p "Layout" at bounding box center [59, 165] width 74 height 7
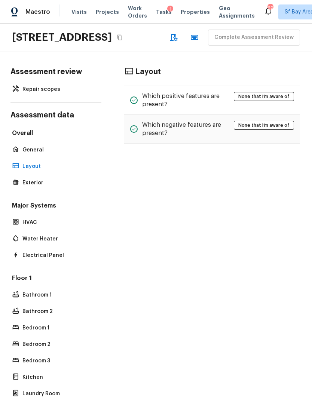
click at [37, 179] on p "Exterior" at bounding box center [59, 182] width 74 height 7
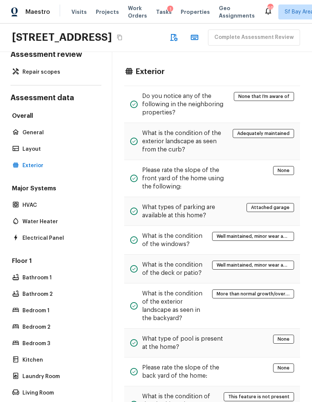
scroll to position [17, 0]
click at [62, 235] on p "Electrical Panel" at bounding box center [59, 238] width 74 height 7
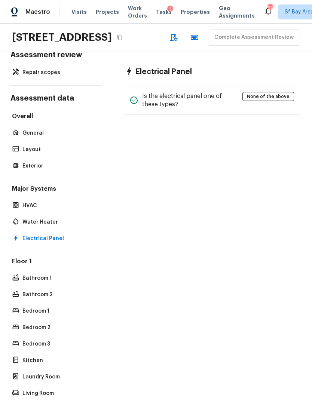
click at [47, 218] on p "Water Heater" at bounding box center [59, 221] width 74 height 7
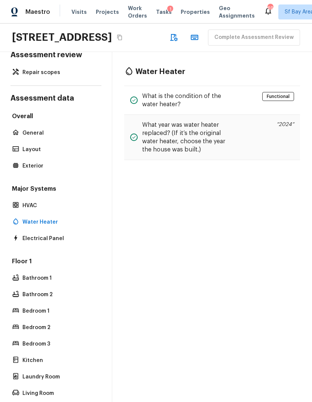
click at [36, 202] on p "HVAC" at bounding box center [59, 205] width 74 height 7
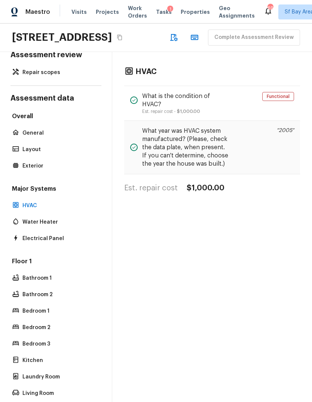
click at [51, 69] on p "Repair scopes" at bounding box center [59, 72] width 74 height 7
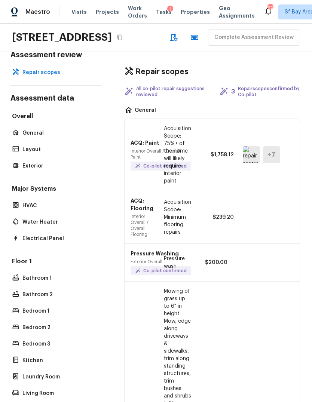
click at [169, 33] on icon "button" at bounding box center [173, 37] width 9 height 9
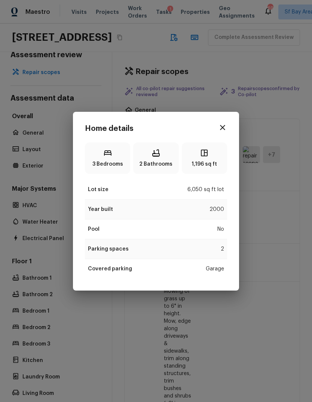
click at [222, 127] on icon "button" at bounding box center [222, 127] width 5 height 5
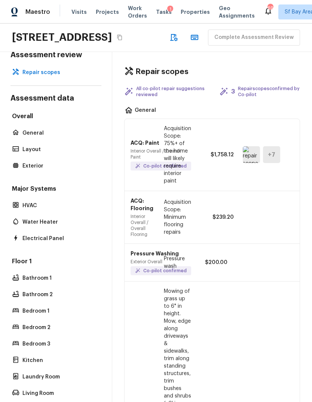
click at [191, 35] on icon "button" at bounding box center [194, 37] width 7 height 5
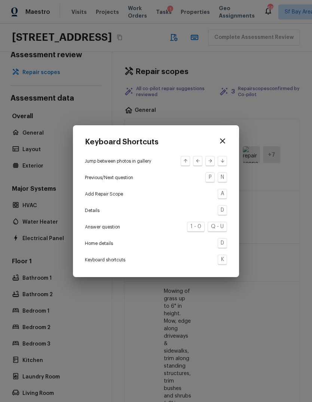
click at [222, 141] on icon "button" at bounding box center [222, 140] width 5 height 5
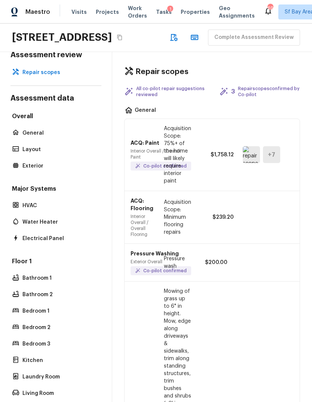
click at [169, 33] on icon "button" at bounding box center [173, 37] width 9 height 9
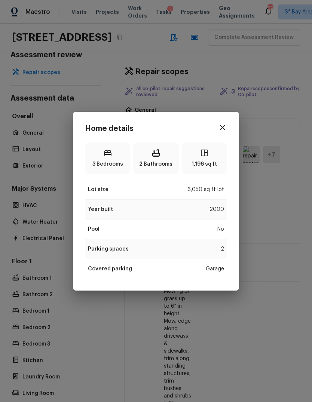
click at [244, 66] on div "Home details 3 Bedrooms 2 Bathrooms 1,196 sq ft Lot size 6,050 sq ft lot Year b…" at bounding box center [156, 201] width 312 height 402
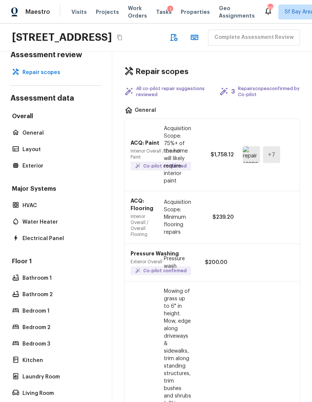
scroll to position [0, 0]
click at [166, 46] on div "Complete Assessment Review" at bounding box center [233, 38] width 134 height 16
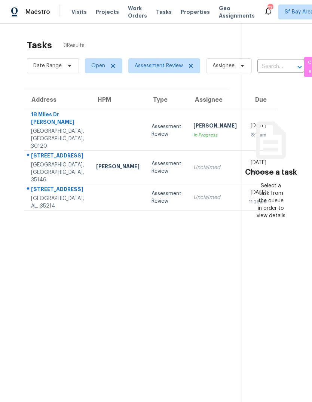
click at [97, 201] on td at bounding box center [117, 197] width 55 height 26
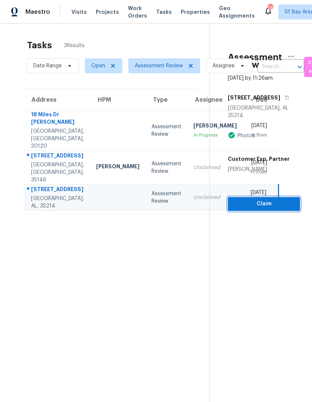
click at [266, 199] on span "Claim" at bounding box center [263, 203] width 60 height 9
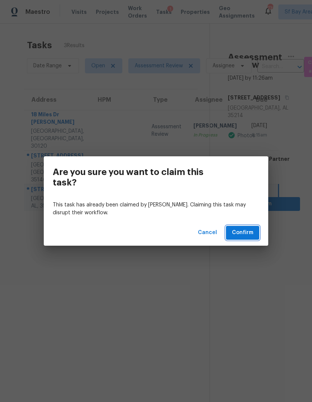
click at [245, 230] on span "Confirm" at bounding box center [242, 232] width 21 height 9
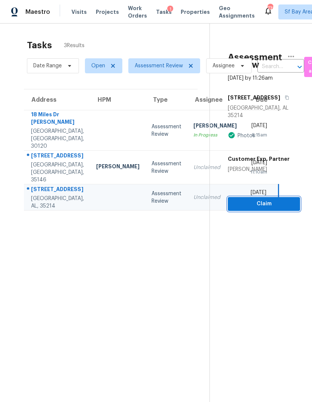
click at [273, 199] on span "Claim" at bounding box center [263, 203] width 60 height 9
click at [263, 199] on span "Start Assessment" at bounding box center [263, 203] width 60 height 9
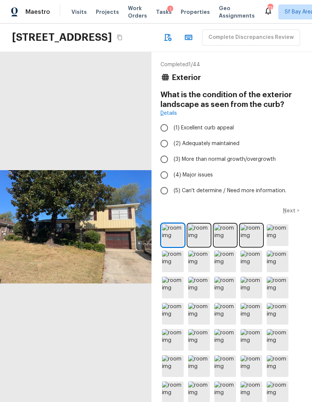
click at [161, 167] on input "(3) More than normal growth/overgrowth" at bounding box center [164, 159] width 16 height 16
radio input "true"
click at [290, 214] on p "Next" at bounding box center [289, 210] width 14 height 7
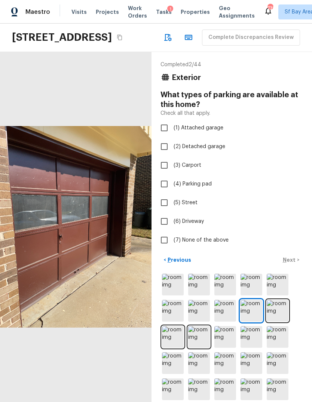
click at [216, 131] on span "(1) Attached garage" at bounding box center [198, 127] width 50 height 7
click at [172, 136] on input "(1) Attached garage" at bounding box center [164, 128] width 16 height 16
checkbox input "true"
click at [291, 263] on p "Next" at bounding box center [289, 259] width 14 height 7
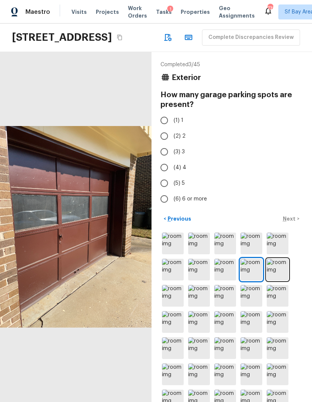
click at [177, 140] on span "(2) 2" at bounding box center [179, 135] width 12 height 7
click at [172, 144] on input "(2) 2" at bounding box center [164, 136] width 16 height 16
radio input "true"
click at [290, 222] on p "Next" at bounding box center [289, 218] width 14 height 7
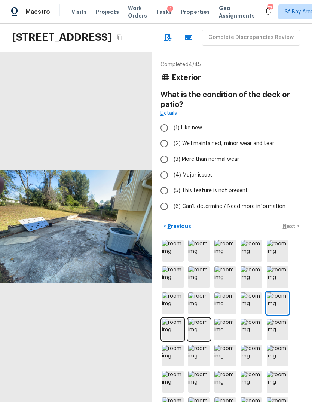
click at [230, 194] on span "(5) This feature is not present" at bounding box center [210, 190] width 74 height 7
click at [172, 198] on input "(5) This feature is not present" at bounding box center [164, 191] width 16 height 16
radio input "true"
click at [197, 179] on span "(4) Major issues" at bounding box center [192, 174] width 39 height 7
click at [172, 183] on input "(4) Major issues" at bounding box center [164, 175] width 16 height 16
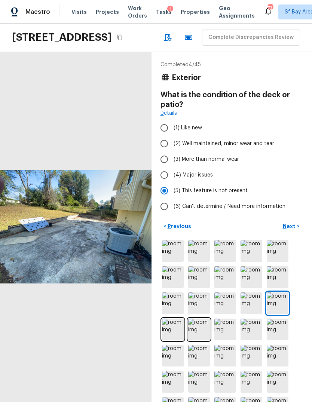
radio input "true"
click at [219, 194] on span "(5) This feature is not present" at bounding box center [210, 190] width 74 height 7
click at [172, 198] on input "(5) This feature is not present" at bounding box center [164, 191] width 16 height 16
radio input "true"
click at [291, 230] on p "Next" at bounding box center [289, 225] width 14 height 7
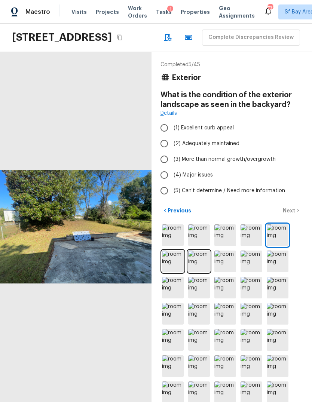
click at [201, 179] on span "(4) Major issues" at bounding box center [192, 174] width 39 height 7
click at [172, 183] on input "(4) Major issues" at bounding box center [164, 175] width 16 height 16
radio input "true"
click at [290, 214] on p "Next" at bounding box center [289, 210] width 14 height 7
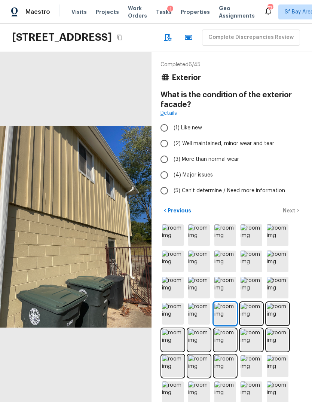
click at [227, 163] on span "(3) More than normal wear" at bounding box center [205, 158] width 65 height 7
click at [172, 167] on input "(3) More than normal wear" at bounding box center [164, 159] width 16 height 16
radio input "true"
click at [294, 214] on p "Next" at bounding box center [289, 210] width 14 height 7
click at [224, 163] on span "(3) More than normal wear" at bounding box center [205, 158] width 65 height 7
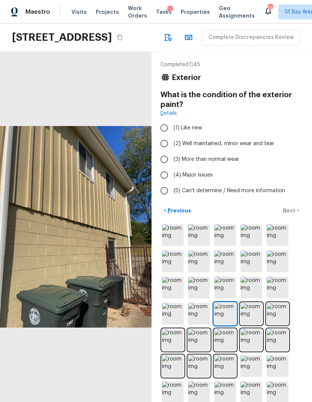
click at [172, 167] on input "(3) More than normal wear" at bounding box center [164, 159] width 16 height 16
radio input "true"
click at [290, 214] on p "Next" at bounding box center [289, 210] width 14 height 7
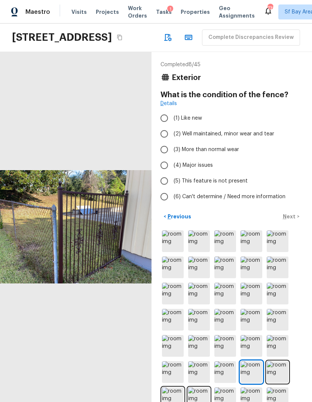
click at [230, 153] on span "(3) More than normal wear" at bounding box center [205, 149] width 65 height 7
click at [172, 157] on input "(3) More than normal wear" at bounding box center [164, 150] width 16 height 16
radio input "true"
click at [291, 220] on p "Next" at bounding box center [289, 216] width 14 height 7
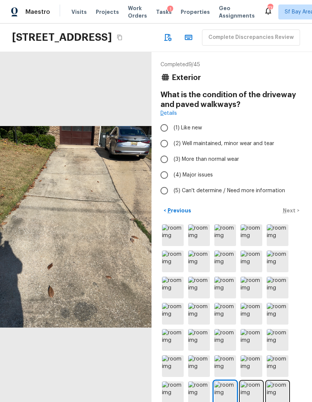
click at [226, 163] on span "(3) More than normal wear" at bounding box center [205, 158] width 65 height 7
click at [172, 167] on input "(3) More than normal wear" at bounding box center [164, 159] width 16 height 16
radio input "true"
click at [290, 214] on p "Next" at bounding box center [289, 210] width 14 height 7
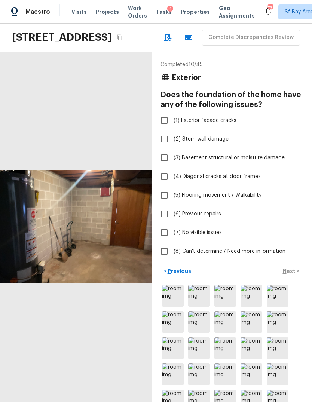
click at [270, 161] on span "(3) Basement structural or moisture damage" at bounding box center [228, 157] width 111 height 7
click at [172, 165] on input "(3) Basement structural or moisture damage" at bounding box center [164, 158] width 16 height 16
checkbox input "true"
click at [290, 275] on p "Next" at bounding box center [289, 270] width 14 height 7
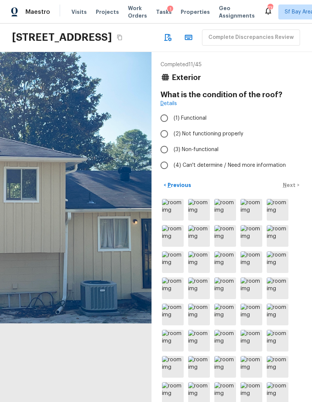
click at [181, 122] on span "(1) Functional" at bounding box center [189, 117] width 33 height 7
click at [172, 126] on input "(1) Functional" at bounding box center [164, 118] width 16 height 16
radio input "true"
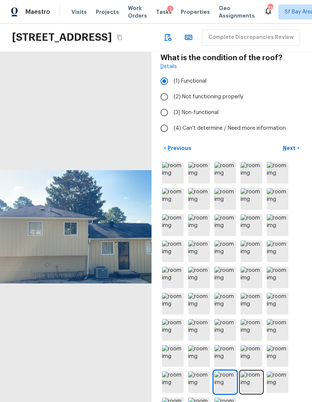
scroll to position [37, 0]
click at [226, 391] on img at bounding box center [225, 382] width 22 height 22
click at [254, 386] on img at bounding box center [251, 382] width 22 height 22
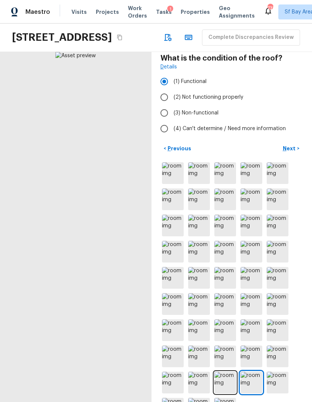
click at [279, 386] on img at bounding box center [277, 382] width 22 height 22
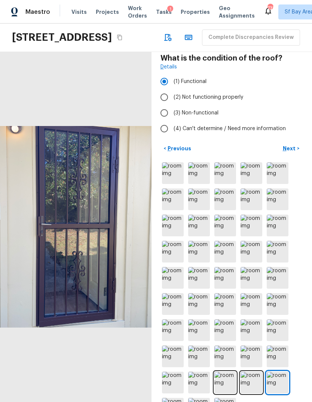
click at [291, 152] on p "Next" at bounding box center [289, 148] width 14 height 7
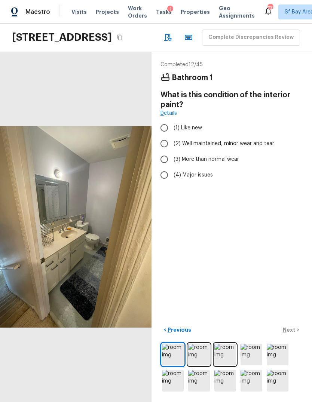
click at [227, 163] on span "(3) More than normal wear" at bounding box center [205, 158] width 65 height 7
click at [172, 167] on input "(3) More than normal wear" at bounding box center [164, 159] width 16 height 16
radio input "true"
click at [292, 333] on p "Next" at bounding box center [289, 329] width 14 height 7
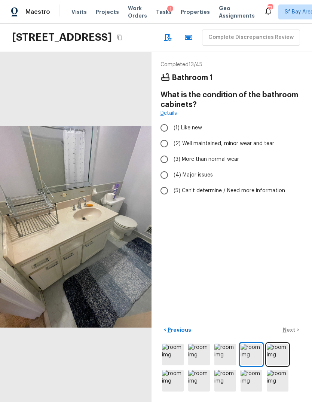
click at [232, 163] on span "(3) More than normal wear" at bounding box center [205, 158] width 65 height 7
click at [172, 167] on input "(3) More than normal wear" at bounding box center [164, 159] width 16 height 16
radio input "true"
click at [294, 333] on p "Next" at bounding box center [289, 329] width 14 height 7
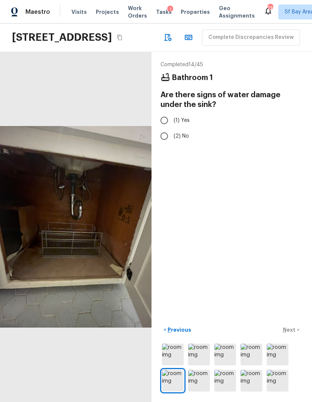
click at [183, 140] on span "(2) No" at bounding box center [180, 135] width 15 height 7
click at [172, 144] on input "(2) No" at bounding box center [164, 136] width 16 height 16
radio input "true"
click at [184, 124] on span "(1) Yes" at bounding box center [181, 120] width 16 height 7
click at [172, 128] on input "(1) Yes" at bounding box center [164, 120] width 16 height 16
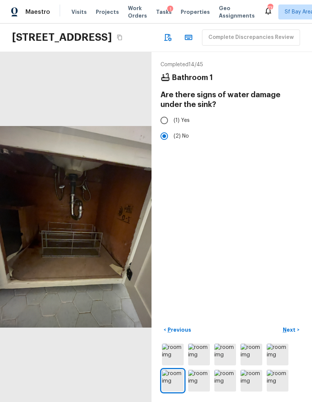
radio input "true"
click at [292, 333] on p "Next" at bounding box center [289, 329] width 14 height 7
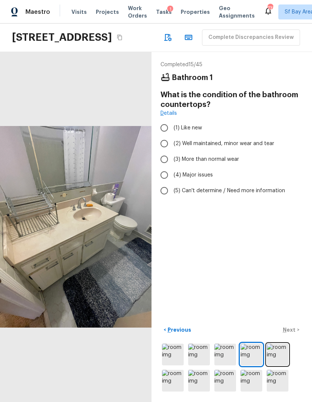
click at [227, 167] on label "(3) More than normal wear" at bounding box center [226, 159] width 140 height 16
click at [172, 167] on input "(3) More than normal wear" at bounding box center [164, 159] width 16 height 16
radio input "true"
click at [293, 333] on p "Next" at bounding box center [289, 329] width 14 height 7
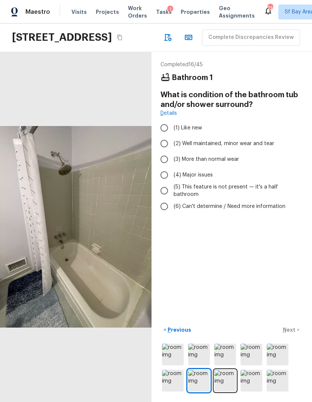
click at [230, 163] on span "(3) More than normal wear" at bounding box center [205, 158] width 65 height 7
click at [172, 167] on input "(3) More than normal wear" at bounding box center [164, 159] width 16 height 16
radio input "true"
click at [208, 179] on span "(4) Major issues" at bounding box center [192, 174] width 39 height 7
click at [172, 183] on input "(4) Major issues" at bounding box center [164, 175] width 16 height 16
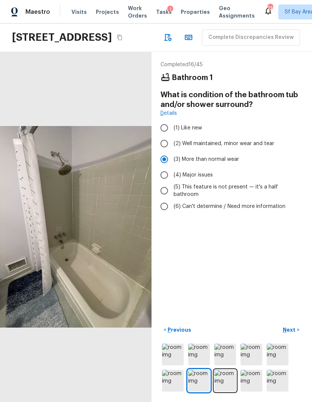
radio input "true"
click at [294, 333] on p "Next" at bounding box center [289, 329] width 14 height 7
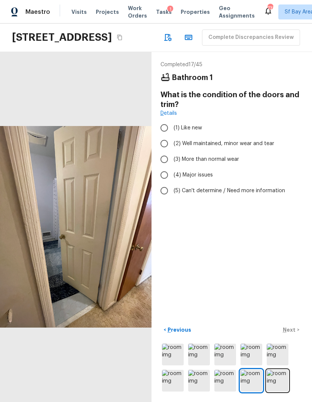
click at [246, 147] on span "(2) Well maintained, minor wear and tear" at bounding box center [223, 143] width 100 height 7
click at [172, 151] on input "(2) Well maintained, minor wear and tear" at bounding box center [164, 144] width 16 height 16
radio input "true"
click at [295, 333] on p "Next" at bounding box center [289, 329] width 14 height 7
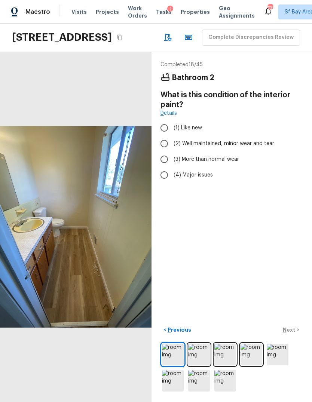
click at [230, 163] on span "(3) More than normal wear" at bounding box center [205, 158] width 65 height 7
click at [172, 167] on input "(3) More than normal wear" at bounding box center [164, 159] width 16 height 16
radio input "true"
click at [290, 333] on p "Next" at bounding box center [289, 329] width 14 height 7
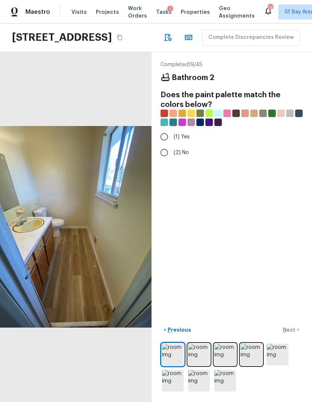
click at [167, 145] on input "(1) Yes" at bounding box center [164, 137] width 16 height 16
radio input "true"
click at [291, 333] on p "Next" at bounding box center [289, 329] width 14 height 7
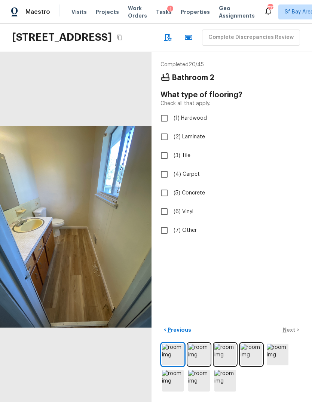
click at [195, 140] on span "(2) Laminate" at bounding box center [188, 136] width 31 height 7
click at [172, 145] on input "(2) Laminate" at bounding box center [164, 137] width 16 height 16
checkbox input "true"
click at [292, 333] on p "Next" at bounding box center [289, 329] width 14 height 7
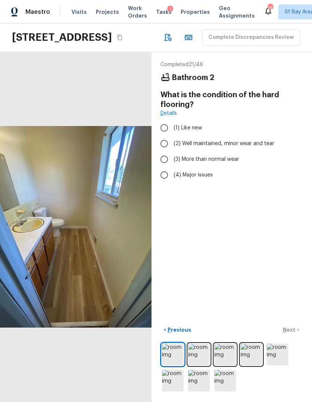
click at [231, 163] on span "(3) More than normal wear" at bounding box center [205, 158] width 65 height 7
click at [172, 167] on input "(3) More than normal wear" at bounding box center [164, 159] width 16 height 16
radio input "true"
click at [292, 333] on p "Next" at bounding box center [289, 329] width 14 height 7
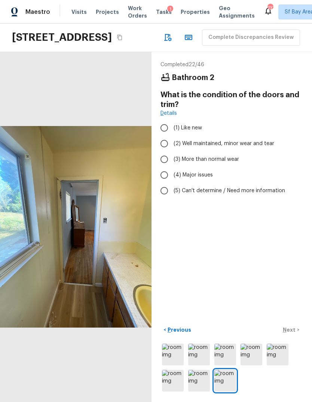
click at [203, 179] on span "(4) Major issues" at bounding box center [192, 174] width 39 height 7
click at [172, 183] on input "(4) Major issues" at bounding box center [164, 175] width 16 height 16
radio input "true"
click at [292, 333] on p "Next" at bounding box center [289, 329] width 14 height 7
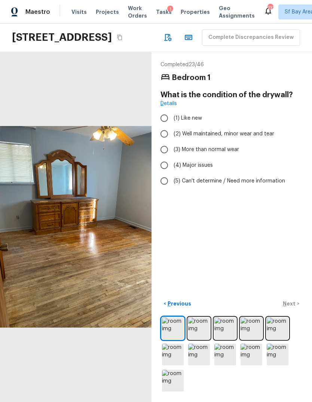
click at [232, 153] on span "(3) More than normal wear" at bounding box center [205, 149] width 65 height 7
click at [172, 157] on input "(3) More than normal wear" at bounding box center [164, 150] width 16 height 16
radio input "true"
click at [293, 307] on p "Next" at bounding box center [289, 303] width 14 height 7
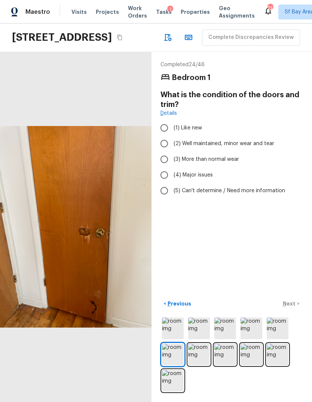
click at [206, 179] on span "(4) Major issues" at bounding box center [192, 174] width 39 height 7
click at [172, 183] on input "(4) Major issues" at bounding box center [164, 175] width 16 height 16
radio input "true"
click at [291, 307] on p "Next" at bounding box center [289, 303] width 14 height 7
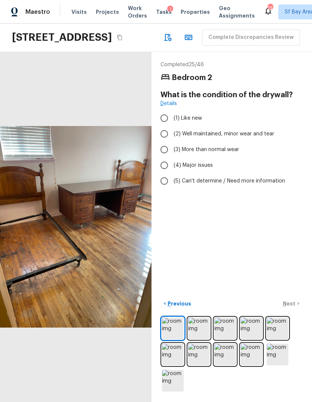
click at [212, 153] on span "(3) More than normal wear" at bounding box center [205, 149] width 65 height 7
click at [172, 157] on input "(3) More than normal wear" at bounding box center [164, 150] width 16 height 16
radio input "true"
click at [291, 307] on p "Next" at bounding box center [289, 303] width 14 height 7
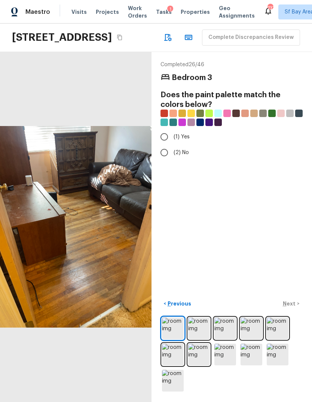
click at [189, 145] on label "(1) Yes" at bounding box center [226, 137] width 140 height 16
click at [172, 145] on input "(1) Yes" at bounding box center [164, 137] width 16 height 16
radio input "true"
click at [294, 307] on p "Next" at bounding box center [289, 303] width 14 height 7
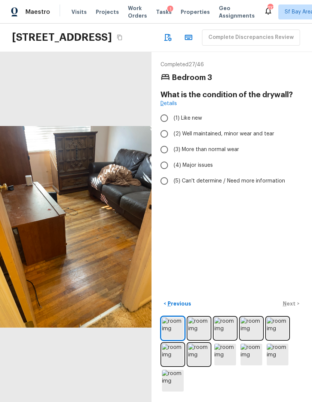
click at [217, 153] on span "(3) More than normal wear" at bounding box center [205, 149] width 65 height 7
click at [172, 157] on input "(3) More than normal wear" at bounding box center [164, 150] width 16 height 16
radio input "true"
click at [291, 307] on p "Next" at bounding box center [289, 303] width 14 height 7
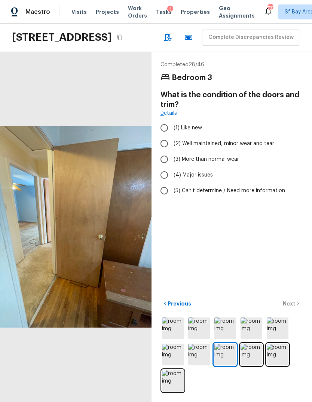
click at [235, 163] on span "(3) More than normal wear" at bounding box center [205, 158] width 65 height 7
click at [172, 167] on input "(3) More than normal wear" at bounding box center [164, 159] width 16 height 16
radio input "true"
click at [292, 310] on div "< Previous Next >" at bounding box center [231, 303] width 142 height 12
click at [291, 310] on div "< Previous Next >" at bounding box center [231, 303] width 142 height 12
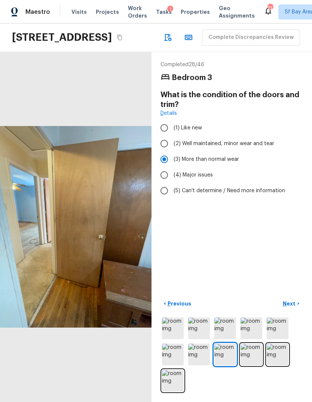
click at [276, 308] on div "Completed 28 / 46 Bedroom 3 What is the condition of the doors and trim? Detail…" at bounding box center [231, 227] width 160 height 350
click at [292, 307] on p "Next" at bounding box center [289, 303] width 14 height 7
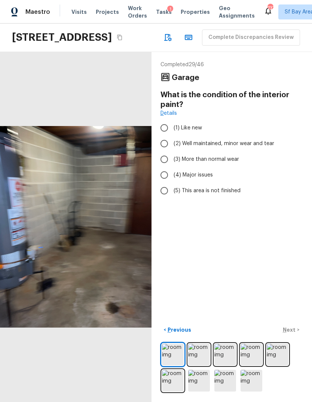
click at [202, 179] on span "(4) Major issues" at bounding box center [192, 174] width 39 height 7
click at [172, 183] on input "(4) Major issues" at bounding box center [164, 175] width 16 height 16
radio input "true"
click at [291, 333] on p "Next" at bounding box center [289, 329] width 14 height 7
click at [210, 179] on span "(4) Major issues" at bounding box center [192, 174] width 39 height 7
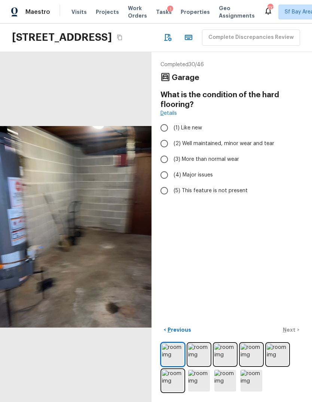
click at [172, 183] on input "(4) Major issues" at bounding box center [164, 175] width 16 height 16
radio input "true"
click at [291, 333] on p "Next" at bounding box center [289, 329] width 14 height 7
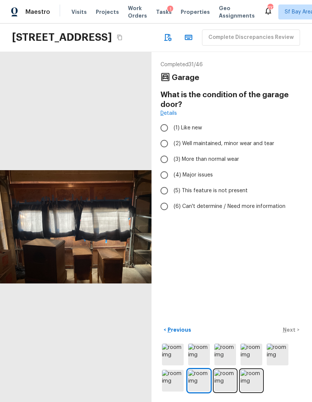
click at [207, 179] on span "(4) Major issues" at bounding box center [192, 174] width 39 height 7
click at [172, 183] on input "(4) Major issues" at bounding box center [164, 175] width 16 height 16
radio input "true"
click at [294, 336] on div "< Previous Next >" at bounding box center [231, 329] width 142 height 12
click at [292, 336] on div "< Previous Next >" at bounding box center [231, 329] width 142 height 12
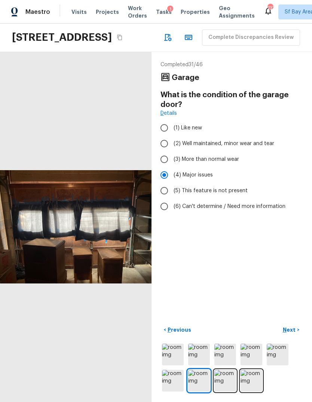
click at [284, 348] on div "Completed 31 / 46 Garage What is the condition of the garage door? Details (1) …" at bounding box center [231, 227] width 160 height 350
click at [292, 333] on p "Next" at bounding box center [289, 329] width 14 height 7
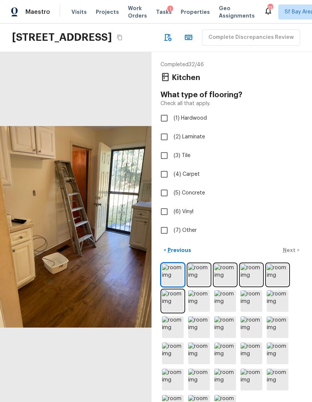
click at [207, 126] on label "(1) Hardwood" at bounding box center [226, 118] width 140 height 16
click at [172, 126] on input "(1) Hardwood" at bounding box center [164, 118] width 16 height 16
checkbox input "true"
click at [288, 256] on div "< Previous Next >" at bounding box center [231, 250] width 142 height 12
click at [290, 254] on p "Next" at bounding box center [289, 249] width 14 height 7
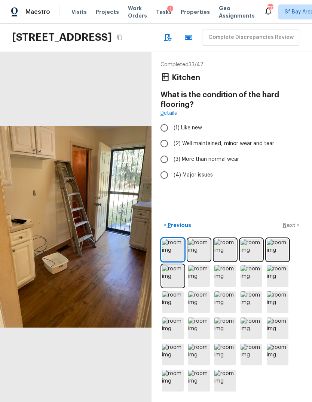
click at [208, 179] on span "(4) Major issues" at bounding box center [192, 174] width 39 height 7
click at [172, 183] on input "(4) Major issues" at bounding box center [164, 175] width 16 height 16
radio input "true"
click at [290, 229] on p "Next" at bounding box center [289, 224] width 14 height 7
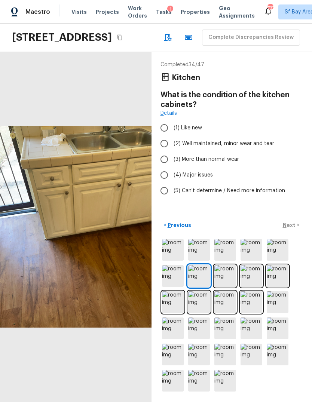
click at [209, 179] on span "(4) Major issues" at bounding box center [192, 174] width 39 height 7
click at [172, 183] on input "(4) Major issues" at bounding box center [164, 175] width 16 height 16
radio input "true"
click at [291, 229] on p "Next" at bounding box center [289, 224] width 14 height 7
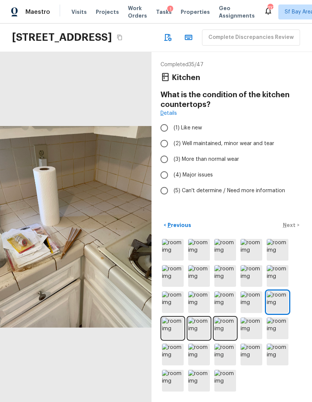
click at [203, 179] on span "(4) Major issues" at bounding box center [192, 174] width 39 height 7
click at [172, 183] on input "(4) Major issues" at bounding box center [164, 175] width 16 height 16
radio input "true"
click at [287, 229] on p "Next" at bounding box center [289, 224] width 14 height 7
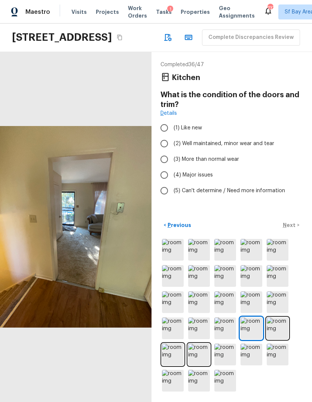
click at [205, 179] on span "(4) Major issues" at bounding box center [192, 174] width 39 height 7
click at [172, 183] on input "(4) Major issues" at bounding box center [164, 175] width 16 height 16
radio input "true"
click at [290, 229] on p "Next" at bounding box center [289, 224] width 14 height 7
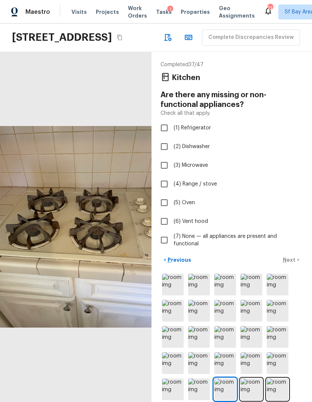
click at [161, 173] on input "(3) Microwave" at bounding box center [164, 165] width 16 height 16
checkbox input "true"
click at [160, 210] on input "(5) Oven" at bounding box center [164, 203] width 16 height 16
checkbox input "true"
click at [162, 192] on input "(4) Range / stove" at bounding box center [164, 184] width 16 height 16
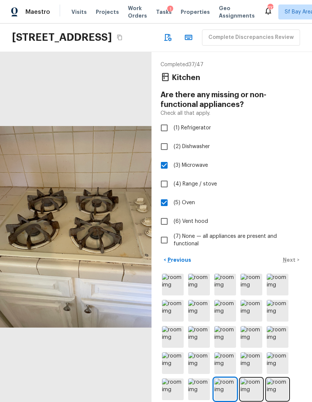
checkbox input "true"
click at [275, 295] on img at bounding box center [277, 284] width 22 height 22
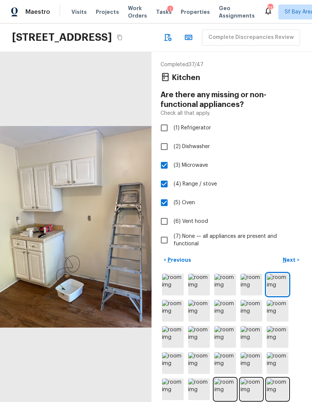
click at [199, 131] on span "(1) Refrigerator" at bounding box center [191, 127] width 37 height 7
click at [172, 136] on input "(1) Refrigerator" at bounding box center [164, 128] width 16 height 16
checkbox input "true"
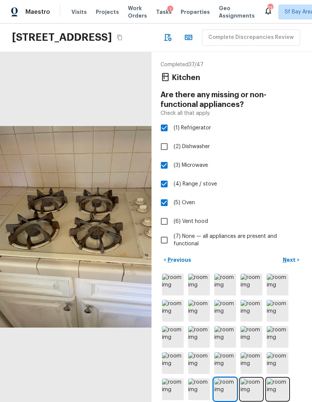
click at [198, 150] on span "(2) Dishwasher" at bounding box center [191, 146] width 36 height 7
click at [172, 154] on input "(2) Dishwasher" at bounding box center [164, 147] width 16 height 16
checkbox input "true"
click at [289, 263] on p "Next" at bounding box center [289, 259] width 14 height 7
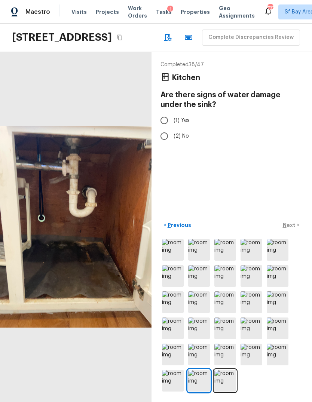
click at [166, 128] on input "(1) Yes" at bounding box center [164, 120] width 16 height 16
radio input "true"
click at [290, 229] on p "Next" at bounding box center [289, 224] width 14 height 7
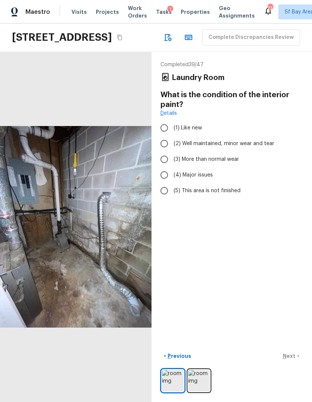
click at [198, 179] on span "(4) Major issues" at bounding box center [192, 174] width 39 height 7
click at [172, 183] on input "(4) Major issues" at bounding box center [164, 175] width 16 height 16
radio input "true"
click at [290, 359] on p "Next" at bounding box center [289, 355] width 14 height 7
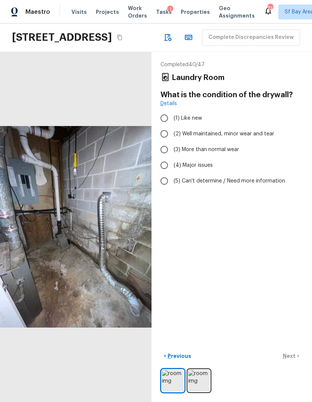
click at [202, 169] on span "(4) Major issues" at bounding box center [192, 164] width 39 height 7
click at [172, 173] on input "(4) Major issues" at bounding box center [164, 165] width 16 height 16
radio input "true"
click at [294, 359] on p "Next" at bounding box center [289, 355] width 14 height 7
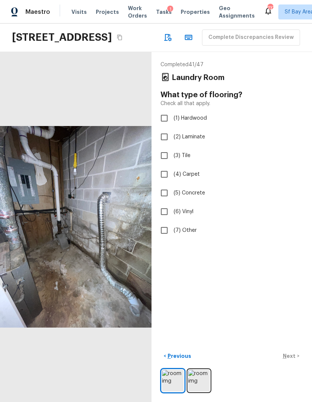
click at [197, 182] on label "(4) Carpet" at bounding box center [226, 174] width 140 height 16
click at [172, 182] on input "(4) Carpet" at bounding box center [164, 174] width 16 height 16
checkbox input "true"
click at [196, 196] on span "(5) Concrete" at bounding box center [188, 192] width 31 height 7
click at [172, 201] on input "(5) Concrete" at bounding box center [164, 193] width 16 height 16
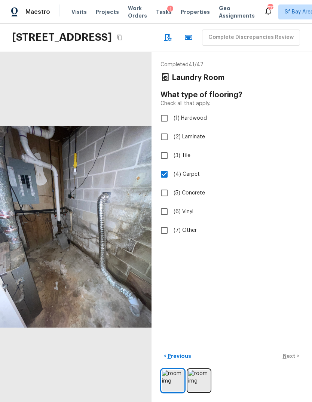
checkbox input "true"
click at [187, 182] on label "(4) Carpet" at bounding box center [226, 174] width 140 height 16
click at [172, 182] on input "(4) Carpet" at bounding box center [164, 174] width 16 height 16
checkbox input "false"
click at [290, 362] on button "Next >" at bounding box center [291, 356] width 24 height 12
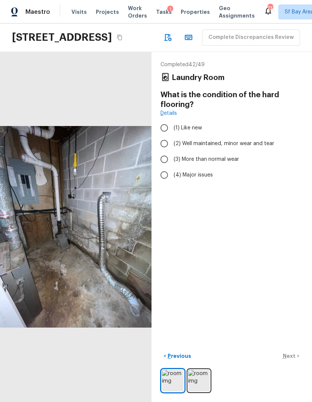
click at [204, 179] on span "(4) Major issues" at bounding box center [192, 174] width 39 height 7
click at [172, 183] on input "(4) Major issues" at bounding box center [164, 175] width 16 height 16
radio input "true"
click at [294, 359] on p "Next" at bounding box center [289, 355] width 14 height 7
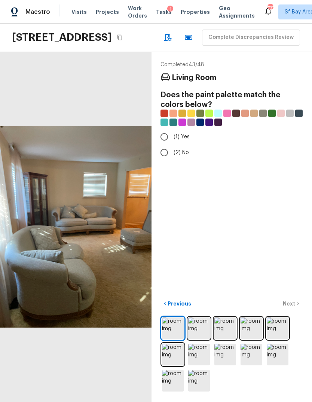
click at [164, 160] on input "(2) No" at bounding box center [164, 153] width 16 height 16
radio input "true"
click at [293, 307] on p "Next" at bounding box center [289, 303] width 14 height 7
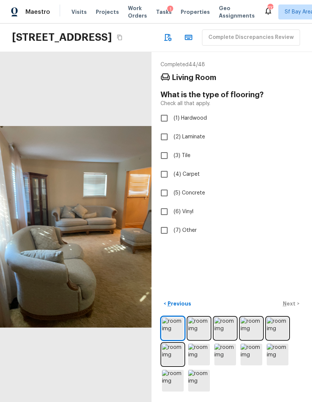
click at [191, 178] on span "(4) Carpet" at bounding box center [186, 173] width 26 height 7
click at [172, 182] on input "(4) Carpet" at bounding box center [164, 174] width 16 height 16
checkbox input "true"
click at [292, 307] on p "Next" at bounding box center [289, 303] width 14 height 7
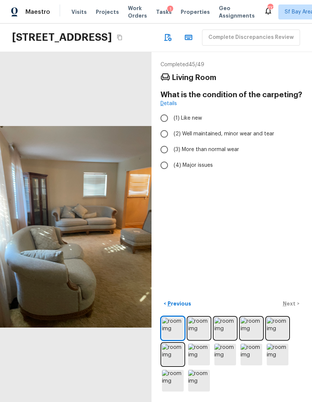
click at [208, 169] on span "(4) Major issues" at bounding box center [192, 164] width 39 height 7
click at [172, 173] on input "(4) Major issues" at bounding box center [164, 165] width 16 height 16
radio input "true"
click at [291, 307] on p "Next" at bounding box center [289, 303] width 14 height 7
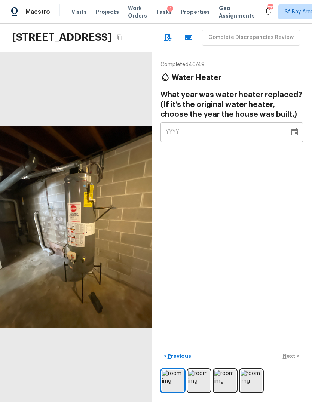
click at [163, 42] on icon "button" at bounding box center [167, 37] width 9 height 9
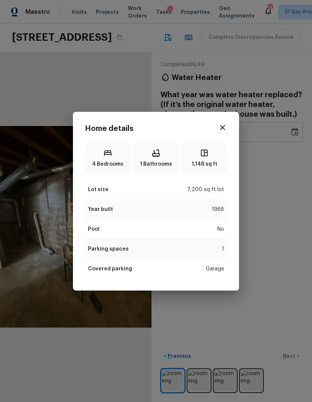
click at [264, 199] on div "Home details 4 Bedrooms 1 Bathrooms 1,148 sq ft Lot size 7,200 sq ft lot Year b…" at bounding box center [156, 201] width 312 height 402
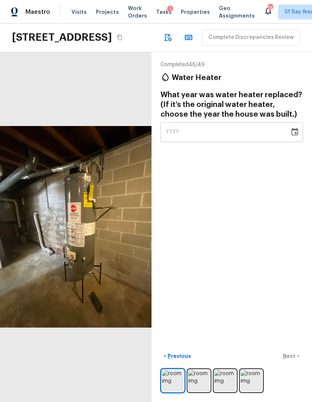
click at [244, 140] on div "YYYY" at bounding box center [224, 132] width 118 height 20
type input "1968"
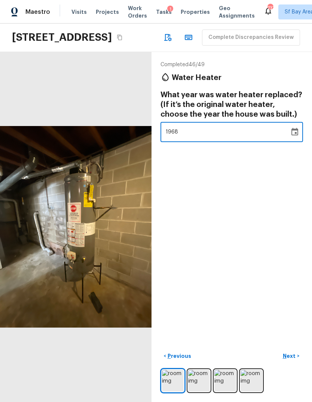
click at [276, 212] on div "Completed 46 / 49 Water Heater What year was water heater replaced? (If it’s th…" at bounding box center [231, 227] width 160 height 350
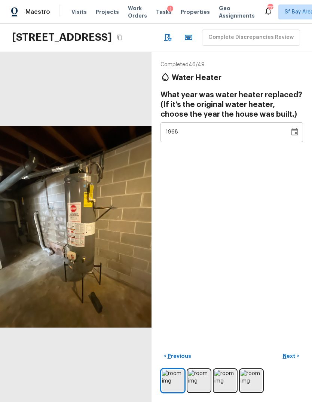
scroll to position [13, 0]
click at [292, 359] on p "Next" at bounding box center [289, 355] width 14 height 7
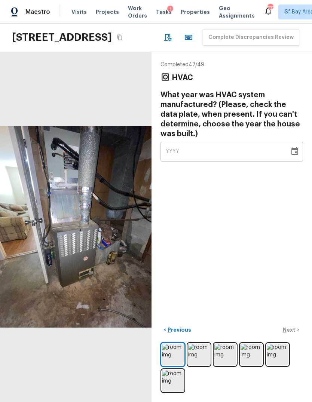
click at [233, 148] on div "YYYY" at bounding box center [224, 152] width 118 height 20
type input "1968"
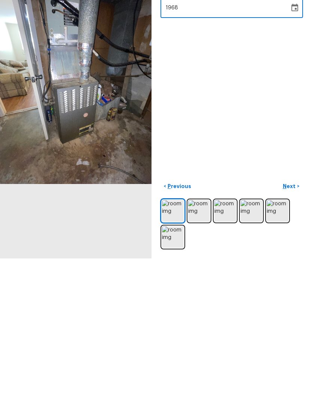
click at [292, 326] on p "Next" at bounding box center [289, 329] width 14 height 7
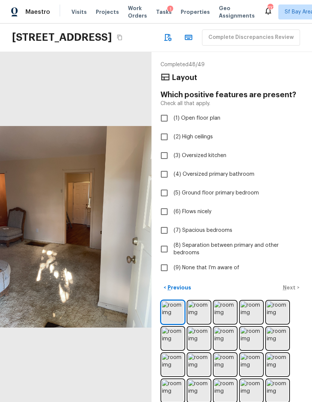
scroll to position [0, 0]
click at [221, 264] on span "(9) None that I’m aware of" at bounding box center [206, 267] width 66 height 7
click at [172, 260] on input "(9) None that I’m aware of" at bounding box center [164, 268] width 16 height 16
checkbox input "true"
click at [290, 284] on p "Next" at bounding box center [289, 287] width 14 height 7
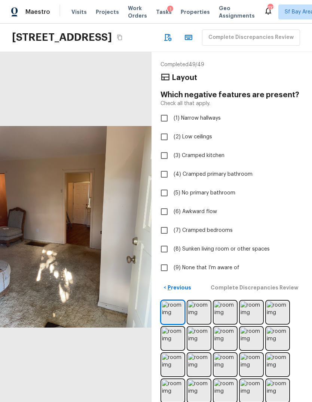
click at [223, 264] on span "(9) None that I’m aware of" at bounding box center [206, 267] width 66 height 7
click at [172, 260] on input "(9) None that I’m aware of" at bounding box center [164, 268] width 16 height 16
checkbox input "true"
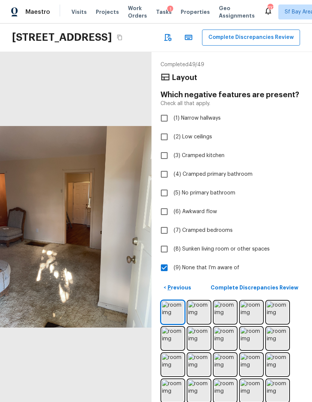
click at [209, 208] on span "(6) Awkward flow" at bounding box center [194, 211] width 43 height 7
click at [172, 204] on input "(6) Awkward flow" at bounding box center [164, 212] width 16 height 16
checkbox input "true"
click at [216, 264] on span "(9) None that I’m aware of" at bounding box center [206, 267] width 66 height 7
click at [172, 260] on input "(9) None that I’m aware of" at bounding box center [164, 268] width 16 height 16
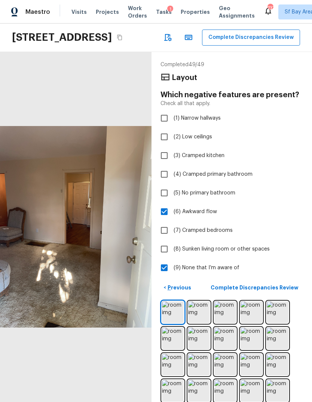
checkbox input "false"
click at [276, 284] on p "Complete Discrepancies Review" at bounding box center [254, 287] width 89 height 7
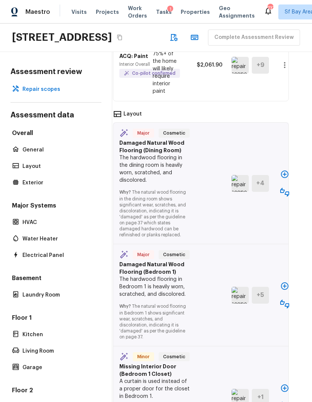
scroll to position [665, 11]
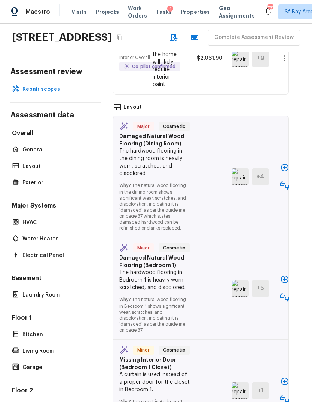
click at [283, 171] on icon "button" at bounding box center [284, 167] width 7 height 7
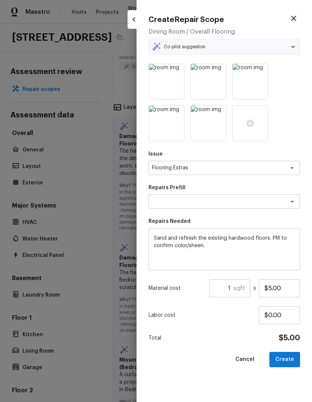
type textarea "Sand and Refinish Hardwood Flooring"
click at [232, 286] on input "1" at bounding box center [221, 288] width 24 height 18
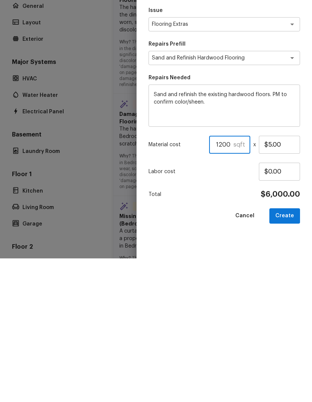
type input "1200"
click at [272, 279] on input "$5.00" at bounding box center [278, 288] width 41 height 18
click at [276, 279] on input "$5.00" at bounding box center [278, 288] width 41 height 18
type input "$10.00"
click at [285, 352] on button "Create" at bounding box center [284, 359] width 31 height 15
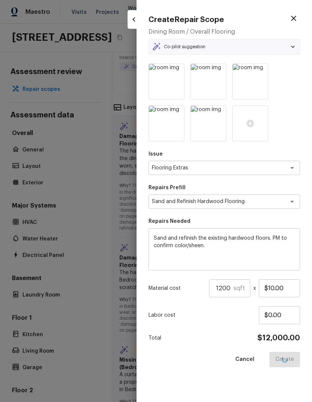
type input "1"
type input "$0.00"
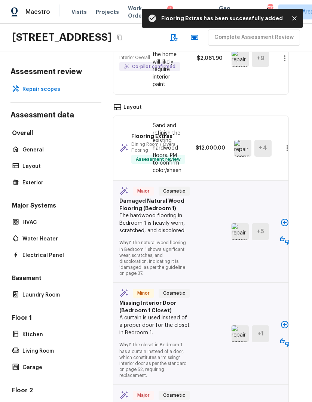
click at [285, 152] on icon "button" at bounding box center [286, 147] width 9 height 9
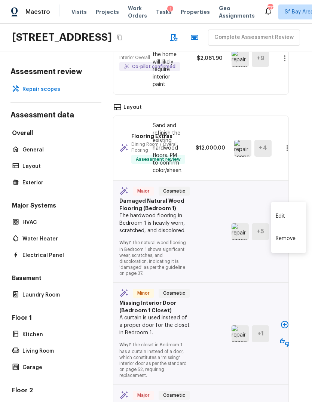
click at [280, 214] on li "Edit" at bounding box center [288, 216] width 35 height 22
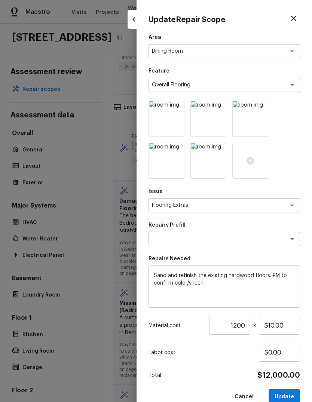
click at [236, 323] on input "1200" at bounding box center [229, 325] width 41 height 18
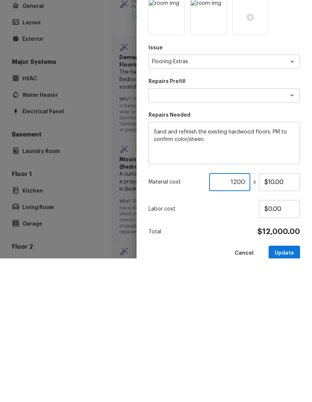
click at [234, 316] on input "1200" at bounding box center [229, 325] width 41 height 18
type input "200"
click at [285, 389] on button "Update" at bounding box center [283, 396] width 31 height 15
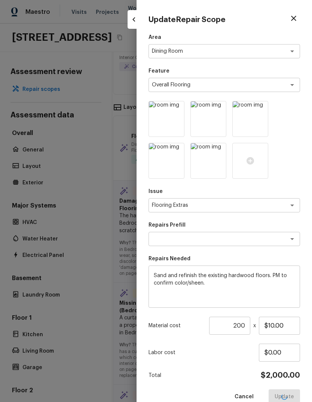
type input "1"
type input "$0.00"
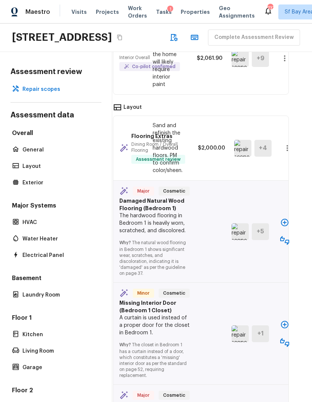
click at [285, 227] on icon "button" at bounding box center [284, 222] width 9 height 9
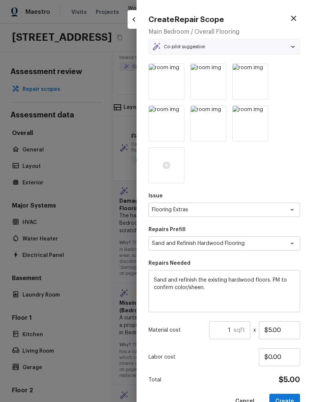
click at [233, 326] on input "1" at bounding box center [221, 330] width 24 height 18
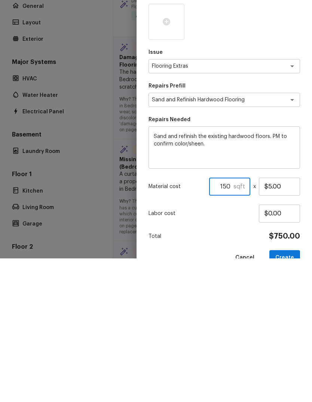
type input "150"
click at [272, 321] on input "$5.00" at bounding box center [278, 330] width 41 height 18
type input "$10.00"
click at [287, 393] on button "Create" at bounding box center [284, 400] width 31 height 15
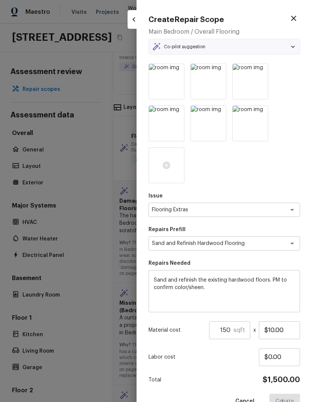
type input "1"
type input "$0.00"
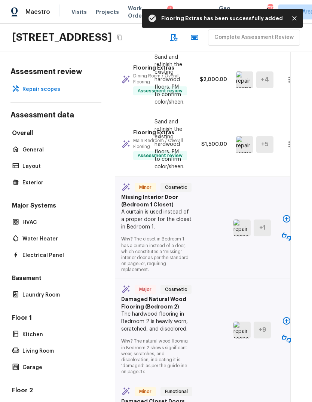
scroll to position [746, 8]
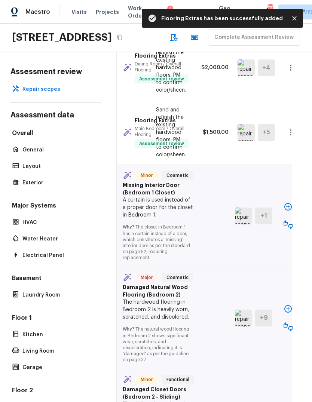
click at [289, 210] on icon "button" at bounding box center [287, 206] width 7 height 7
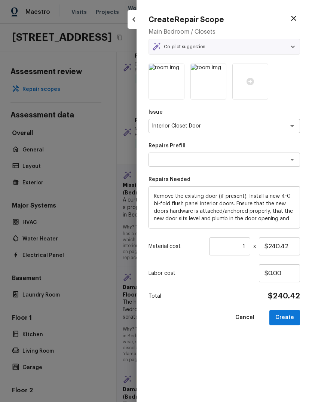
type textarea "Install New Sliding Closet Doors (4-0 Flush)"
click at [280, 245] on input "$240.42" at bounding box center [278, 246] width 41 height 18
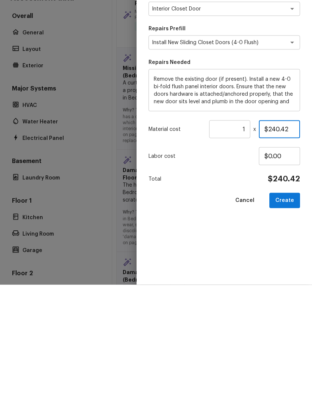
click at [278, 237] on input "$240.42" at bounding box center [278, 246] width 41 height 18
click at [270, 237] on input "$240.42" at bounding box center [278, 246] width 41 height 18
click at [289, 310] on button "Create" at bounding box center [284, 317] width 31 height 15
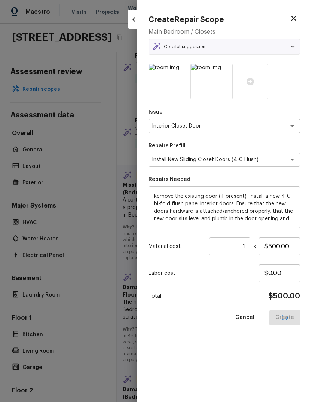
type input "$240.42"
type input "$0.00"
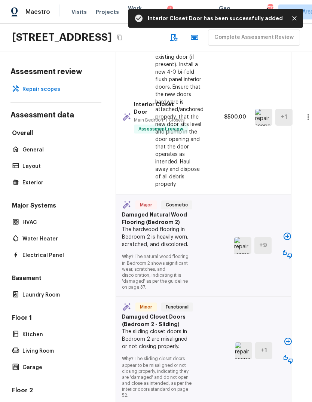
scroll to position [911, 9]
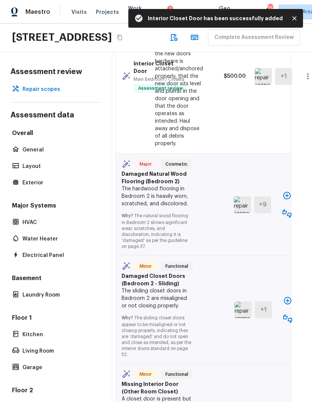
click at [285, 200] on icon "button" at bounding box center [286, 195] width 9 height 9
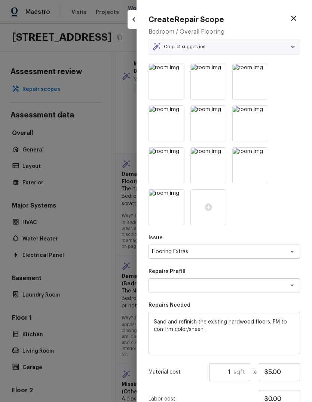
type textarea "Sand and Refinish Hardwood Flooring"
click at [233, 364] on input "1" at bounding box center [221, 372] width 24 height 18
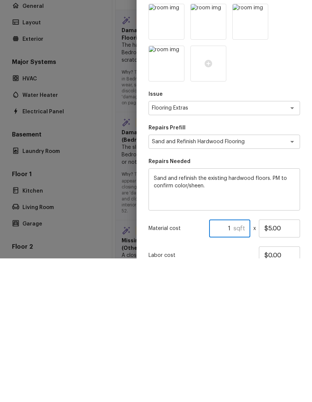
click at [232, 363] on input "1" at bounding box center [221, 372] width 24 height 18
click at [235, 368] on h5 "sqft" at bounding box center [239, 372] width 12 height 8
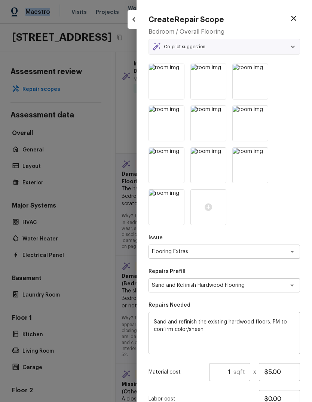
click at [233, 368] on input "1" at bounding box center [221, 372] width 24 height 18
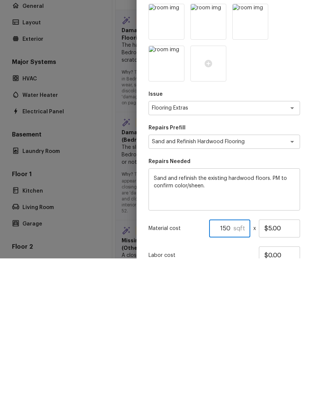
type input "150"
click at [279, 363] on input "$5.00" at bounding box center [278, 372] width 41 height 18
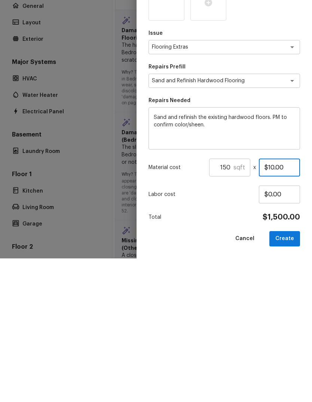
scroll to position [61, 0]
type input "$10.00"
click at [285, 375] on button "Create" at bounding box center [284, 382] width 31 height 15
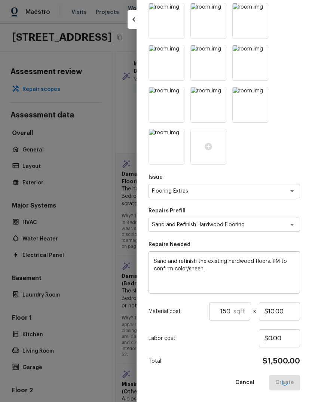
type input "1"
type input "$5.00"
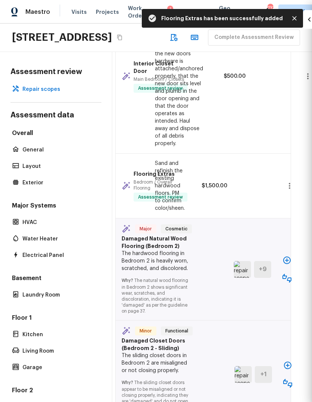
type input "$0.00"
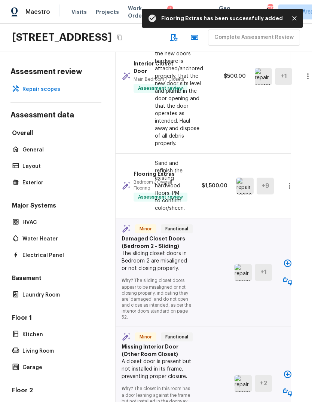
click at [288, 267] on icon "button" at bounding box center [287, 262] width 9 height 9
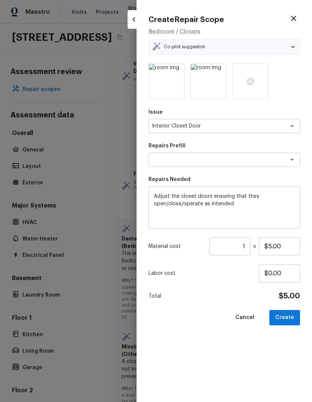
type textarea "Adjust Closet Doors"
click at [272, 245] on input "$5.00" at bounding box center [278, 246] width 41 height 18
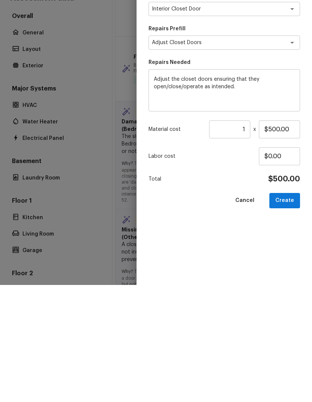
click at [289, 310] on button "Create" at bounding box center [284, 317] width 31 height 15
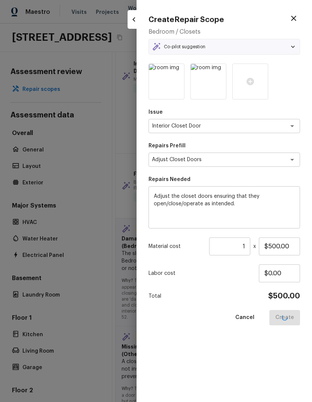
type input "$5.00"
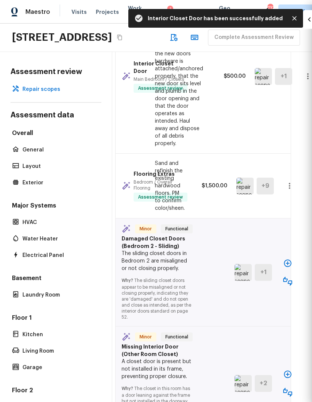
type input "$0.00"
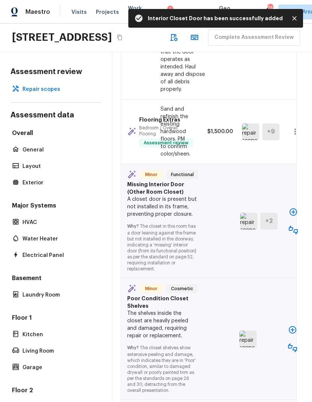
scroll to position [1032, 2]
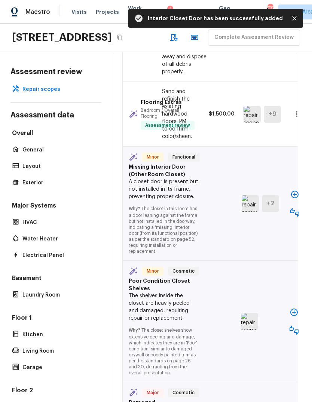
click at [298, 199] on icon "button" at bounding box center [294, 194] width 9 height 9
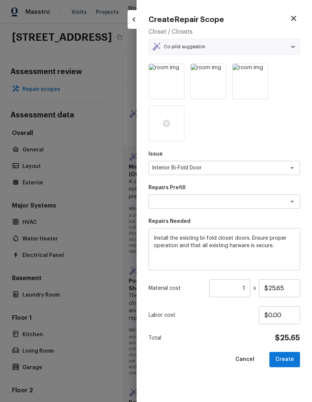
type textarea "Install Bi-fold Doors"
click at [275, 286] on input "$25.65" at bounding box center [278, 288] width 41 height 18
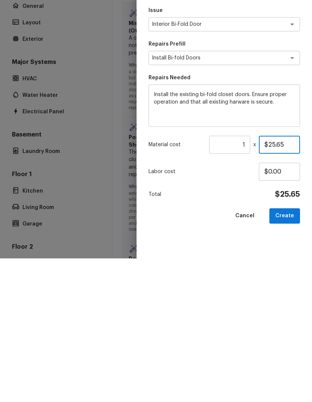
click at [278, 279] on input "$25.65" at bounding box center [278, 288] width 41 height 18
click at [272, 279] on input "$25.65" at bounding box center [278, 288] width 41 height 18
type input "$300.00"
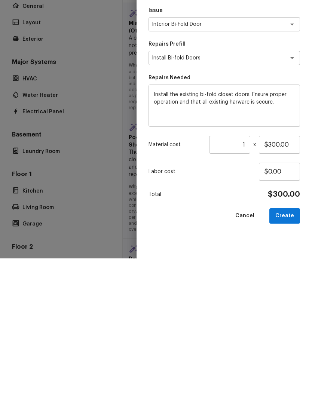
click at [287, 352] on button "Create" at bounding box center [284, 359] width 31 height 15
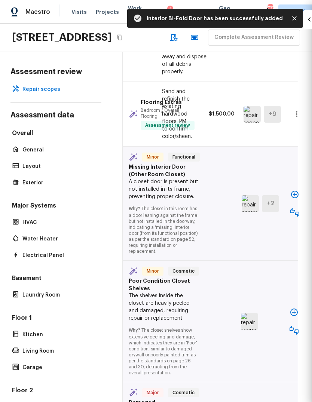
type input "$0.00"
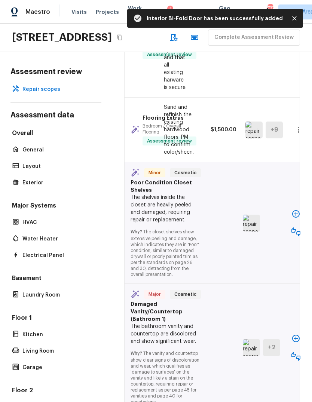
scroll to position [1160, 0]
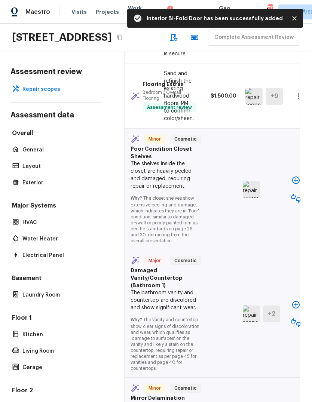
click at [292, 185] on icon "button" at bounding box center [295, 180] width 9 height 9
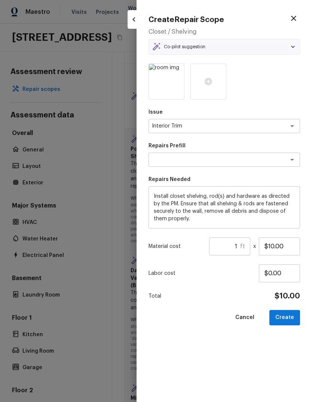
type textarea "Install Closet Shelf & Rod(s)"
click at [270, 244] on input "$10.00" at bounding box center [278, 246] width 41 height 18
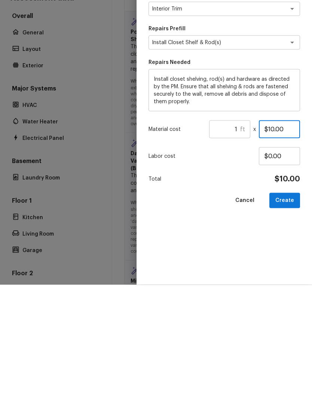
click at [270, 237] on input "$10.00" at bounding box center [278, 246] width 41 height 18
click at [273, 237] on input "$10.00" at bounding box center [278, 246] width 41 height 18
click at [272, 237] on input "$10.00" at bounding box center [278, 246] width 41 height 18
click at [289, 310] on button "Create" at bounding box center [284, 317] width 31 height 15
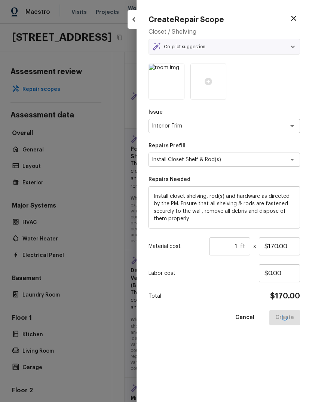
type input "$10.00"
type input "$0.00"
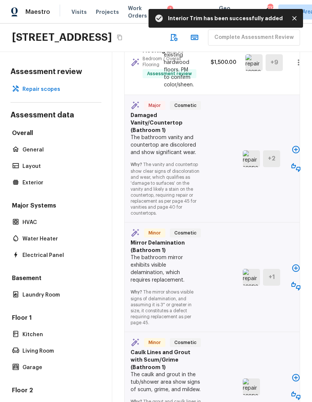
scroll to position [1425, 0]
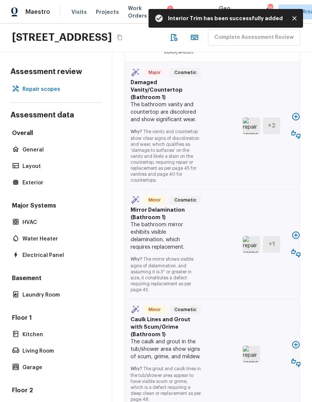
click at [294, 120] on icon "button" at bounding box center [295, 116] width 7 height 7
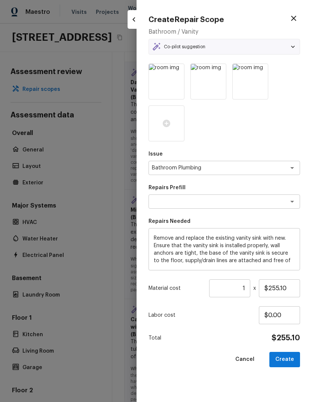
type textarea "Replace Vanity w/Sink"
click at [286, 359] on button "Create" at bounding box center [284, 359] width 31 height 15
type input "$0.00"
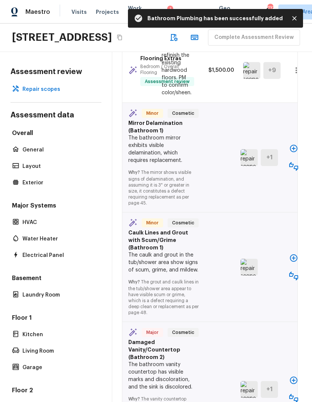
scroll to position [1595, 2]
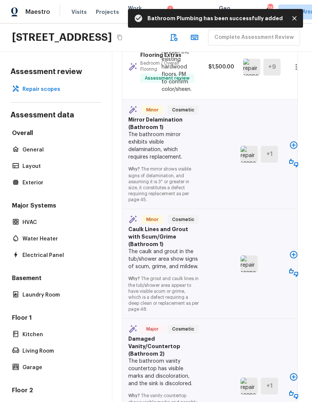
click at [292, 149] on icon "button" at bounding box center [293, 144] width 9 height 9
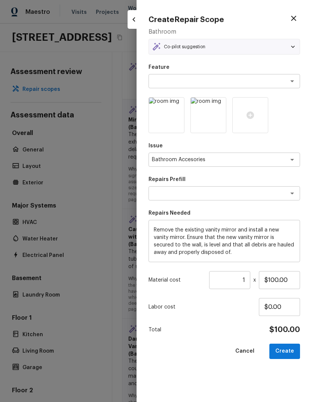
type textarea "Replace Vanity Mirror (Medium)"
click at [287, 349] on button "Create" at bounding box center [284, 350] width 31 height 15
type input "$0.00"
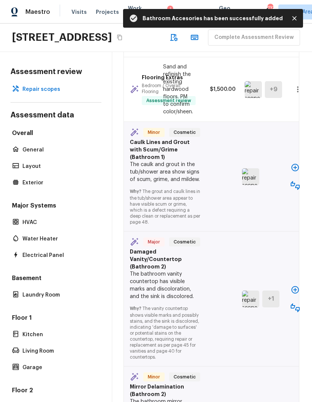
scroll to position [1805, 0]
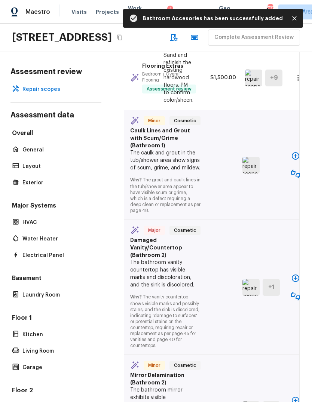
click at [292, 160] on icon "button" at bounding box center [295, 155] width 9 height 9
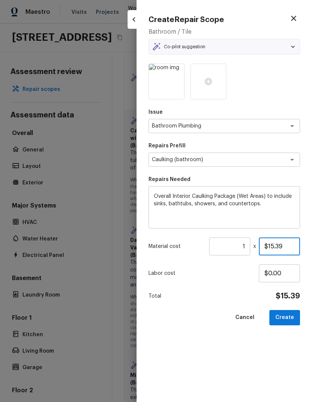
click at [272, 240] on input "$15.39" at bounding box center [278, 246] width 41 height 18
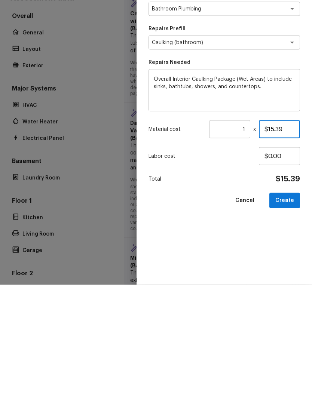
click at [275, 237] on input "$15.39" at bounding box center [278, 246] width 41 height 18
type input "$150.00"
click at [289, 310] on button "Create" at bounding box center [284, 317] width 31 height 15
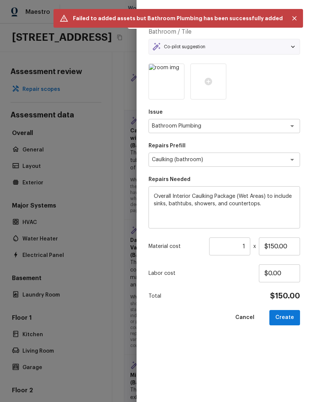
type input "$0.00"
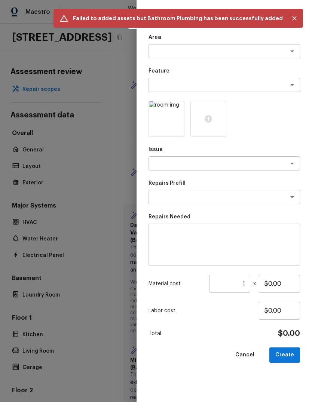
click at [285, 350] on button "Create" at bounding box center [284, 354] width 31 height 15
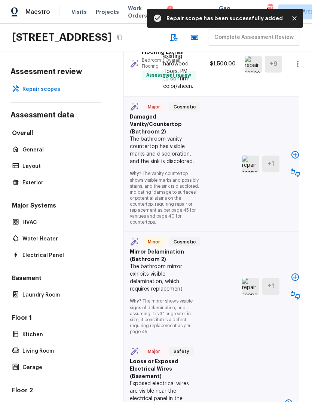
scroll to position [1948, 1]
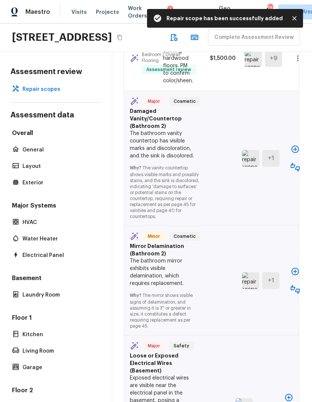
click at [292, 153] on icon "button" at bounding box center [294, 148] width 7 height 7
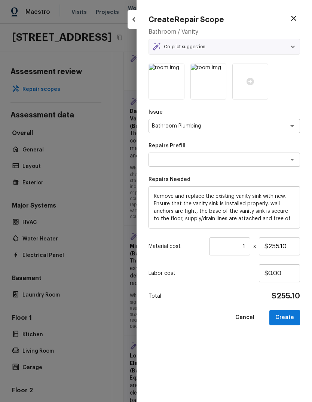
type textarea "Replace Vanity w/Sink"
click at [289, 319] on button "Create" at bounding box center [284, 317] width 31 height 15
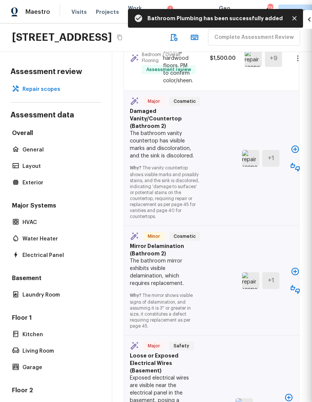
type input "$0.00"
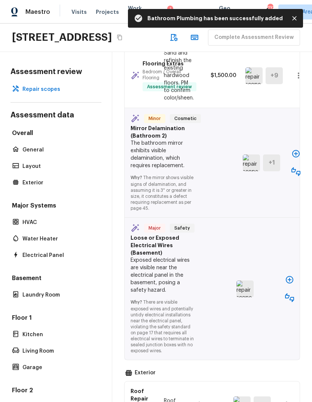
scroll to position [2166, 0]
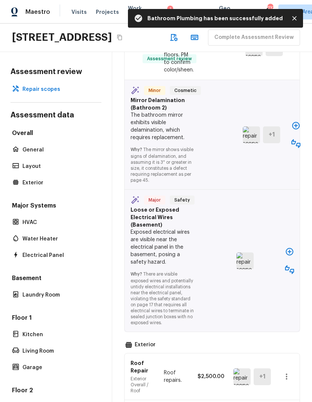
click at [293, 130] on icon "button" at bounding box center [295, 125] width 9 height 9
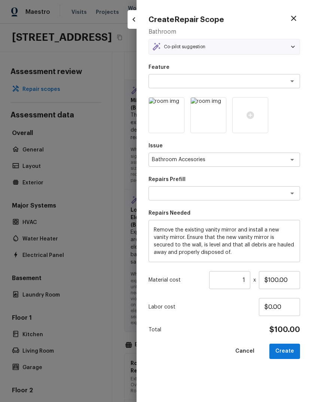
type textarea "Replace Vanity Mirror (Medium)"
click at [290, 348] on button "Create" at bounding box center [284, 350] width 31 height 15
type input "$0.00"
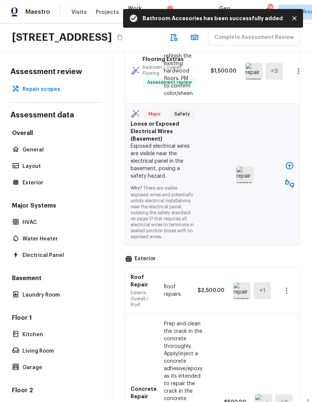
scroll to position [2364, 0]
click at [286, 169] on icon "button" at bounding box center [288, 164] width 7 height 7
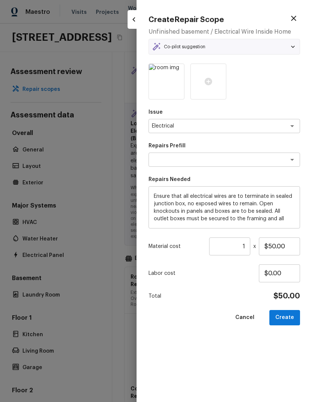
type textarea "Terminate/Conceal Wiring"
click at [288, 316] on button "Create" at bounding box center [284, 317] width 31 height 15
type input "$0.00"
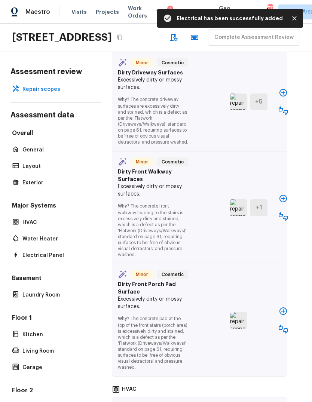
scroll to position [3680, 12]
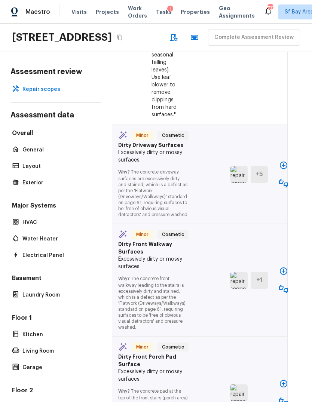
click at [282, 169] on icon "button" at bounding box center [282, 164] width 7 height 7
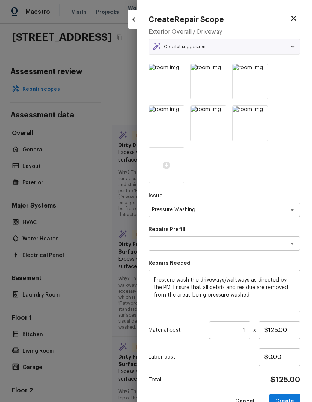
type textarea "Pressure Wash Drive/Walk Way"
click at [288, 393] on button "Create" at bounding box center [284, 400] width 31 height 15
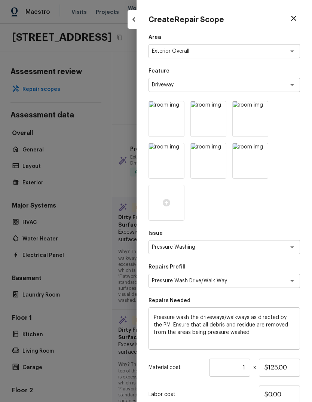
type input "$0.00"
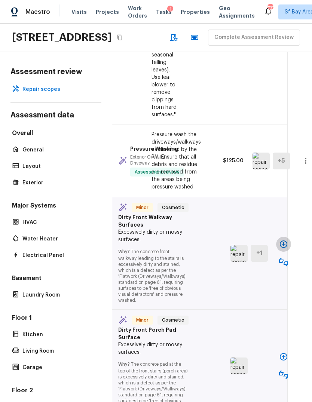
click at [281, 248] on icon "button" at bounding box center [283, 243] width 9 height 9
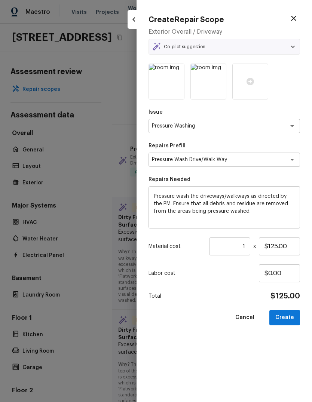
click at [288, 319] on button "Create" at bounding box center [284, 317] width 31 height 15
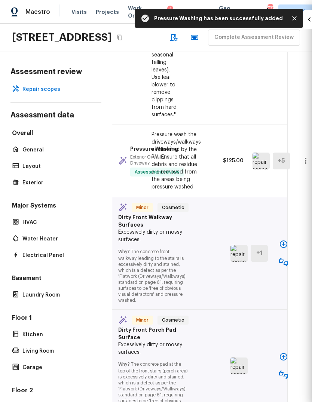
type input "$0.00"
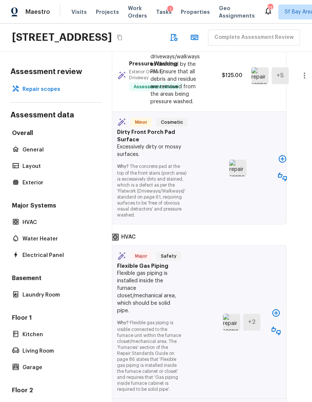
scroll to position [3837, 13]
click at [282, 162] on icon "button" at bounding box center [281, 158] width 7 height 7
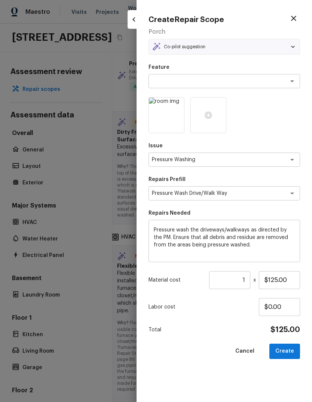
click at [287, 352] on button "Create" at bounding box center [284, 350] width 31 height 15
type input "$0.00"
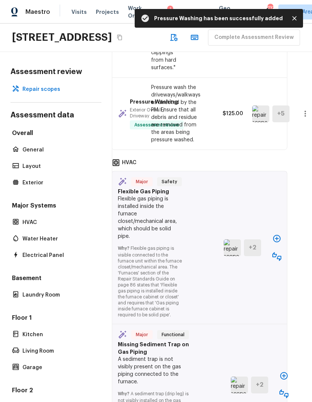
scroll to position [3876, 12]
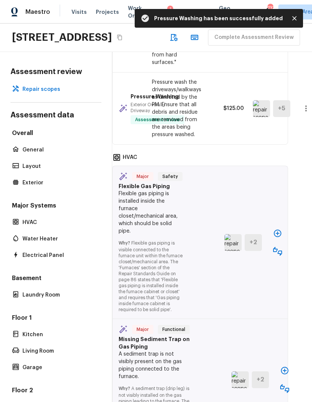
click at [277, 238] on icon "button" at bounding box center [277, 233] width 9 height 9
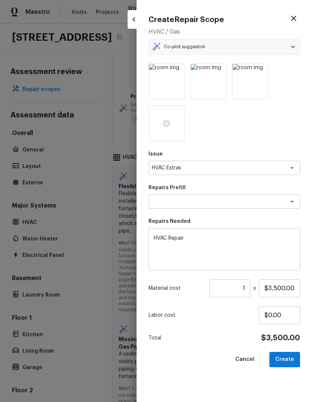
type textarea "HVAC Repair"
click at [285, 356] on button "Create" at bounding box center [284, 359] width 31 height 15
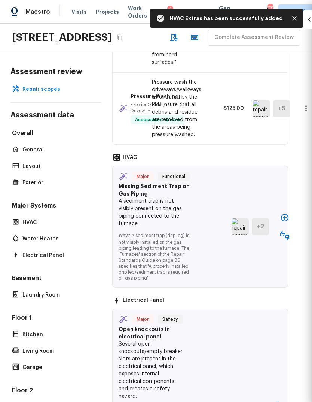
type input "$0.00"
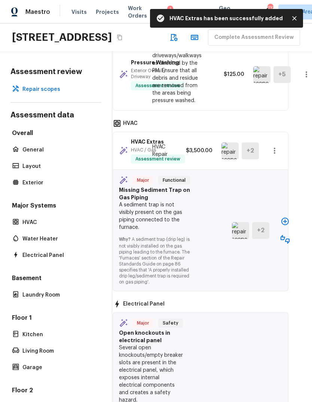
scroll to position [3992, 12]
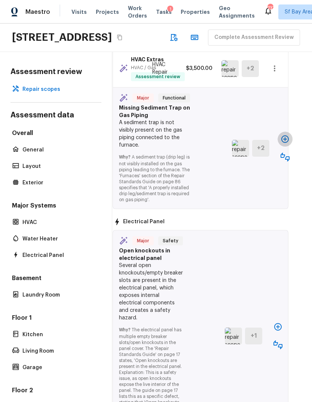
click at [284, 143] on icon "button" at bounding box center [284, 138] width 9 height 9
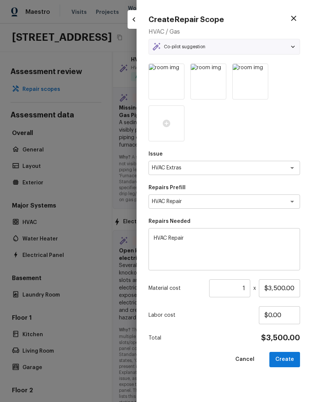
click at [287, 356] on button "Create" at bounding box center [284, 359] width 31 height 15
type input "$0.00"
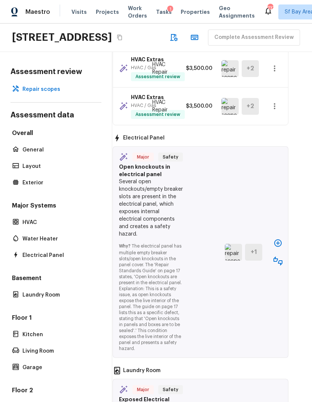
click at [277, 247] on icon "button" at bounding box center [277, 242] width 9 height 9
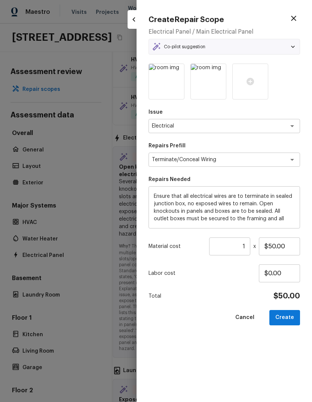
click at [287, 317] on button "Create" at bounding box center [284, 317] width 31 height 15
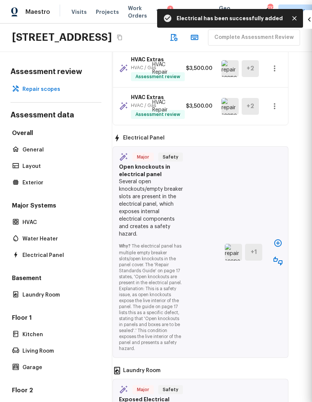
type input "$0.00"
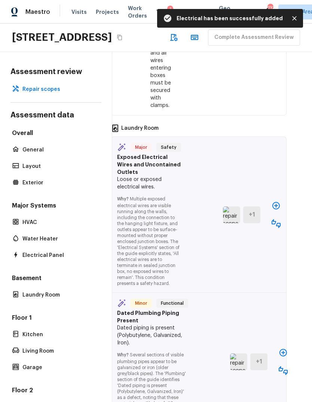
scroll to position [4298, 13]
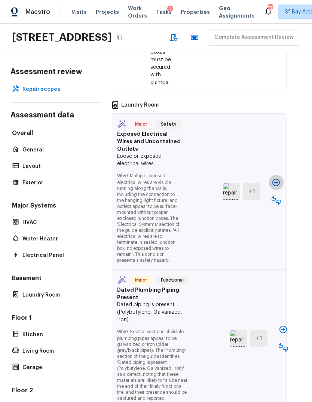
click at [273, 186] on icon "button" at bounding box center [275, 182] width 7 height 7
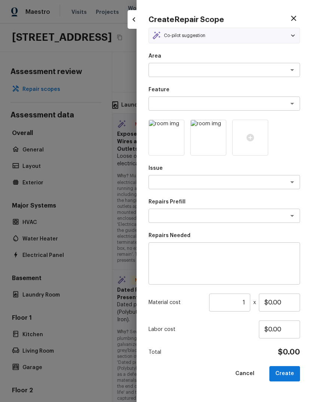
click at [287, 372] on button "Create" at bounding box center [284, 373] width 31 height 15
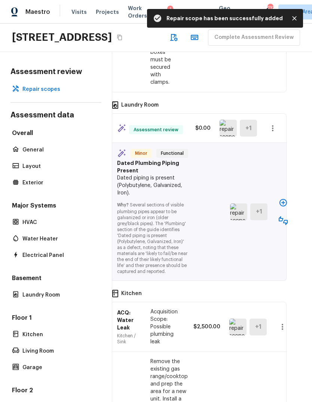
click at [276, 133] on icon "button" at bounding box center [272, 128] width 9 height 9
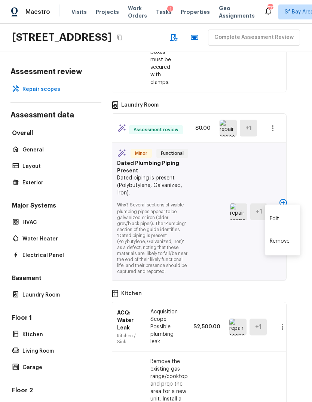
click at [278, 221] on li "Edit" at bounding box center [282, 218] width 35 height 22
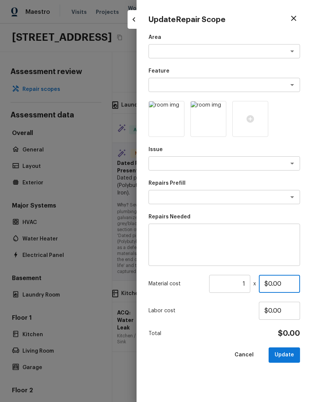
click at [272, 281] on input "$0.00" at bounding box center [278, 284] width 41 height 18
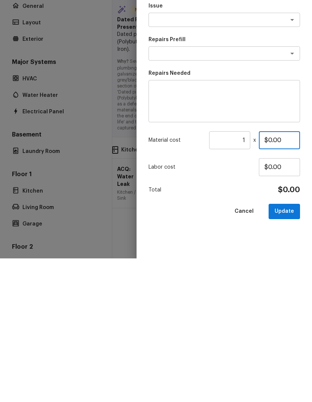
click at [274, 275] on input "$0.00" at bounding box center [278, 284] width 41 height 18
click at [273, 275] on input "$0.00" at bounding box center [278, 284] width 41 height 18
click at [284, 347] on button "Update" at bounding box center [283, 354] width 31 height 15
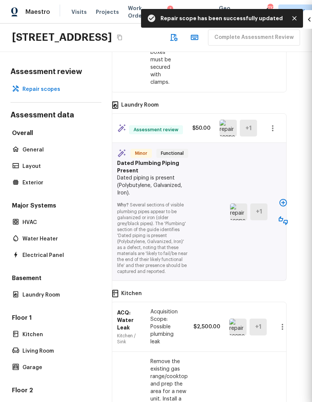
type input "$0.00"
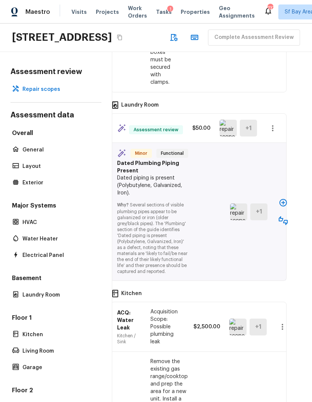
click at [279, 206] on icon "button" at bounding box center [282, 202] width 7 height 7
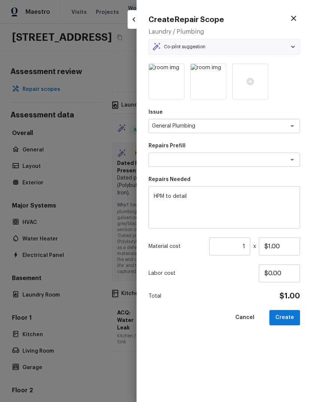
type textarea "Add a Task"
click at [275, 241] on input "$1.00" at bounding box center [278, 246] width 41 height 18
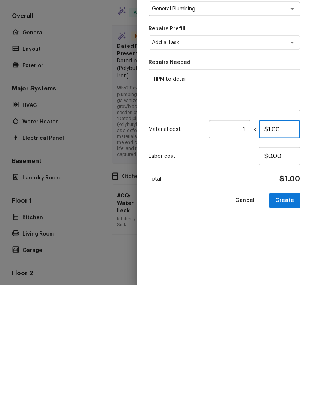
click at [278, 237] on input "$1.00" at bounding box center [278, 246] width 41 height 18
click at [271, 237] on input "$1.00" at bounding box center [278, 246] width 41 height 18
click at [281, 237] on input "$1,500.00" at bounding box center [278, 246] width 41 height 18
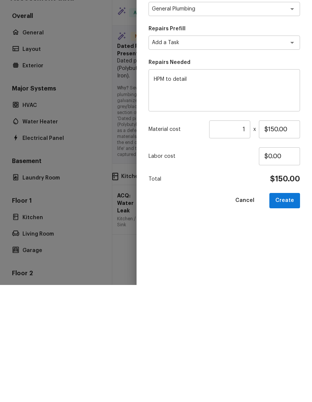
click at [287, 310] on button "Create" at bounding box center [284, 317] width 31 height 15
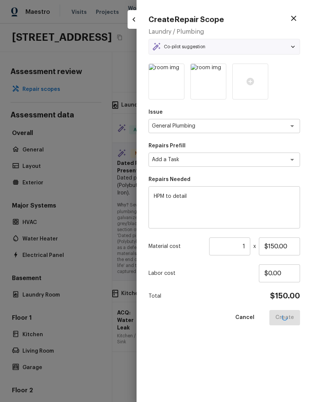
type input "$1.00"
type input "$0.00"
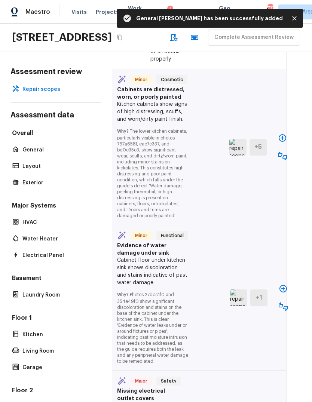
scroll to position [5312, 13]
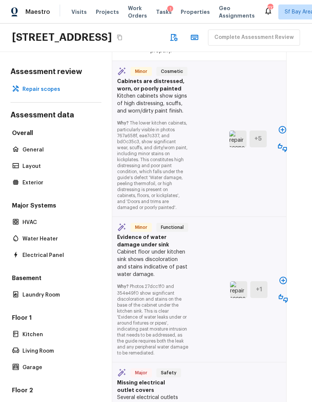
click at [278, 134] on icon "button" at bounding box center [282, 129] width 9 height 9
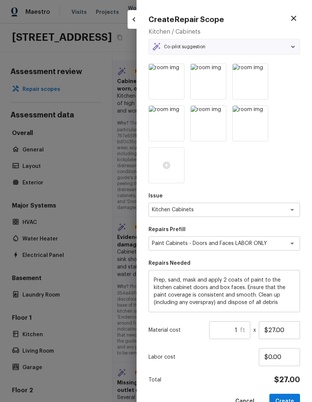
click at [239, 325] on input "1" at bounding box center [224, 330] width 31 height 18
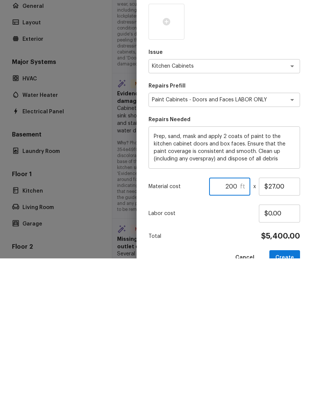
click at [285, 393] on button "Create" at bounding box center [284, 400] width 31 height 15
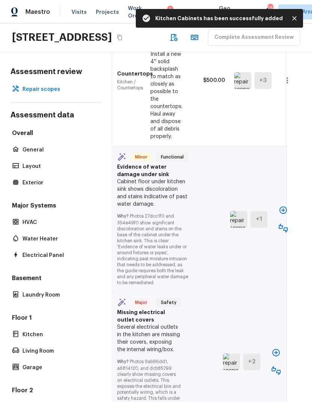
scroll to position [5499, 13]
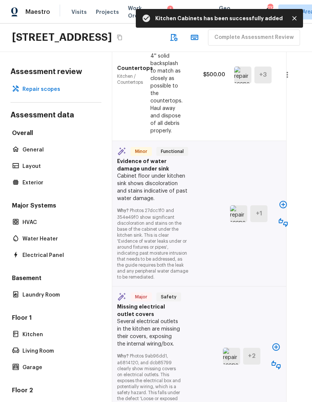
click at [284, 208] on icon "button" at bounding box center [282, 204] width 7 height 7
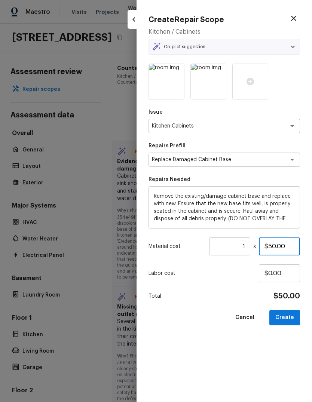
click at [275, 244] on input "$50.00" at bounding box center [278, 246] width 41 height 18
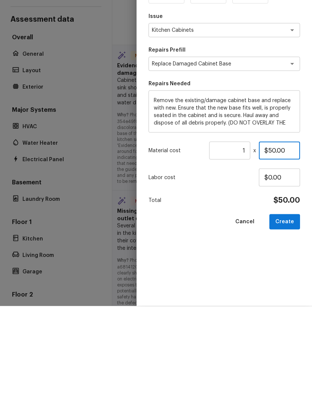
click at [274, 237] on input "$50.00" at bounding box center [278, 246] width 41 height 18
click at [273, 237] on input "$50.00" at bounding box center [278, 246] width 41 height 18
click at [272, 237] on input "$50.00" at bounding box center [278, 246] width 41 height 18
click at [286, 310] on button "Create" at bounding box center [284, 317] width 31 height 15
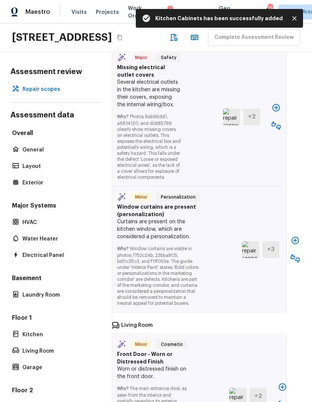
scroll to position [5731, 13]
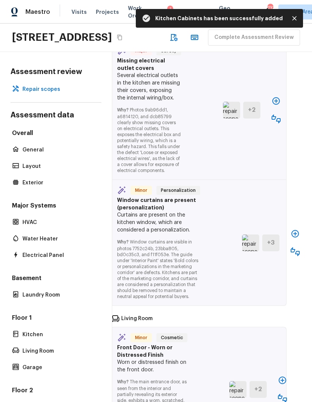
click at [273, 105] on icon "button" at bounding box center [275, 100] width 7 height 7
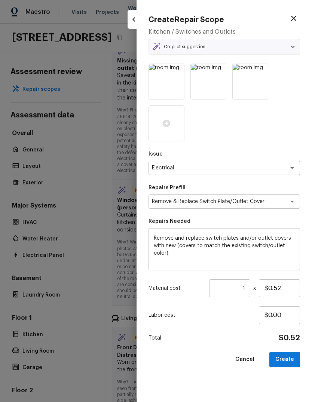
click at [246, 288] on input "1" at bounding box center [229, 288] width 41 height 18
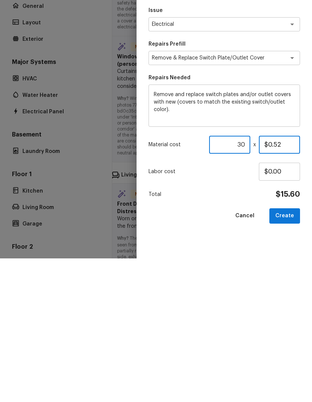
click at [273, 279] on input "$0.52" at bounding box center [278, 288] width 41 height 18
click at [286, 279] on input "$0.52" at bounding box center [278, 288] width 41 height 18
click at [273, 279] on input "$150.00" at bounding box center [278, 288] width 41 height 18
click at [288, 352] on button "Create" at bounding box center [284, 359] width 31 height 15
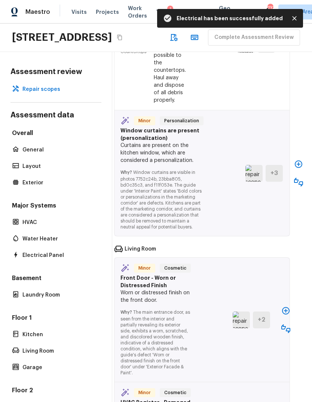
scroll to position [5750, 10]
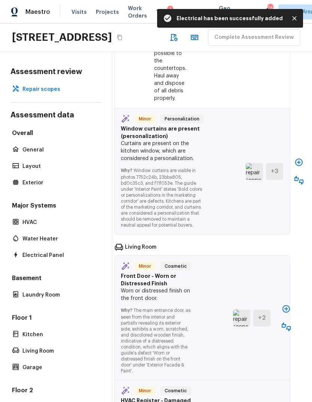
click at [295, 167] on icon "button" at bounding box center [298, 162] width 9 height 9
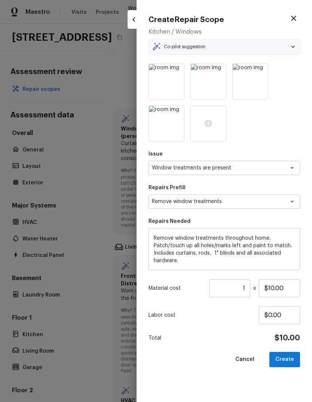
click at [248, 282] on input "1" at bounding box center [229, 288] width 41 height 18
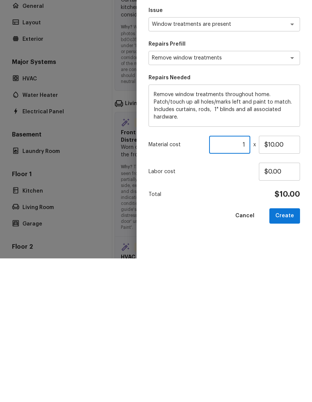
click at [248, 279] on input "1" at bounding box center [229, 288] width 41 height 18
click at [247, 279] on input "1" at bounding box center [229, 288] width 41 height 18
click at [286, 352] on button "Create" at bounding box center [284, 359] width 31 height 15
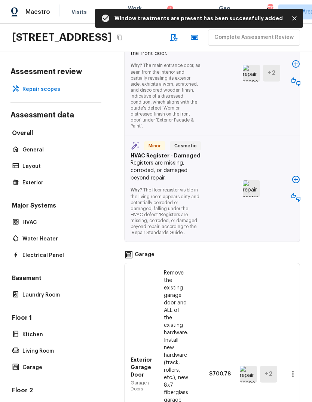
scroll to position [6020, 0]
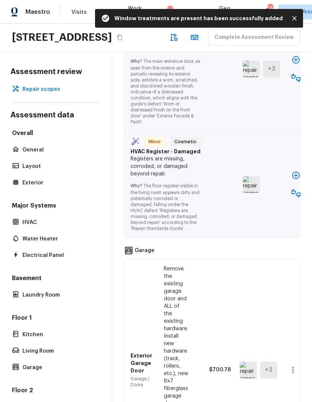
click at [292, 64] on icon "button" at bounding box center [295, 59] width 9 height 9
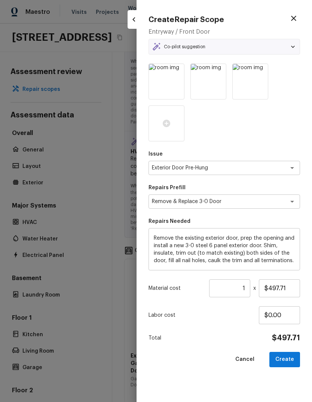
click at [287, 356] on button "Create" at bounding box center [284, 359] width 31 height 15
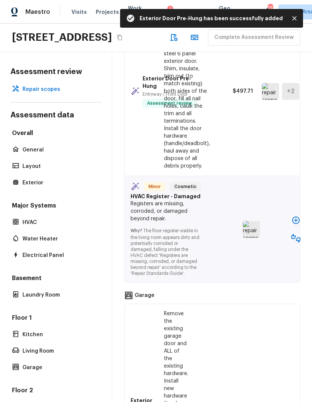
click at [299, 227] on button "button" at bounding box center [295, 220] width 15 height 15
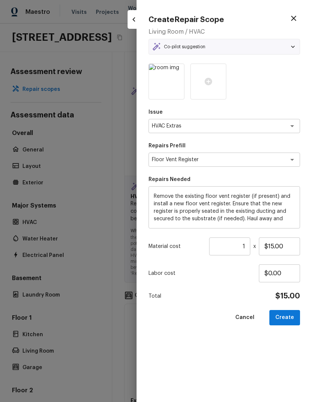
click at [287, 317] on button "Create" at bounding box center [284, 317] width 31 height 15
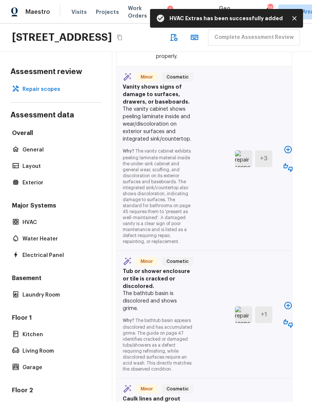
scroll to position [7500, 8]
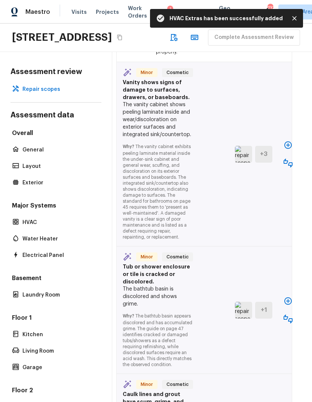
click at [287, 149] on icon "button" at bounding box center [287, 144] width 9 height 9
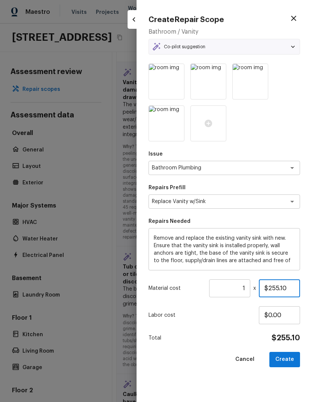
click at [274, 289] on input "$255.10" at bounding box center [278, 288] width 41 height 18
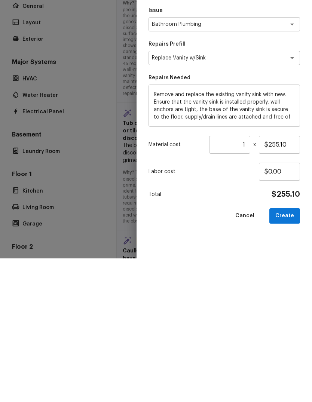
click at [288, 352] on button "Create" at bounding box center [284, 359] width 31 height 15
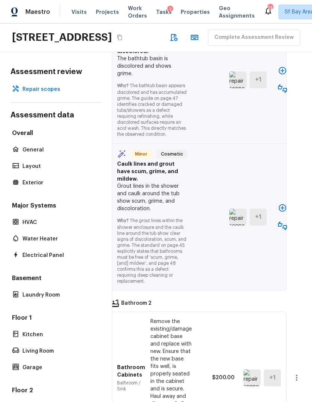
scroll to position [7753, 13]
click at [281, 74] on icon "button" at bounding box center [281, 70] width 7 height 7
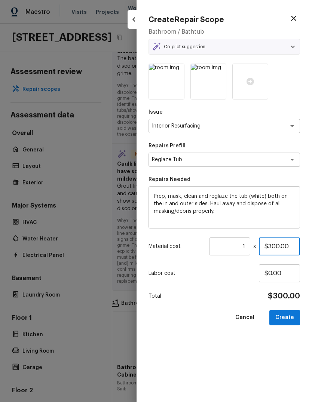
click at [274, 245] on input "$300.00" at bounding box center [278, 246] width 41 height 18
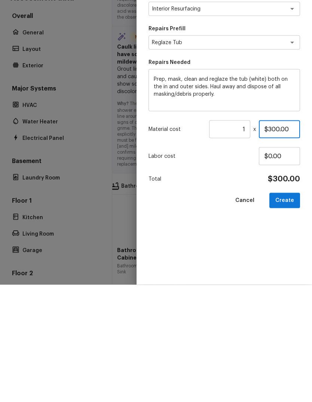
click at [275, 237] on input "$300.00" at bounding box center [278, 246] width 41 height 18
click at [276, 237] on input "$300.00" at bounding box center [278, 246] width 41 height 18
click at [288, 310] on button "Create" at bounding box center [284, 317] width 31 height 15
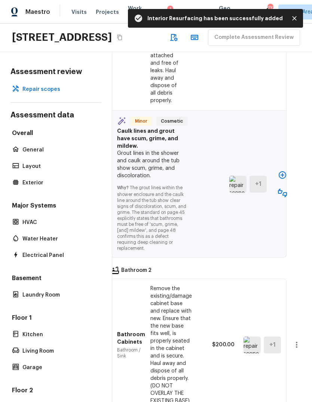
click at [285, 182] on button "button" at bounding box center [282, 174] width 15 height 15
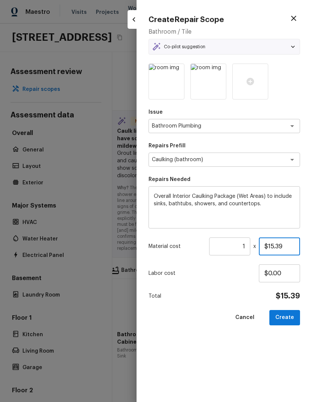
click at [275, 247] on input "$15.39" at bounding box center [278, 246] width 41 height 18
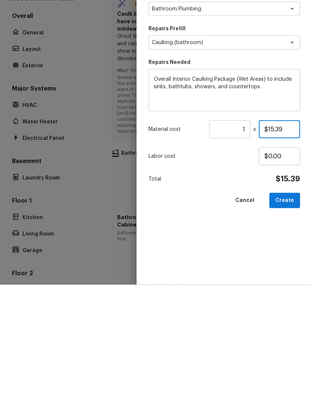
click at [272, 237] on input "$15.39" at bounding box center [278, 246] width 41 height 18
click at [290, 310] on button "Create" at bounding box center [284, 317] width 31 height 15
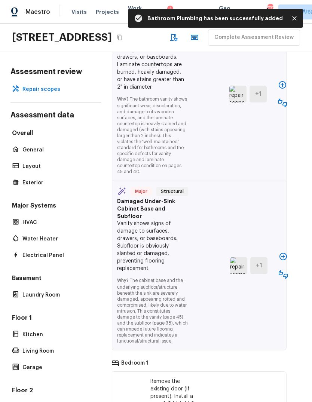
scroll to position [9035, 13]
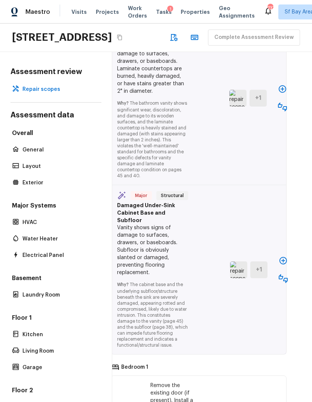
click at [282, 93] on icon "button" at bounding box center [281, 88] width 7 height 7
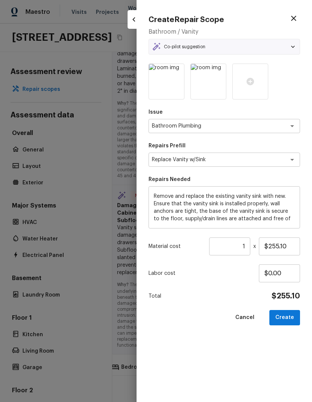
click at [285, 315] on button "Create" at bounding box center [284, 317] width 31 height 15
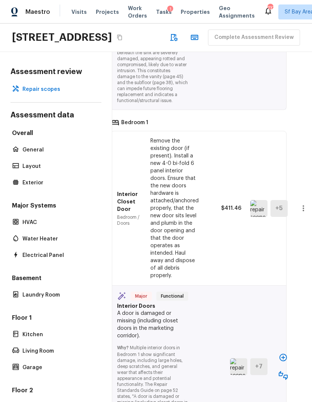
scroll to position [9312, 13]
click at [280, 21] on icon "button" at bounding box center [282, 16] width 9 height 9
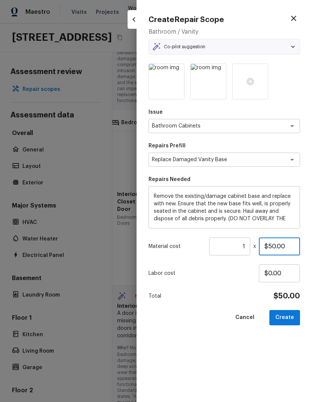
click at [272, 244] on input "$50.00" at bounding box center [278, 246] width 41 height 18
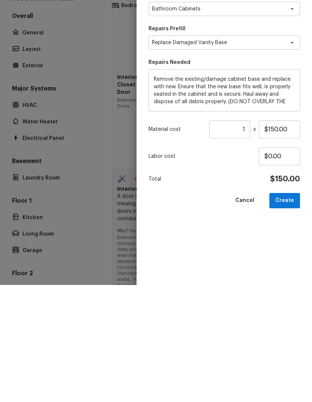
click at [288, 310] on button "Create" at bounding box center [284, 317] width 31 height 15
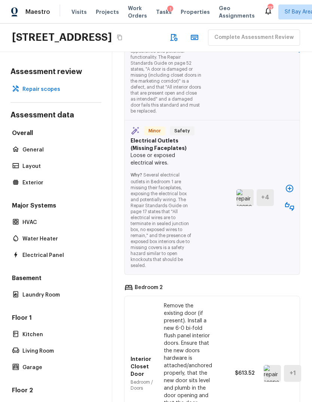
scroll to position [9602, 0]
click at [295, 34] on icon "button" at bounding box center [296, 29] width 9 height 9
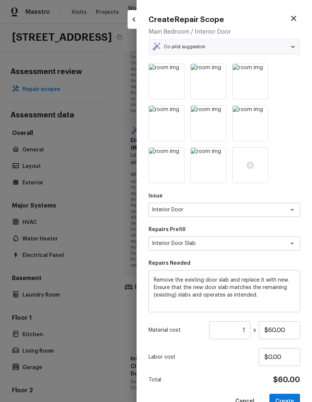
click at [289, 395] on button "Create" at bounding box center [284, 400] width 31 height 15
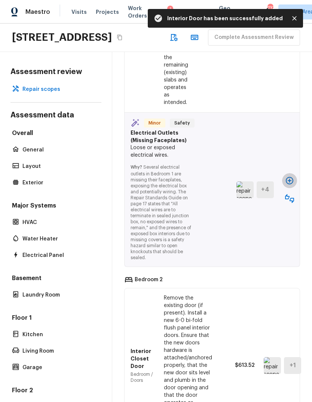
click at [291, 184] on icon "button" at bounding box center [288, 180] width 7 height 7
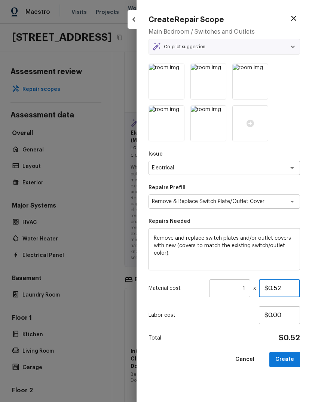
click at [290, 288] on input "$0.52" at bounding box center [278, 288] width 41 height 18
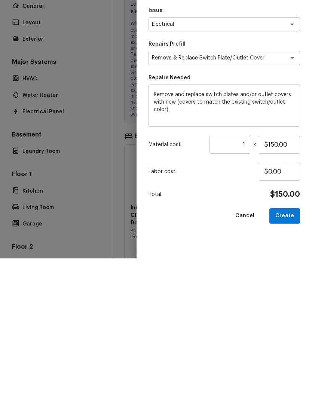
click at [289, 352] on button "Create" at bounding box center [284, 359] width 31 height 15
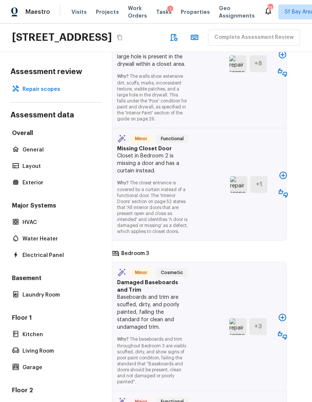
scroll to position [10170, 13]
click at [283, 59] on icon "button" at bounding box center [282, 54] width 9 height 9
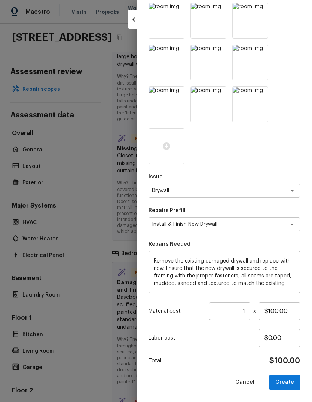
scroll to position [61, 0]
click at [285, 382] on button "Create" at bounding box center [284, 382] width 31 height 15
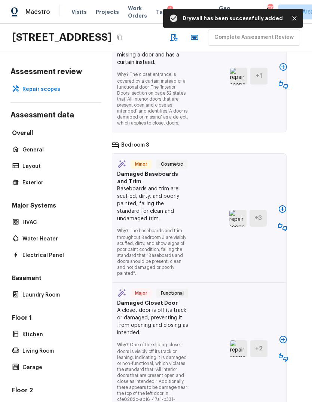
scroll to position [10430, 13]
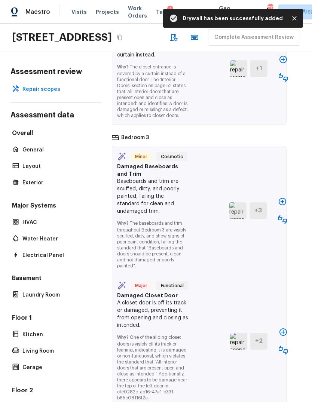
click at [287, 64] on icon "button" at bounding box center [282, 59] width 9 height 9
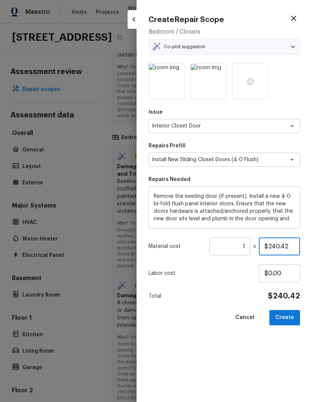
click at [275, 244] on input "$240.42" at bounding box center [278, 246] width 41 height 18
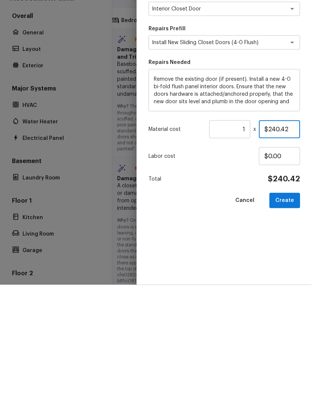
click at [279, 237] on input "$240.42" at bounding box center [278, 246] width 41 height 18
click at [289, 310] on button "Create" at bounding box center [284, 317] width 31 height 15
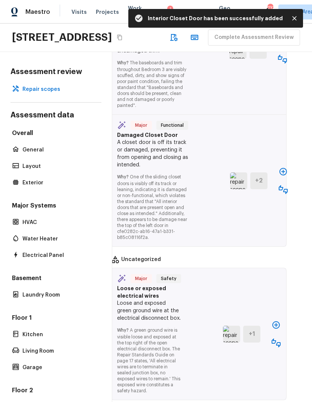
scroll to position [10635, 13]
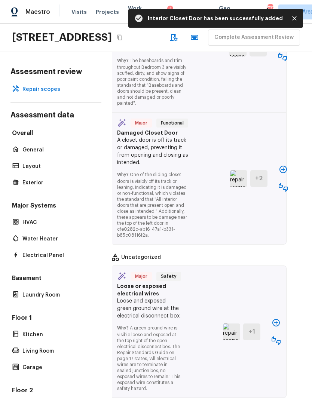
click at [281, 43] on icon "button" at bounding box center [282, 38] width 9 height 9
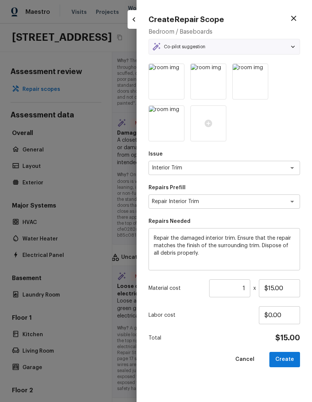
click at [286, 357] on button "Create" at bounding box center [284, 359] width 31 height 15
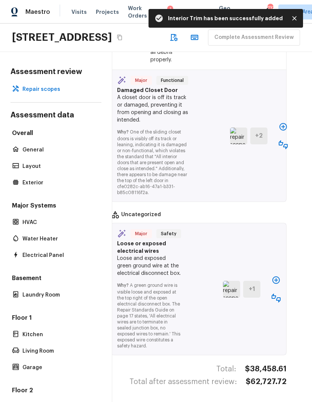
scroll to position [10752, 13]
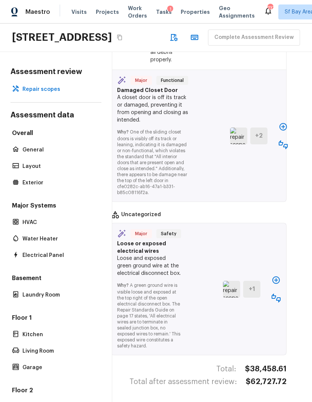
click at [283, 131] on icon "button" at bounding box center [282, 126] width 9 height 9
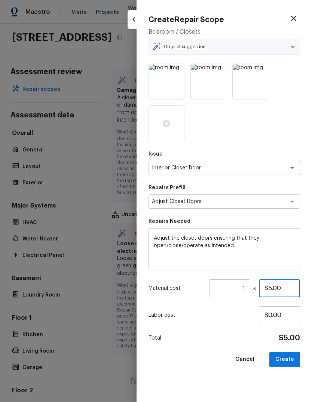
click at [275, 289] on input "$5.00" at bounding box center [278, 288] width 41 height 18
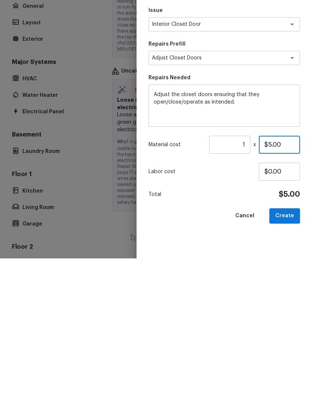
click at [274, 279] on input "$5.00" at bounding box center [278, 288] width 41 height 18
click at [273, 279] on input "$5.00" at bounding box center [278, 288] width 41 height 18
click at [288, 352] on button "Create" at bounding box center [284, 359] width 31 height 15
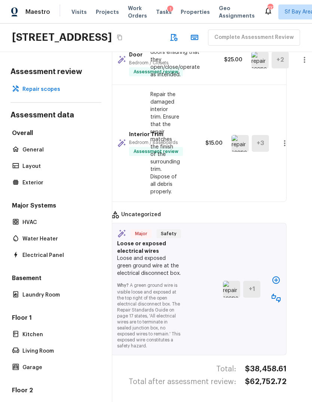
scroll to position [10758, 13]
click at [274, 284] on icon "button" at bounding box center [275, 279] width 7 height 7
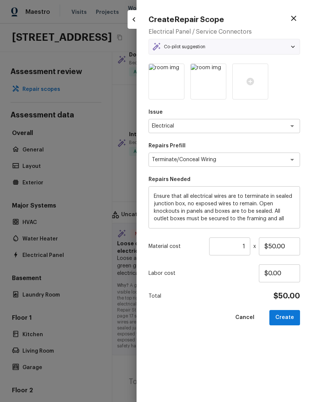
click at [284, 319] on button "Create" at bounding box center [284, 317] width 31 height 15
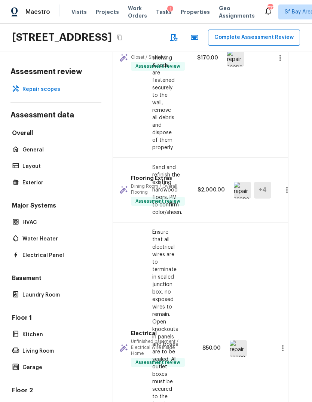
scroll to position [0, 0]
click at [208, 46] on button "Complete Assessment Review" at bounding box center [254, 38] width 92 height 16
